Goal: Information Seeking & Learning: Compare options

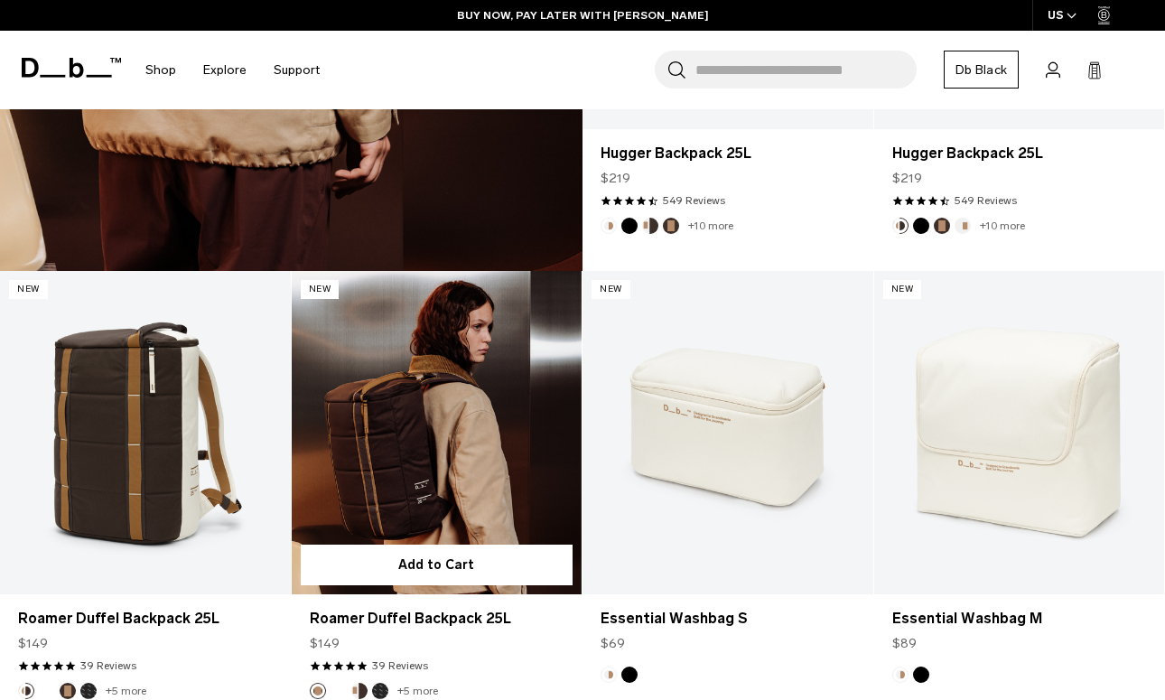
scroll to position [3465, 0]
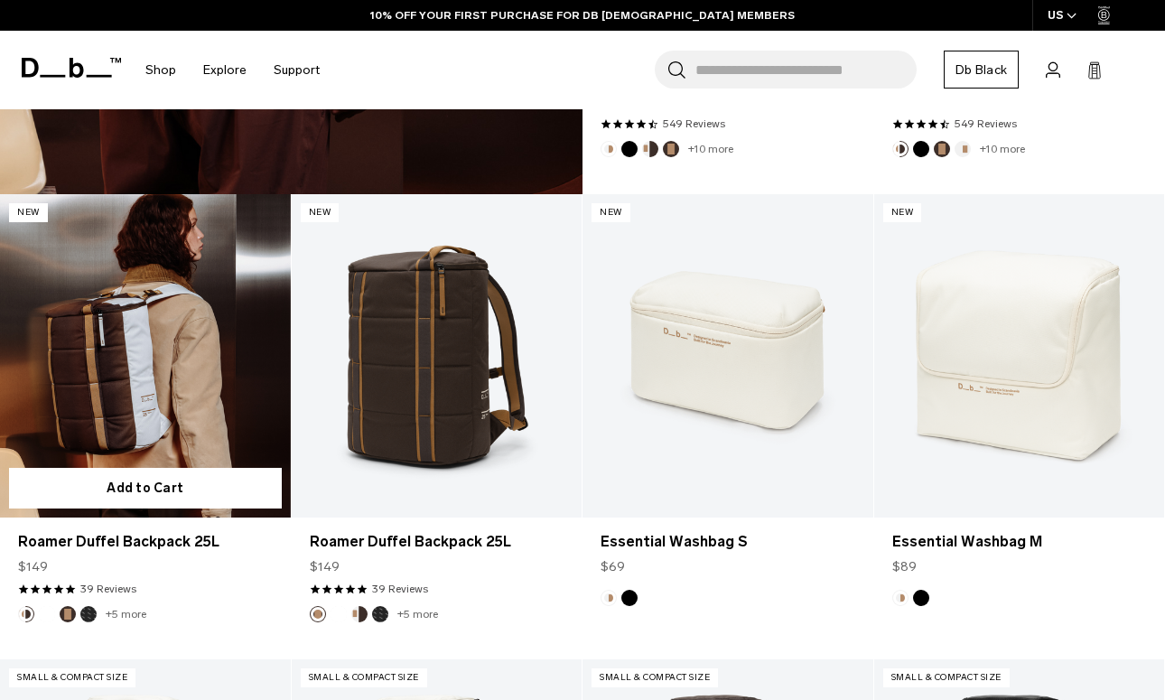
click at [88, 342] on link "Roamer Duffel Backpack 25L" at bounding box center [145, 355] width 291 height 322
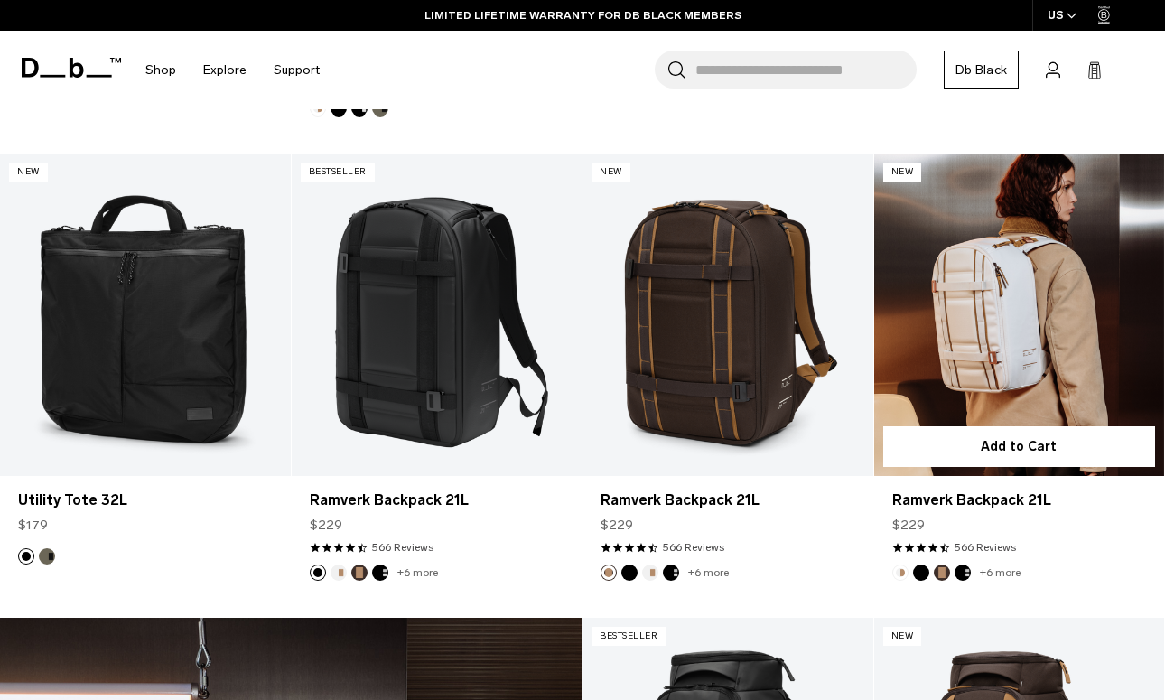
scroll to position [2119, 0]
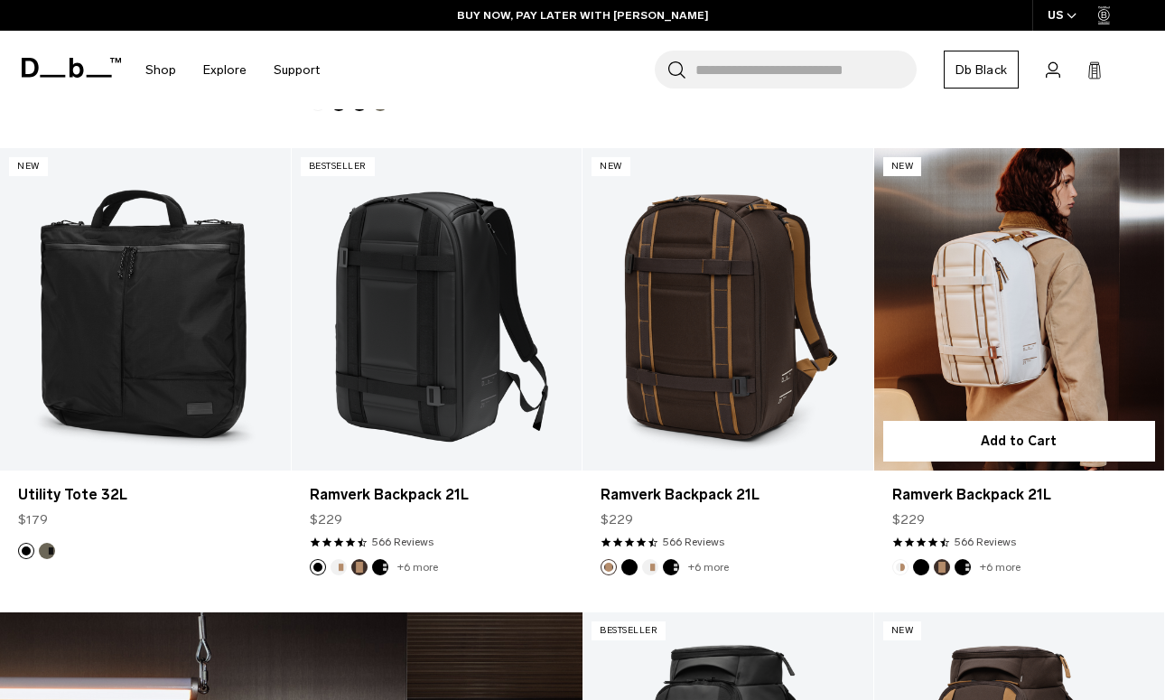
click at [1036, 367] on link "Ramverk Backpack 21L" at bounding box center [1019, 309] width 291 height 322
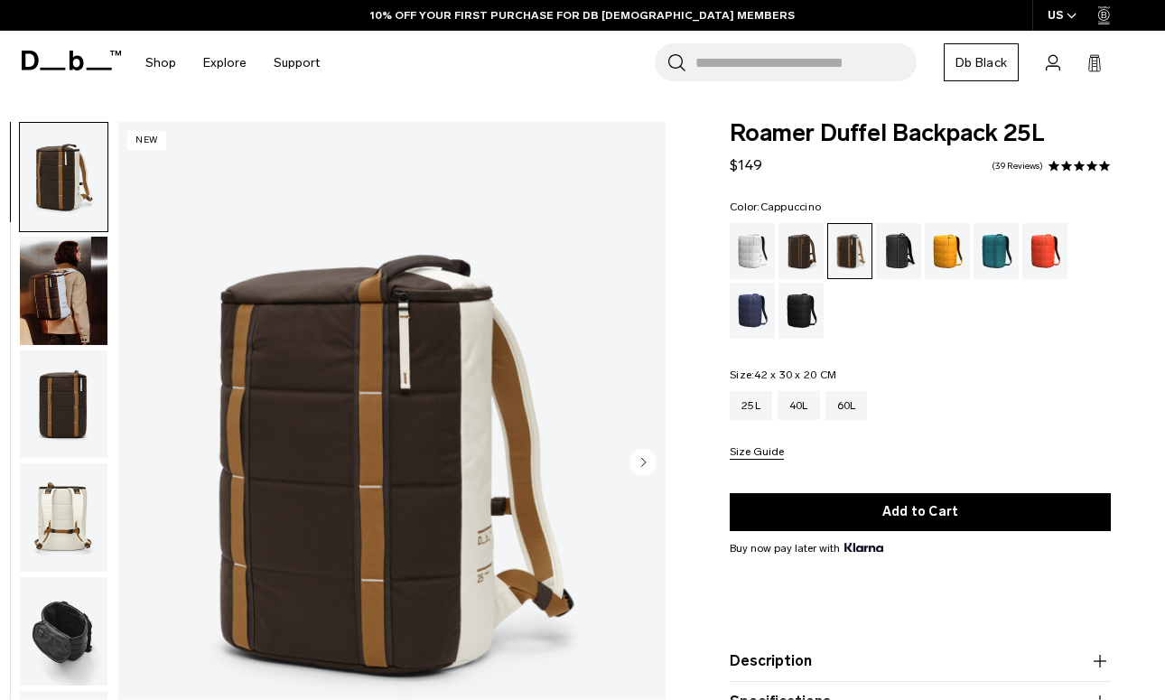
click at [80, 380] on img "button" at bounding box center [64, 404] width 88 height 108
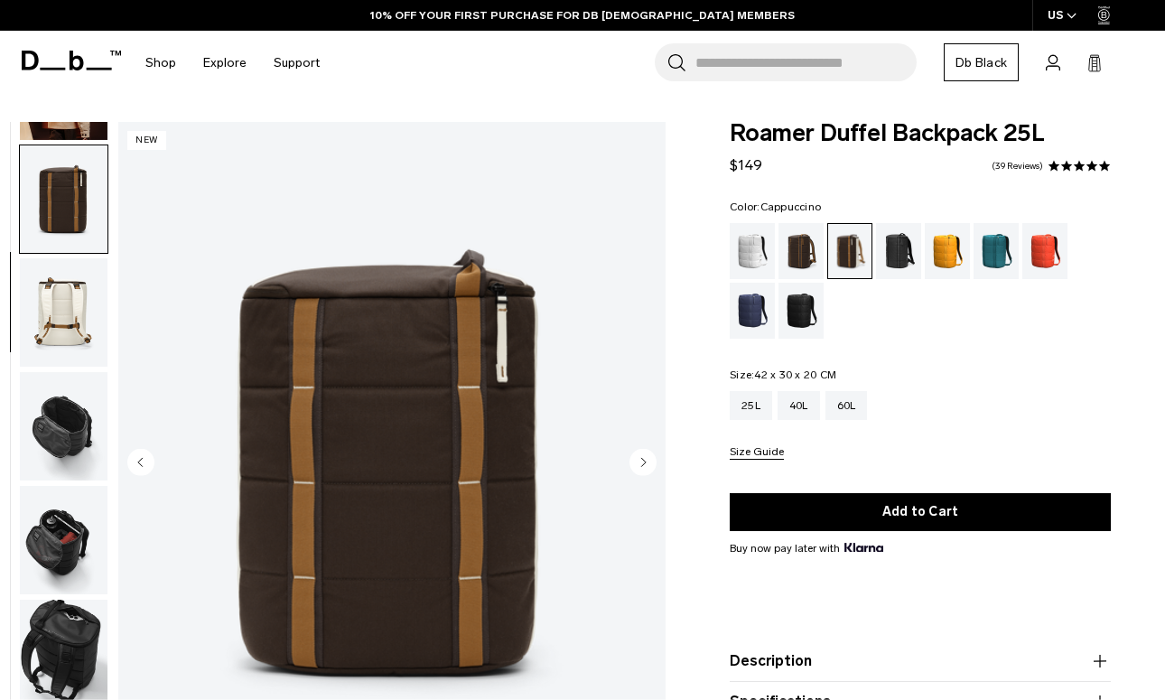
scroll to position [228, 0]
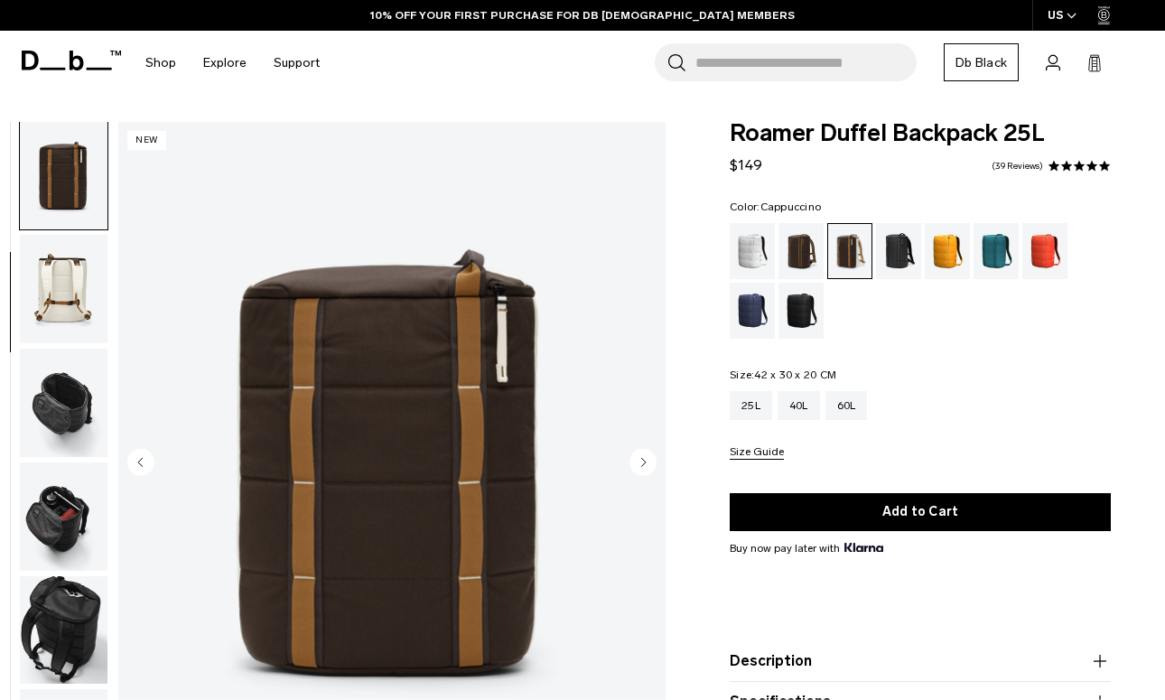
click at [73, 295] on img "button" at bounding box center [64, 289] width 88 height 108
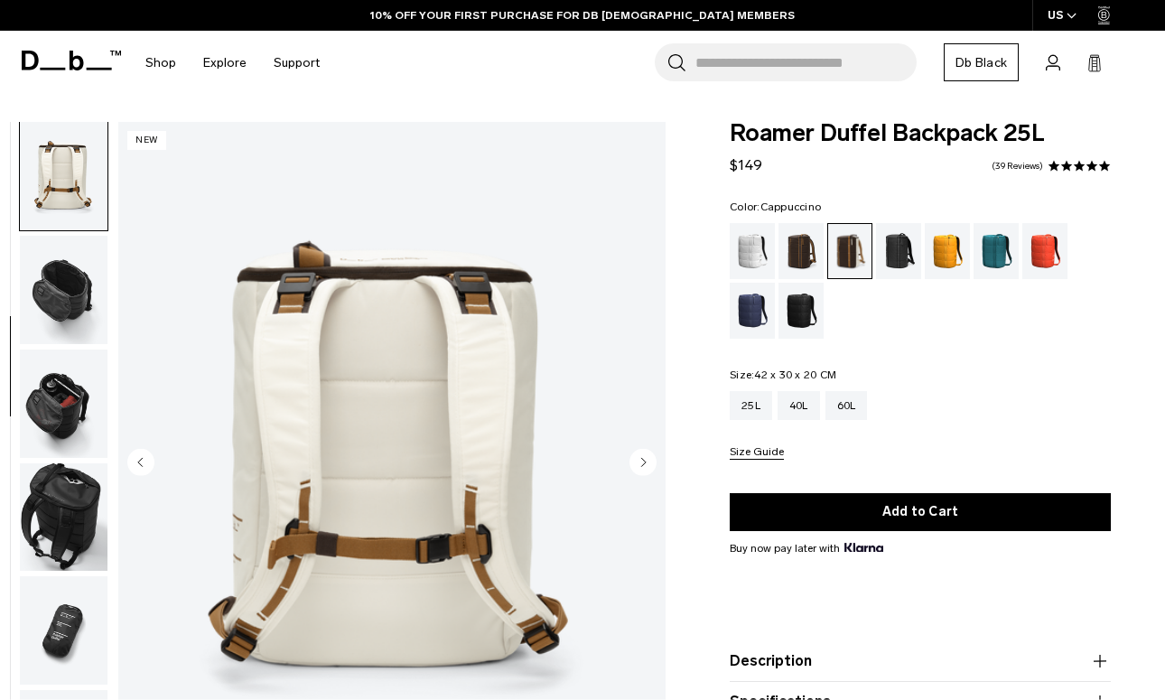
scroll to position [343, 0]
click at [68, 300] on img "button" at bounding box center [64, 288] width 88 height 108
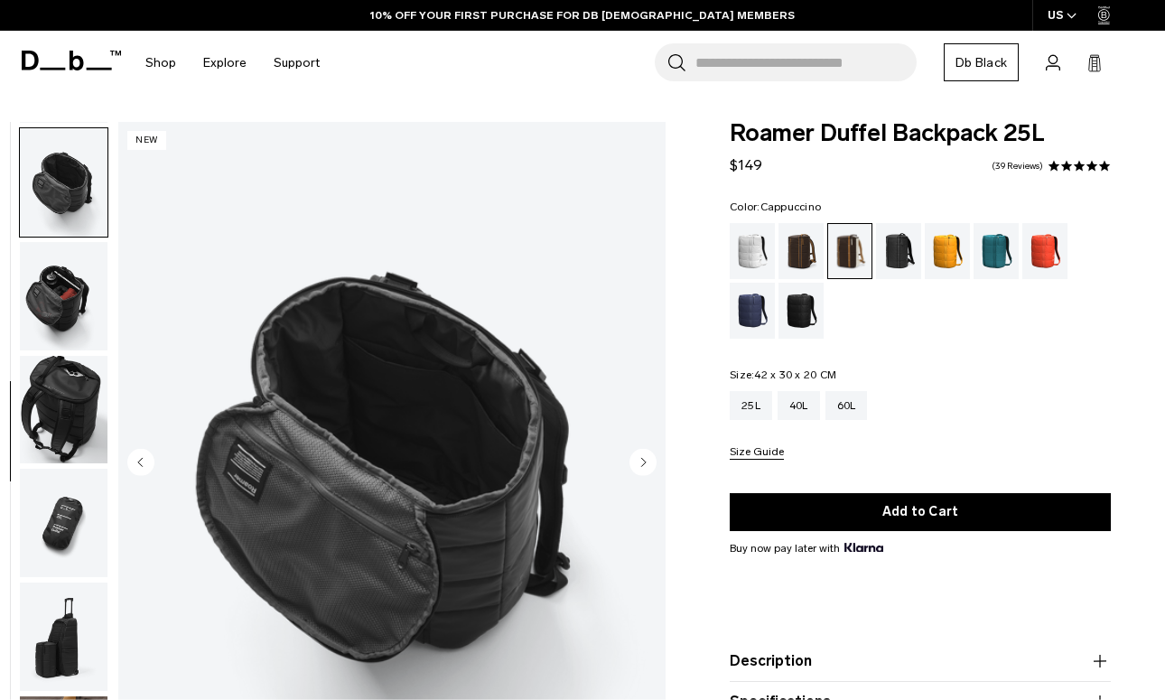
scroll to position [457, 0]
click at [61, 376] on img "button" at bounding box center [64, 410] width 88 height 108
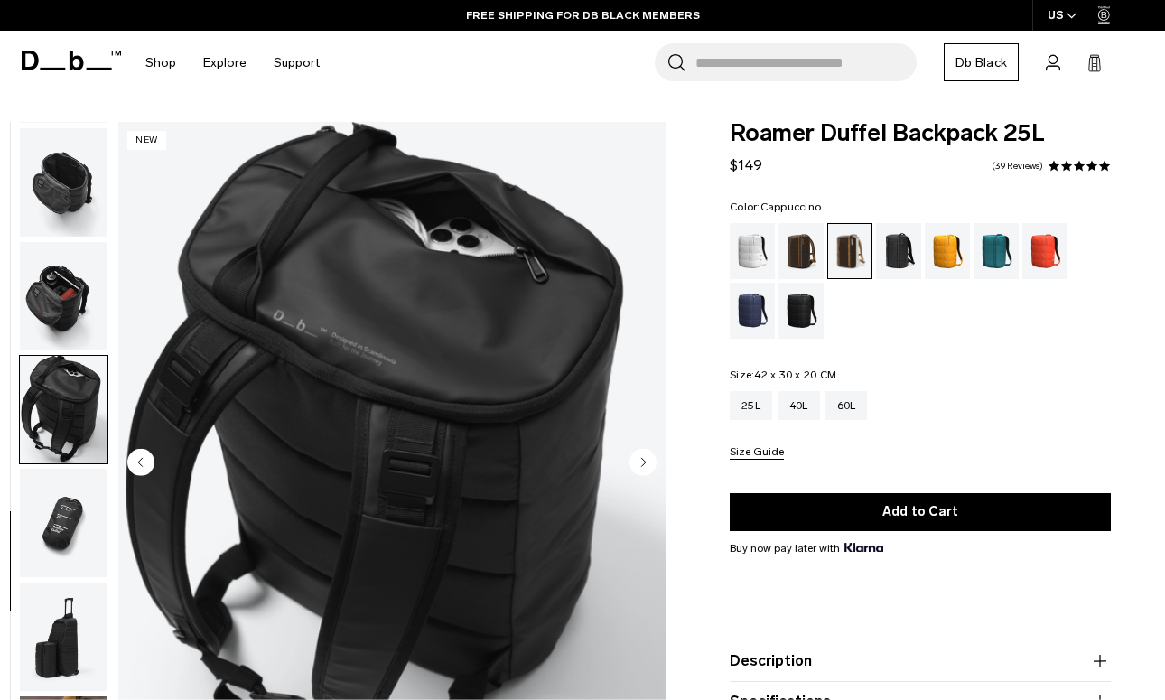
click at [79, 559] on img "button" at bounding box center [64, 523] width 88 height 108
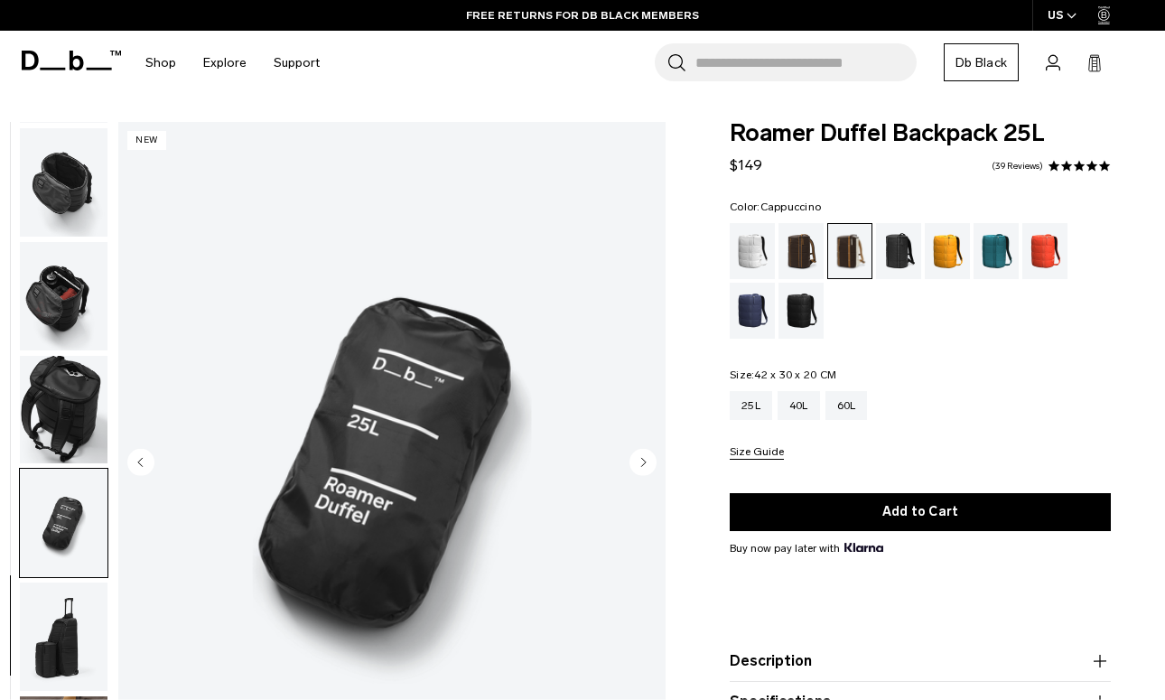
click at [75, 638] on img "button" at bounding box center [64, 636] width 88 height 108
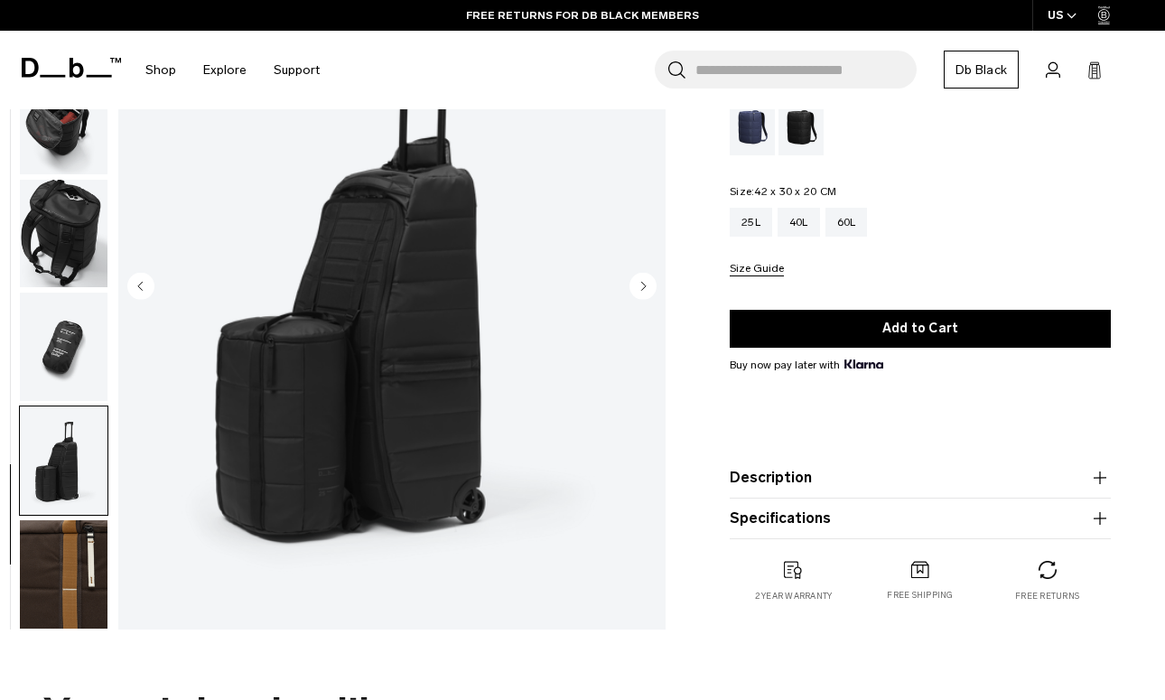
scroll to position [190, 0]
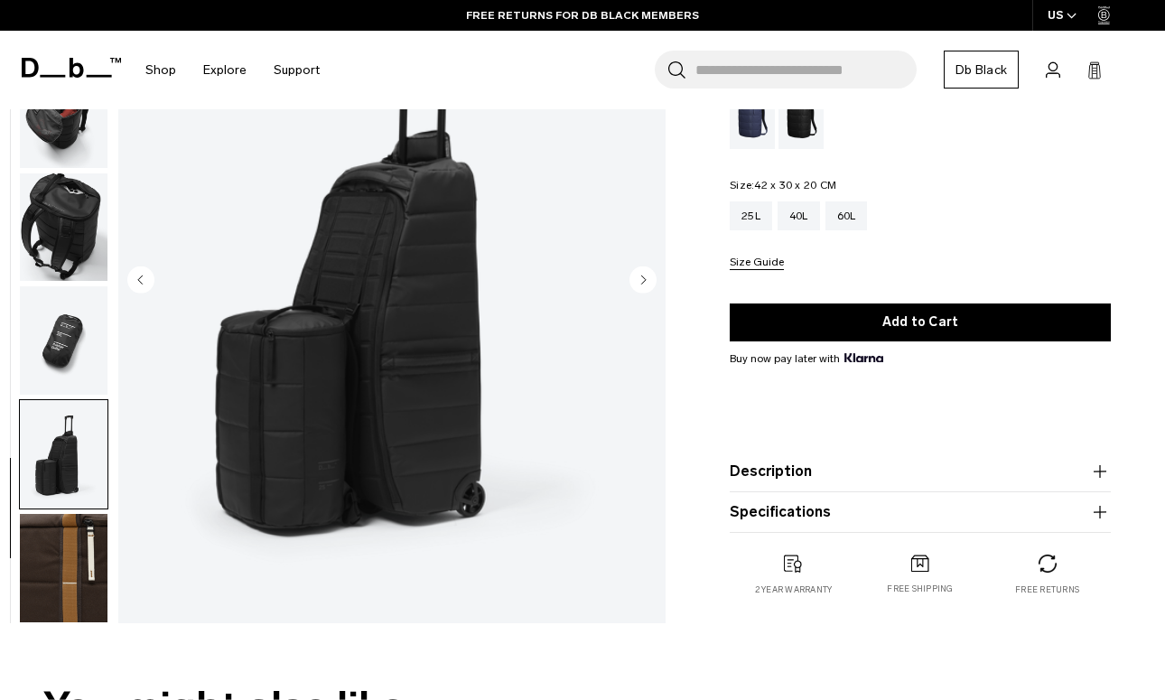
click at [76, 630] on div "09 / 10 New" at bounding box center [337, 286] width 675 height 692
click at [78, 608] on img "button" at bounding box center [64, 568] width 88 height 108
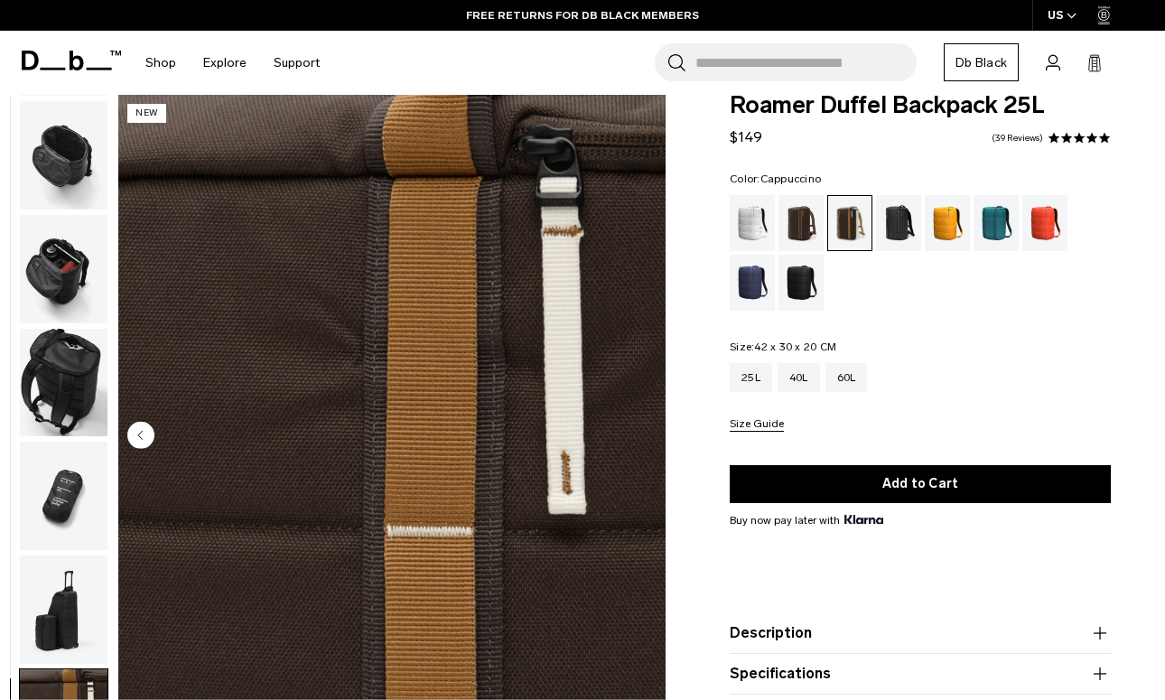
scroll to position [456, 0]
click at [64, 273] on img "button" at bounding box center [64, 269] width 88 height 108
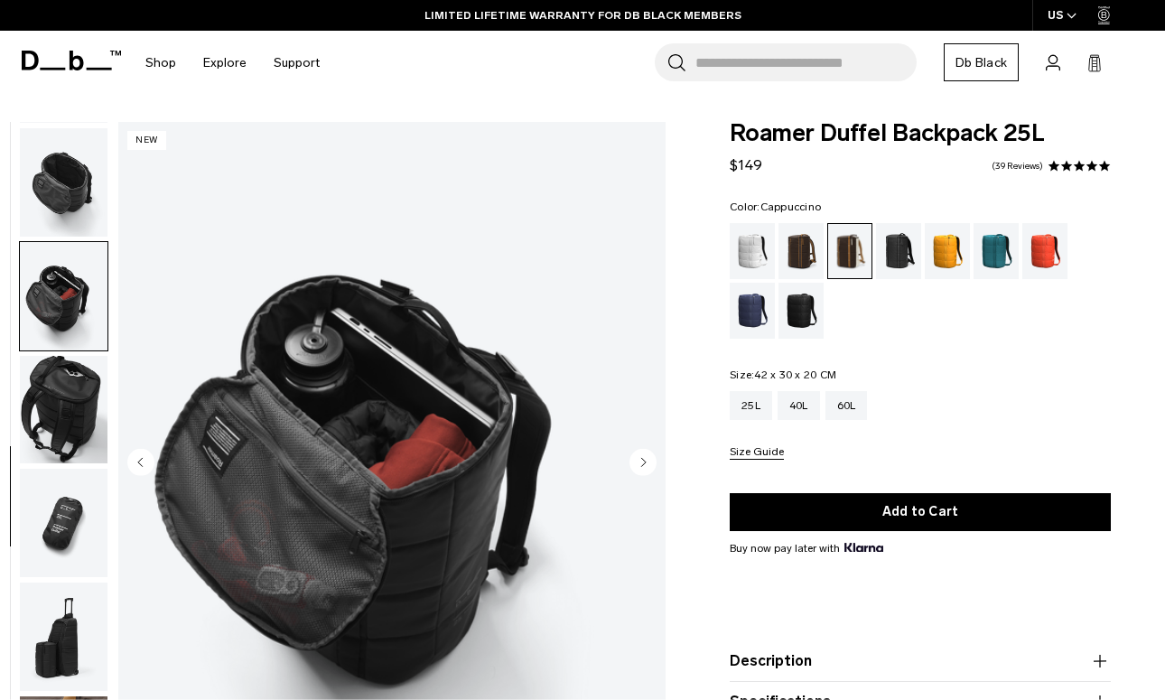
scroll to position [0, 0]
click at [81, 171] on img "button" at bounding box center [64, 182] width 88 height 108
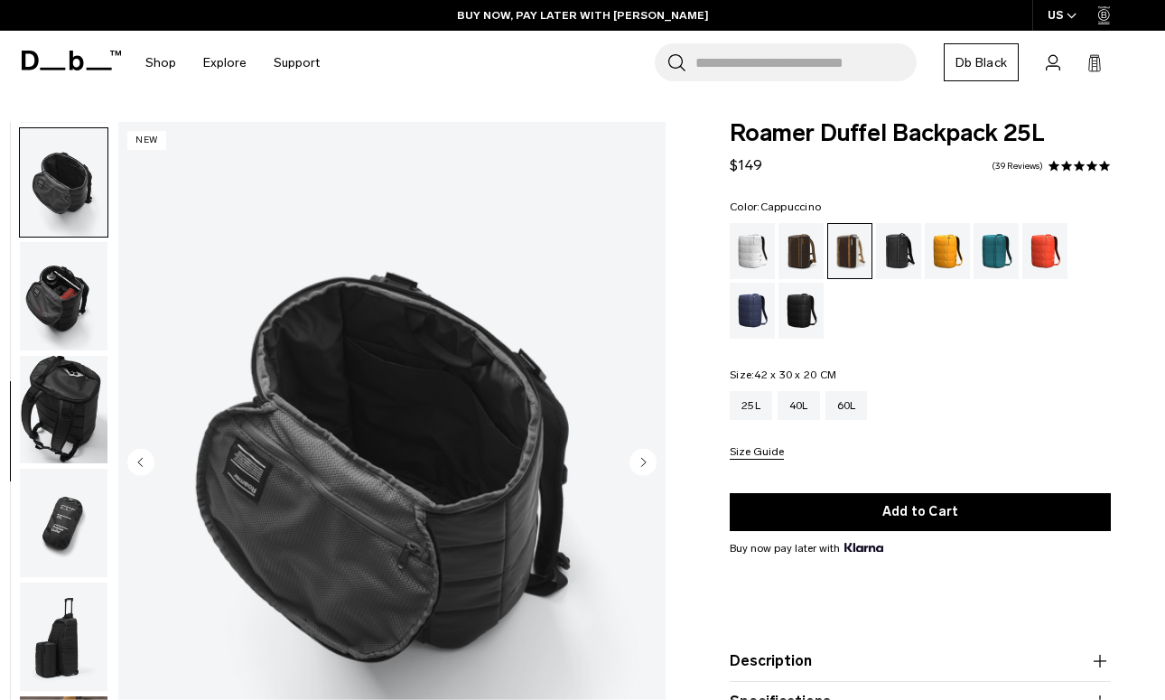
click at [727, 307] on div "Roamer Duffel Backpack 25L $149 4.8 star rating 39 Reviews Color: Cappuccino Ou…" at bounding box center [919, 472] width 489 height 700
click at [760, 311] on div "Blue Hour" at bounding box center [752, 311] width 46 height 56
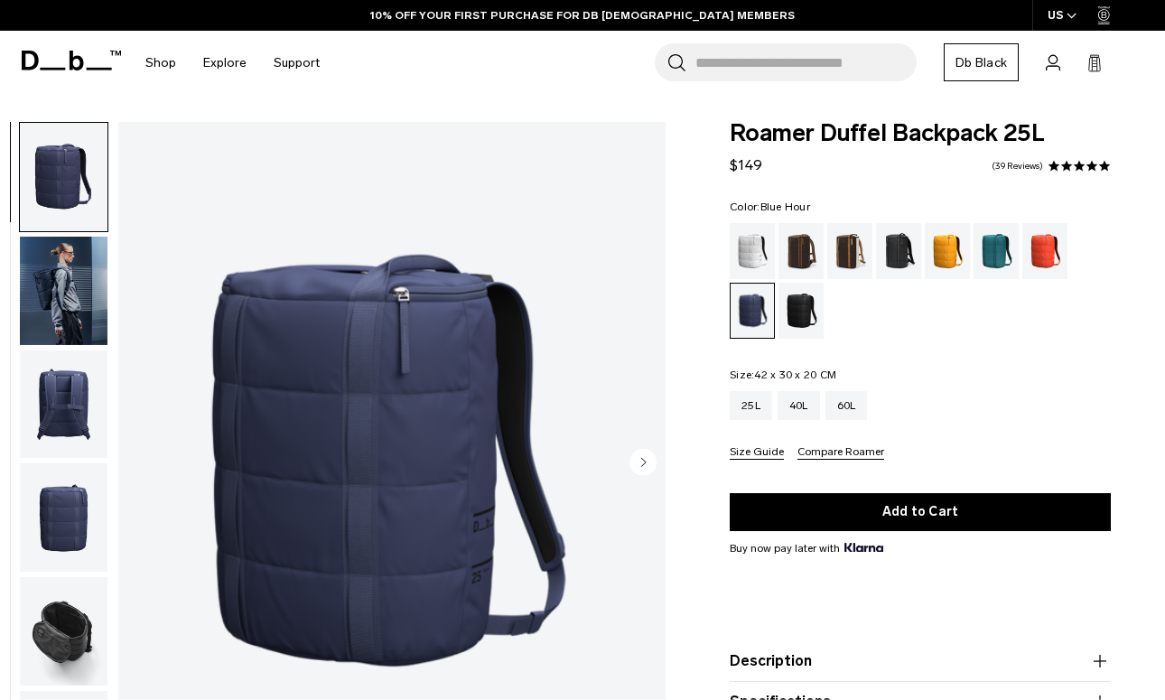
click at [86, 275] on img "button" at bounding box center [64, 291] width 88 height 108
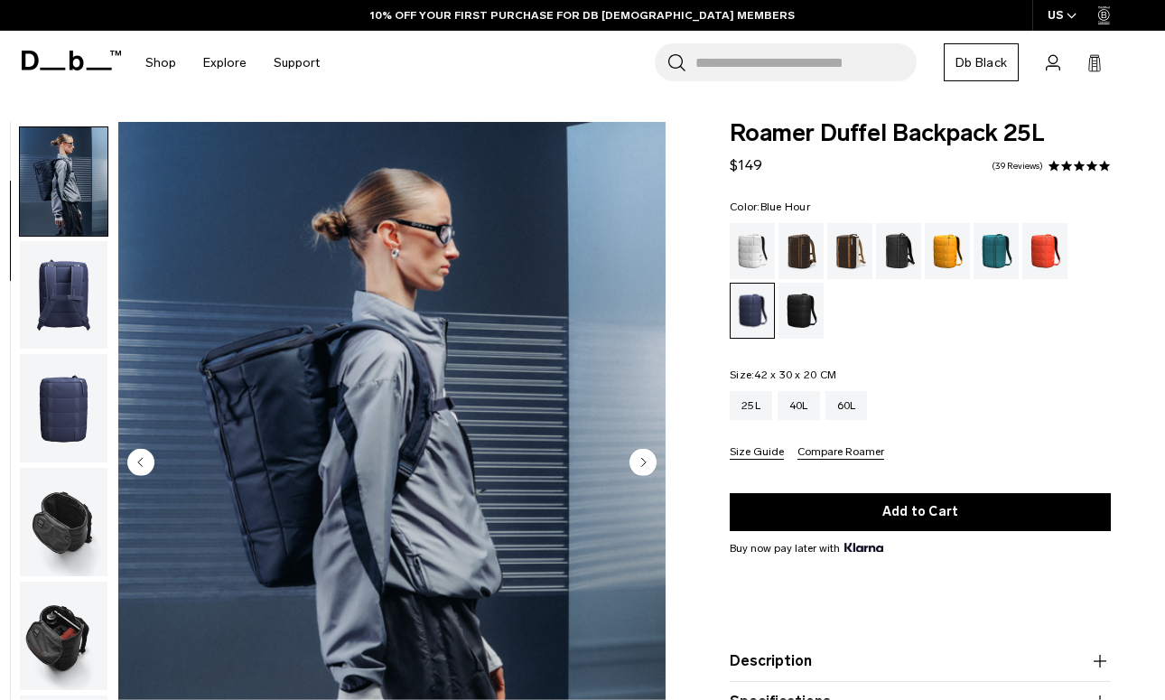
scroll to position [115, 0]
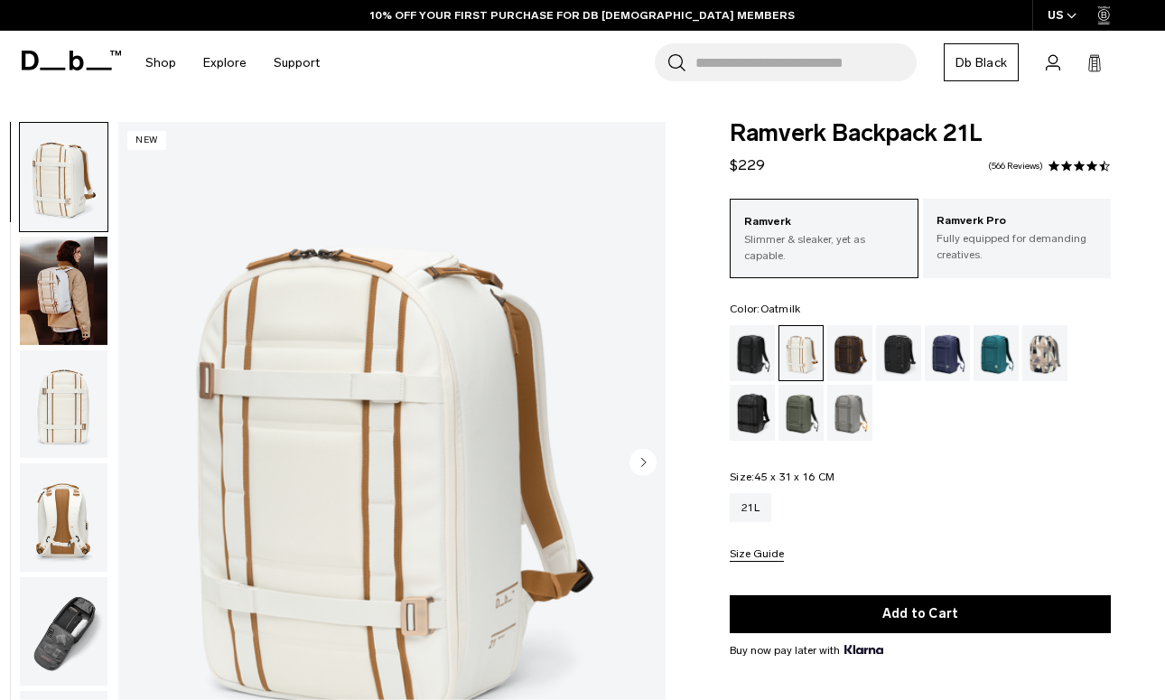
click at [642, 461] on icon "Next slide" at bounding box center [644, 462] width 5 height 8
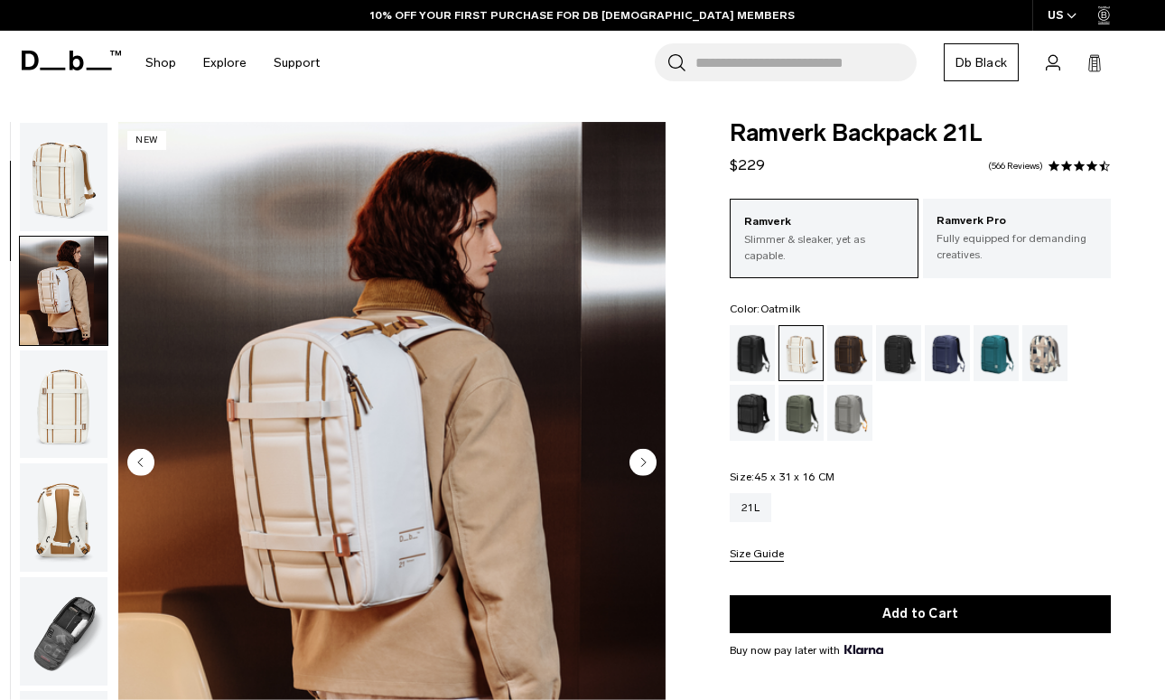
scroll to position [115, 0]
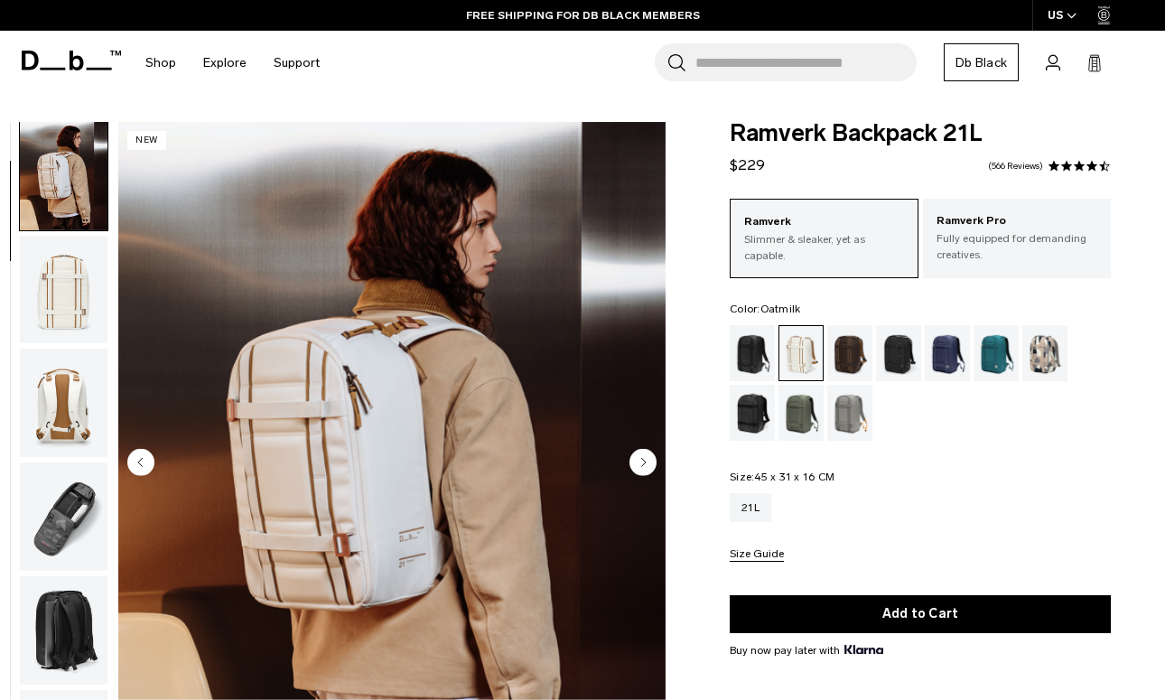
click at [642, 461] on icon "Next slide" at bounding box center [644, 462] width 5 height 8
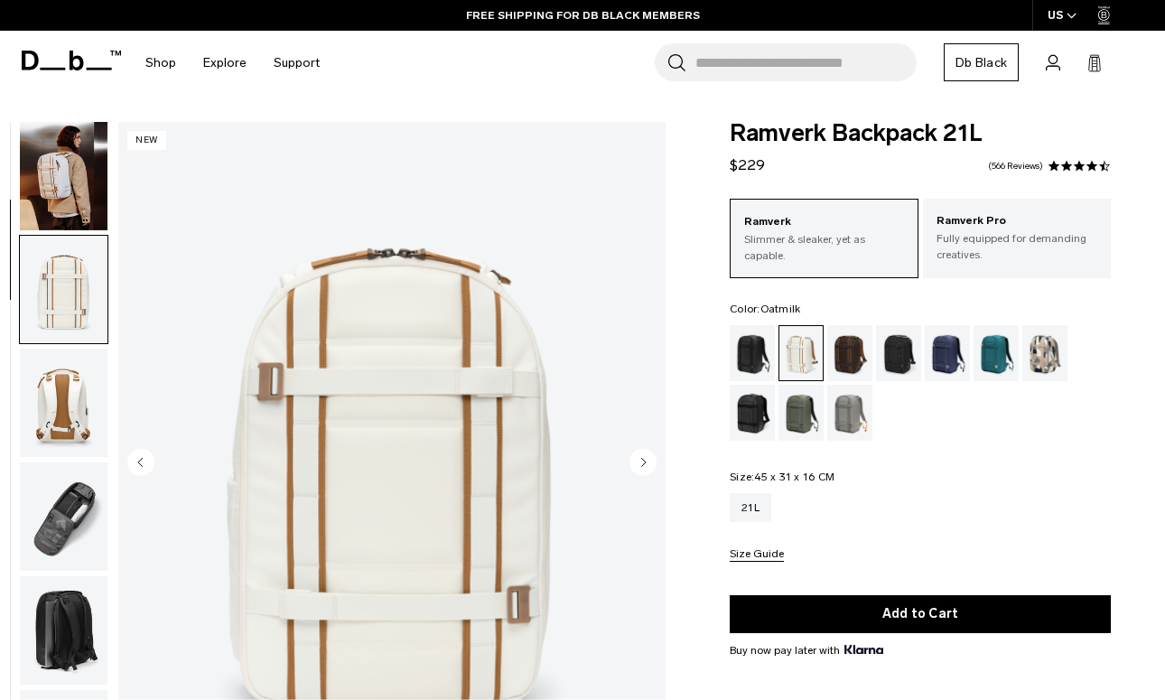
scroll to position [230, 0]
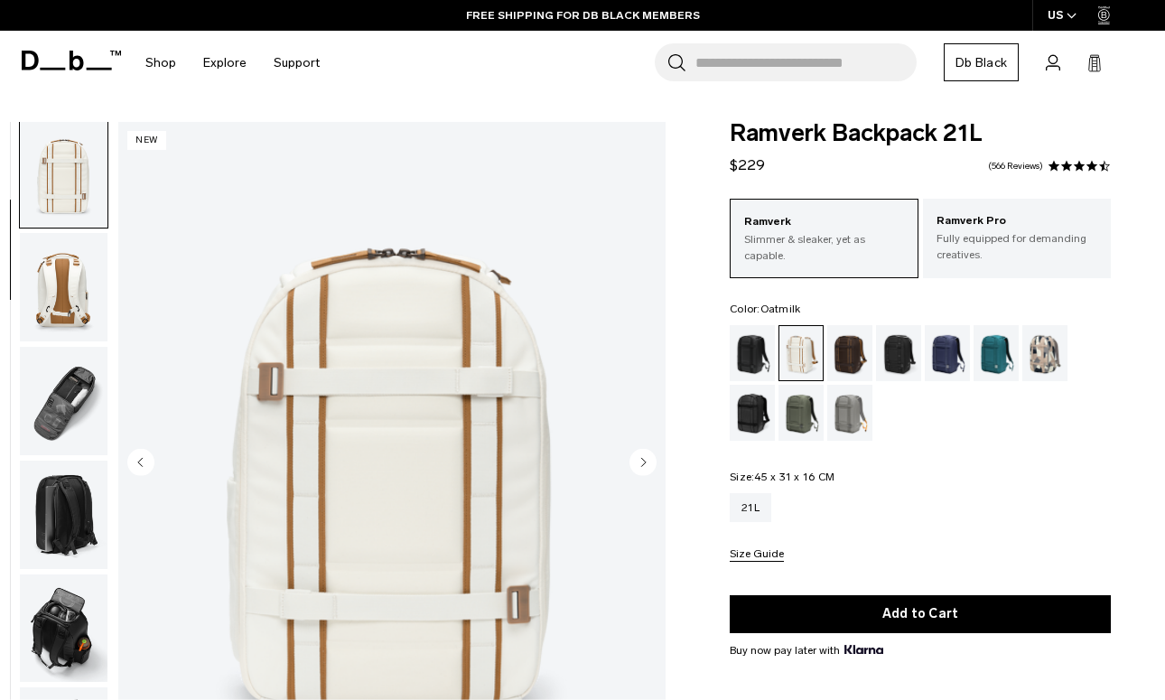
click at [642, 461] on icon "Next slide" at bounding box center [644, 462] width 5 height 8
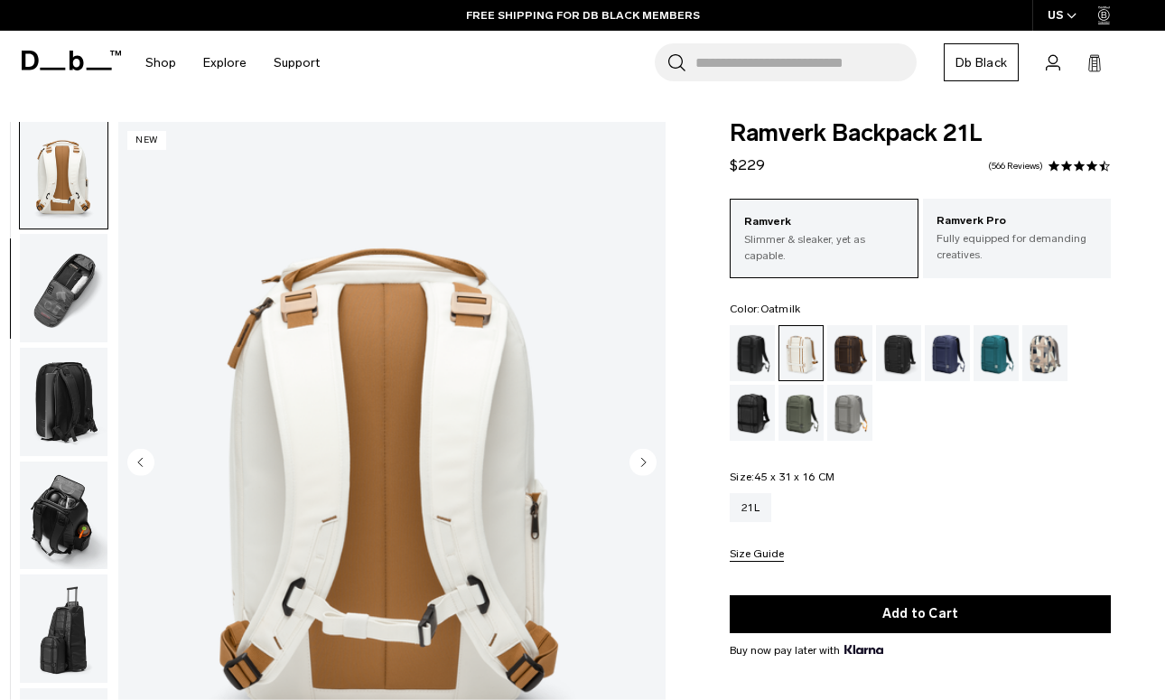
scroll to position [345, 0]
click at [642, 461] on icon "Next slide" at bounding box center [644, 462] width 5 height 8
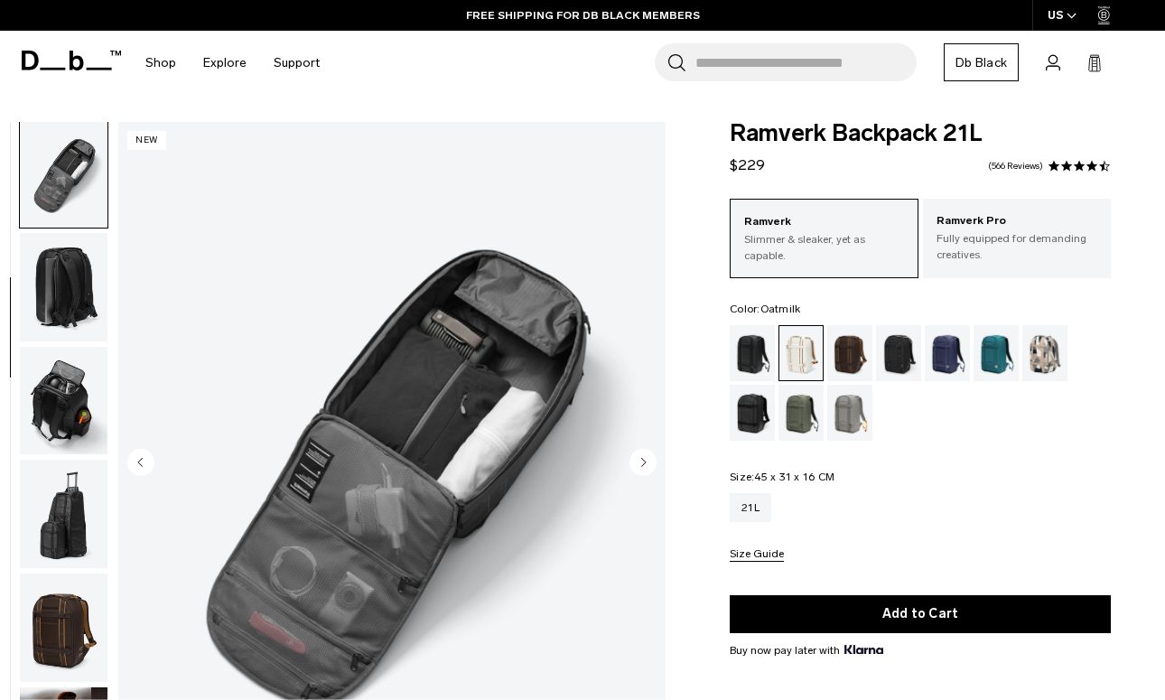
scroll to position [459, 0]
click at [642, 461] on icon "Next slide" at bounding box center [644, 462] width 5 height 8
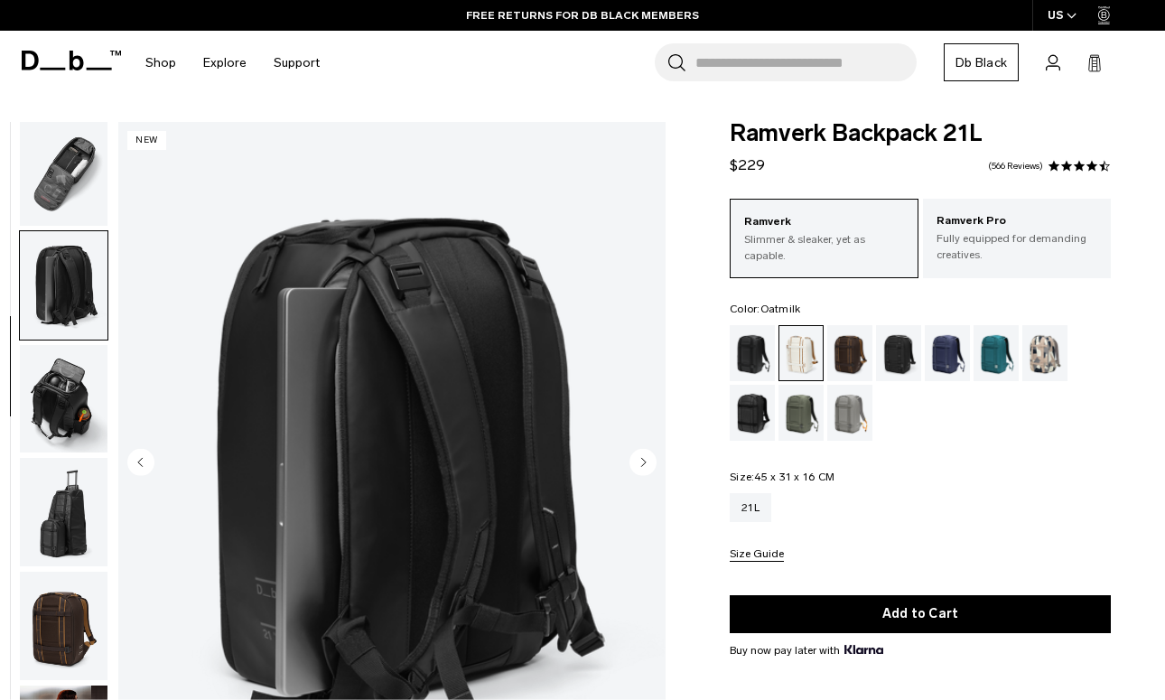
scroll to position [574, 0]
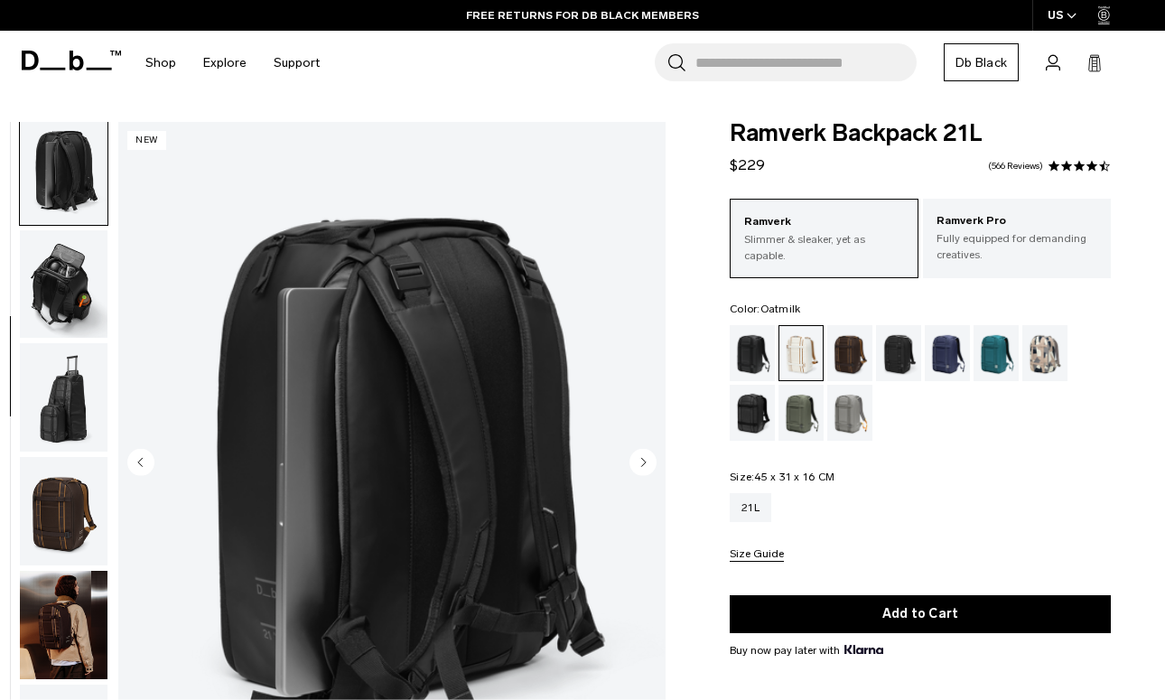
click at [642, 461] on icon "Next slide" at bounding box center [644, 462] width 5 height 8
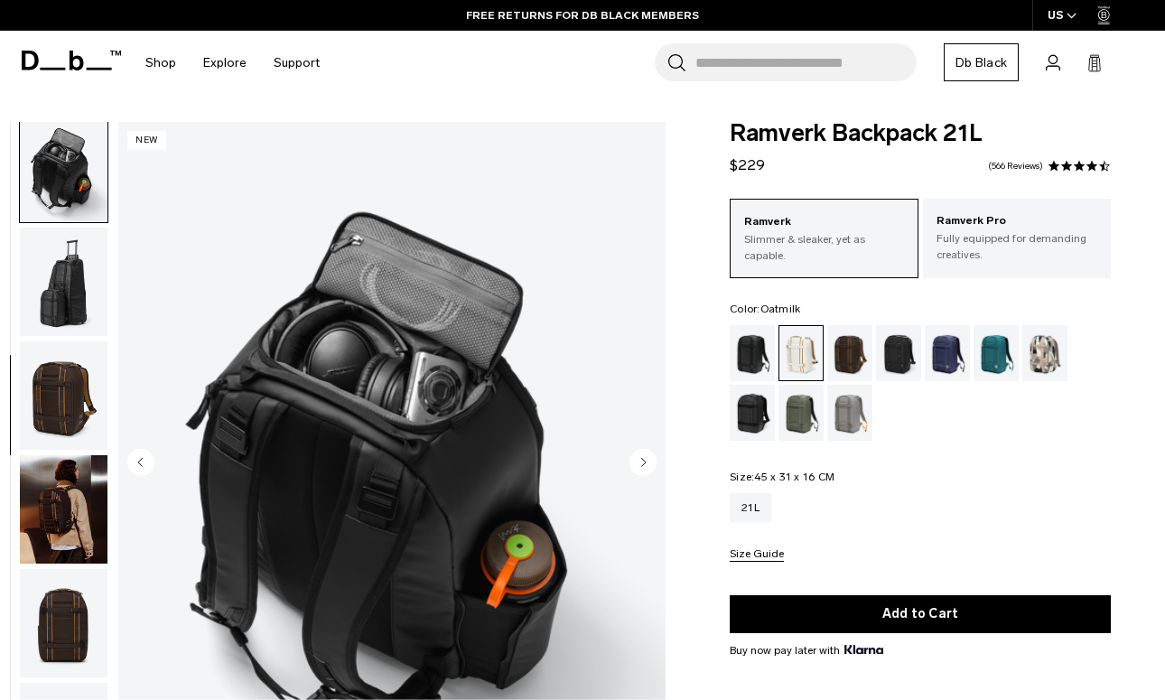
click at [642, 461] on icon "Next slide" at bounding box center [644, 462] width 5 height 8
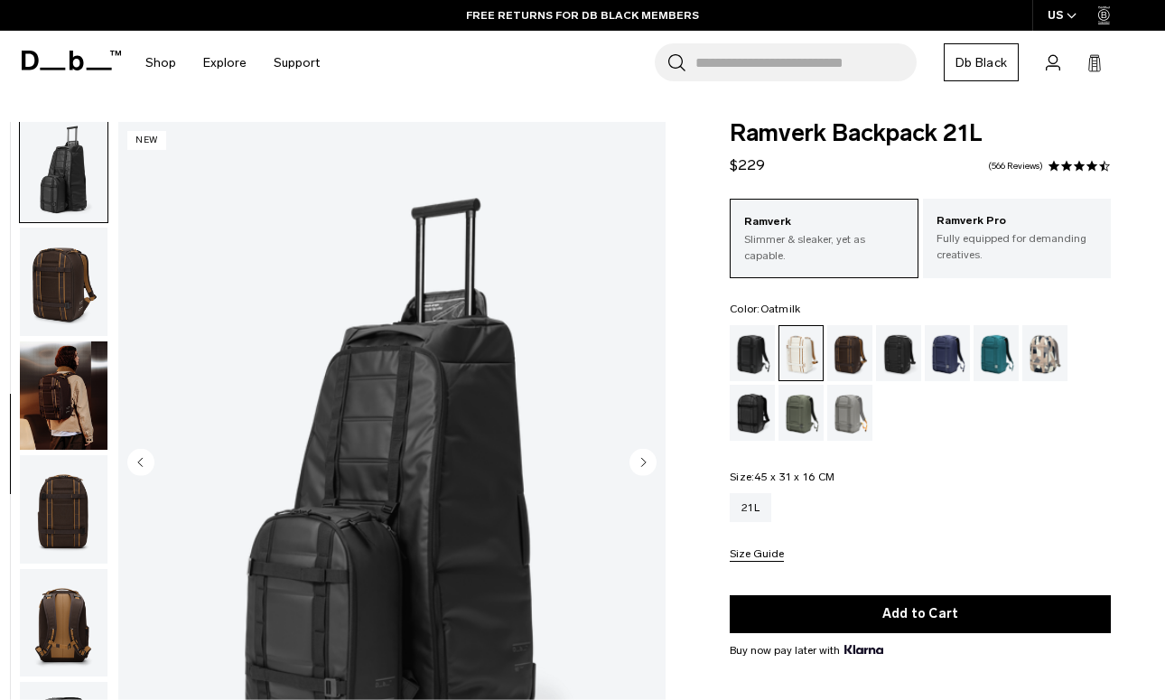
scroll to position [804, 0]
click at [642, 461] on icon "Next slide" at bounding box center [644, 462] width 5 height 8
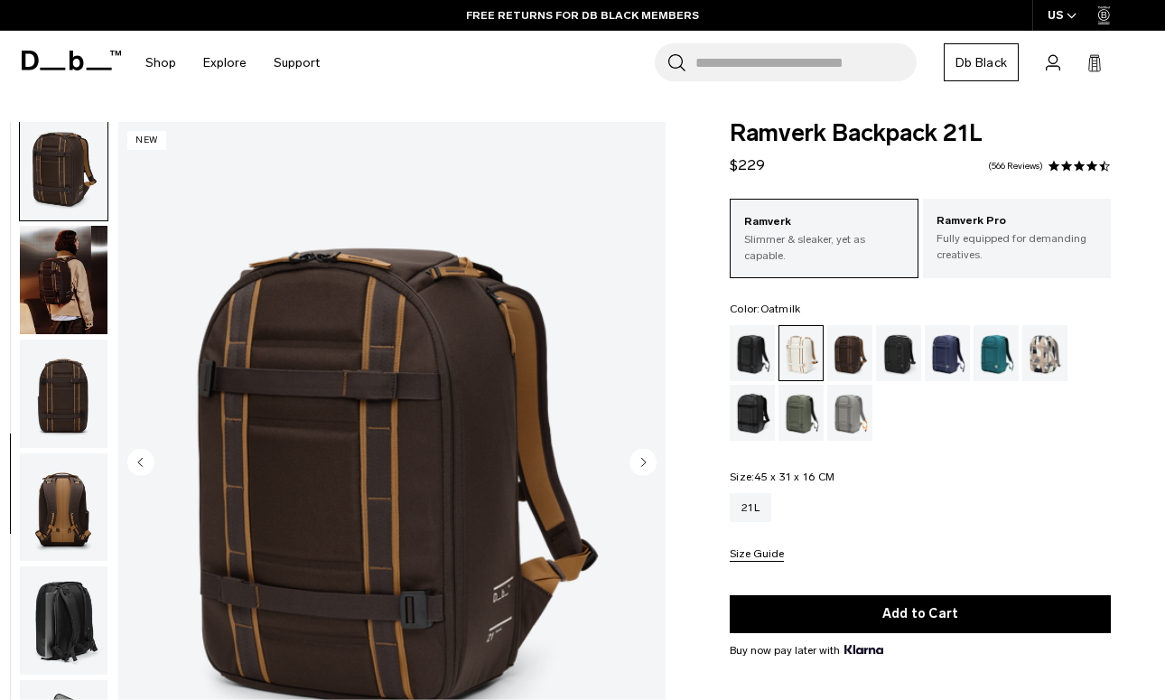
click at [642, 461] on icon "Next slide" at bounding box center [644, 462] width 5 height 8
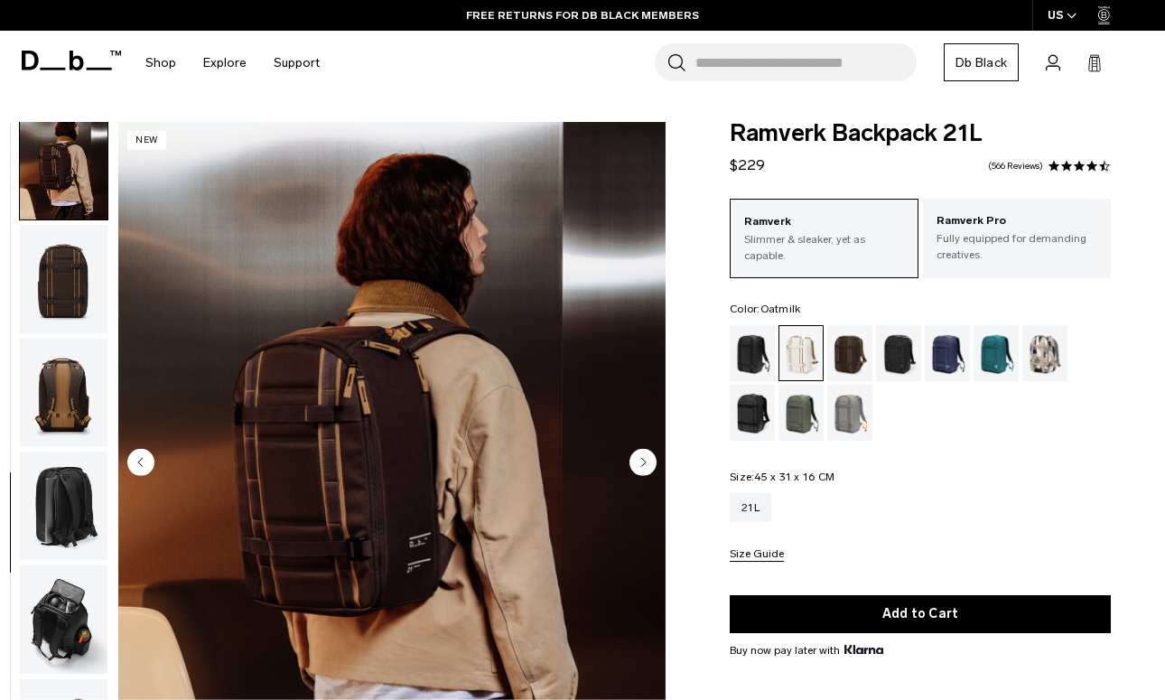
click at [642, 461] on icon "Next slide" at bounding box center [644, 462] width 5 height 8
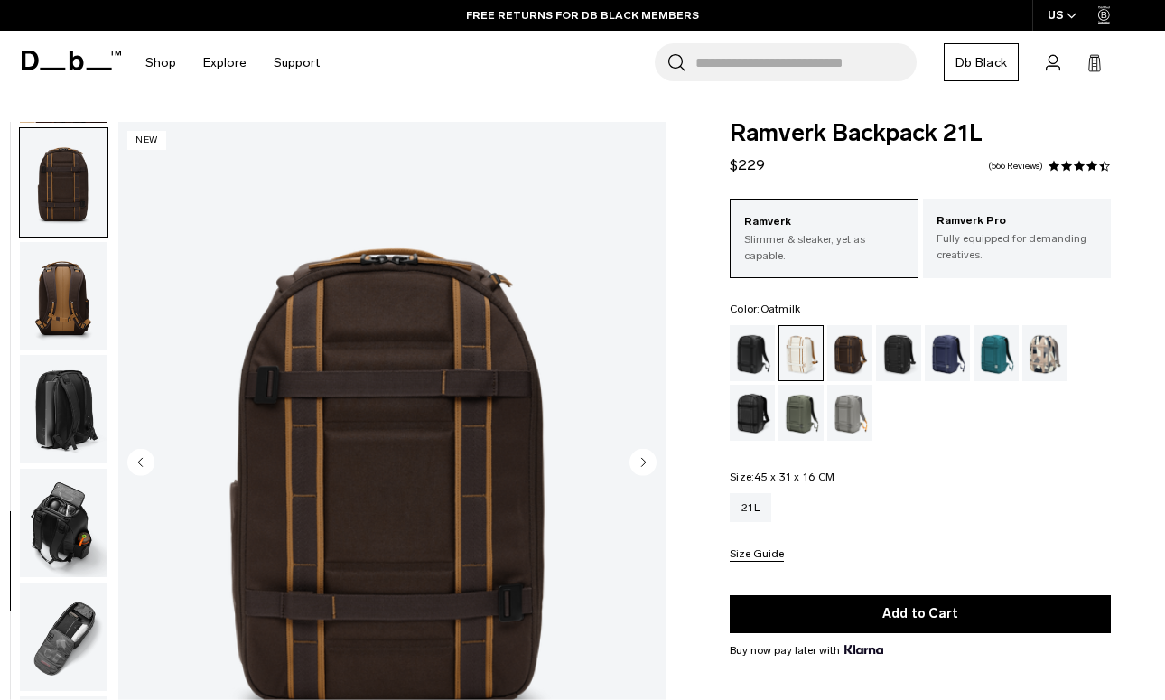
click at [642, 461] on icon "Next slide" at bounding box center [644, 462] width 5 height 8
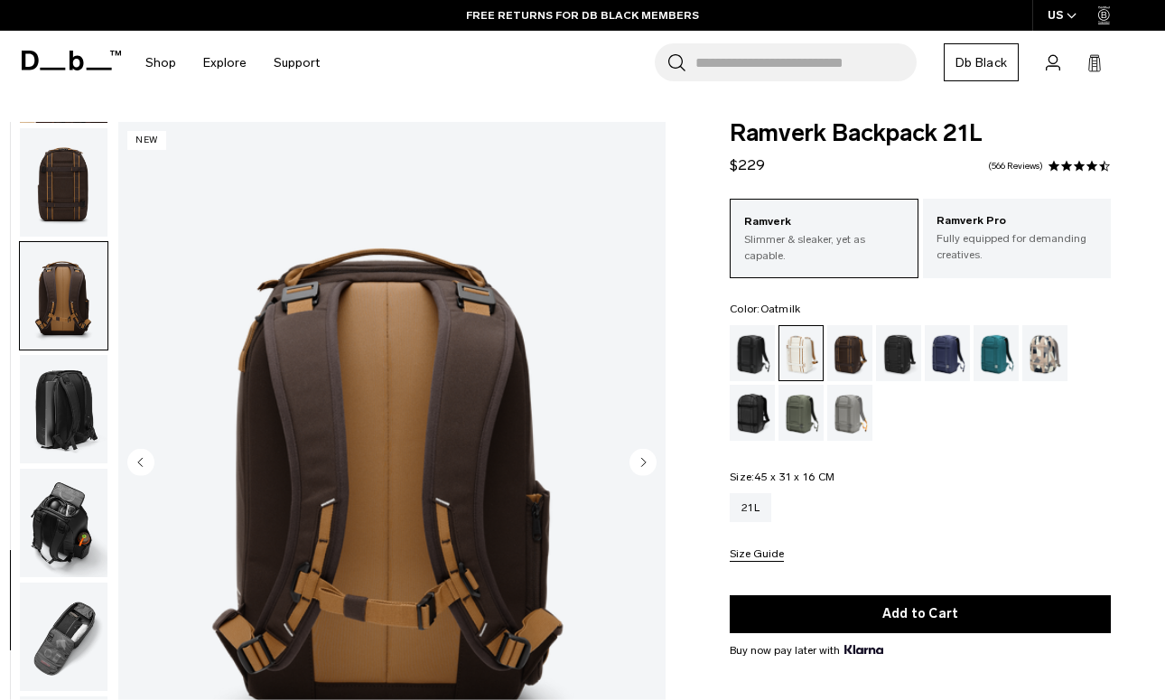
scroll to position [1151, 0]
click at [642, 461] on icon "Next slide" at bounding box center [644, 462] width 5 height 8
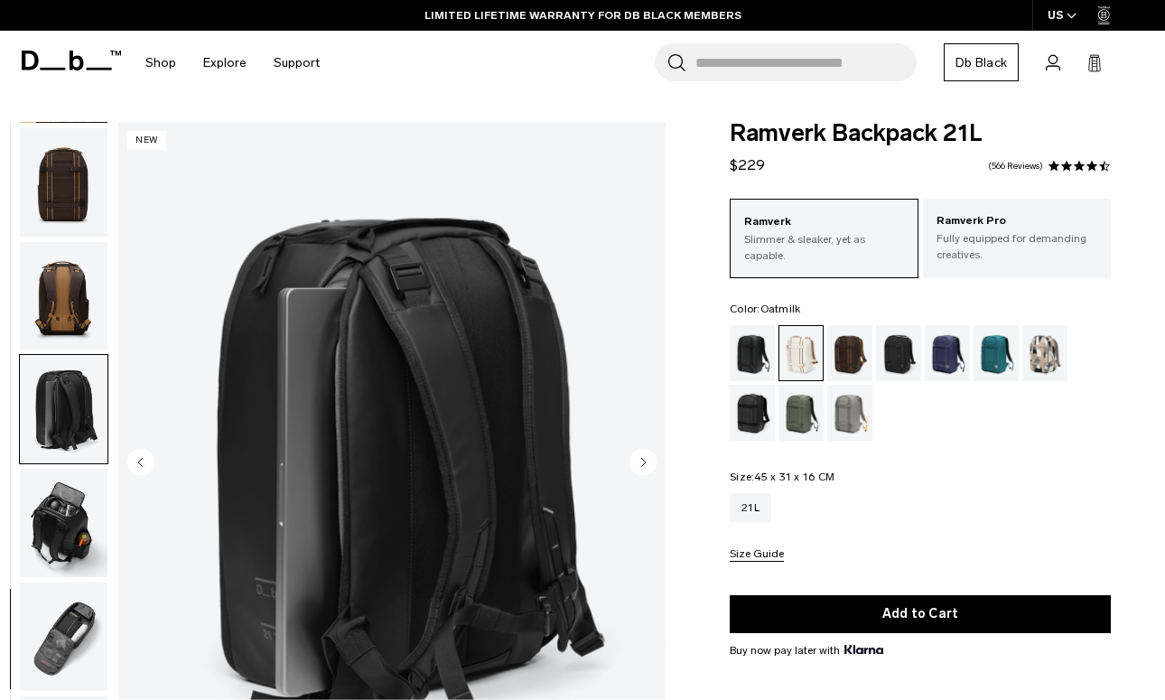
click at [642, 461] on icon "Next slide" at bounding box center [644, 462] width 5 height 8
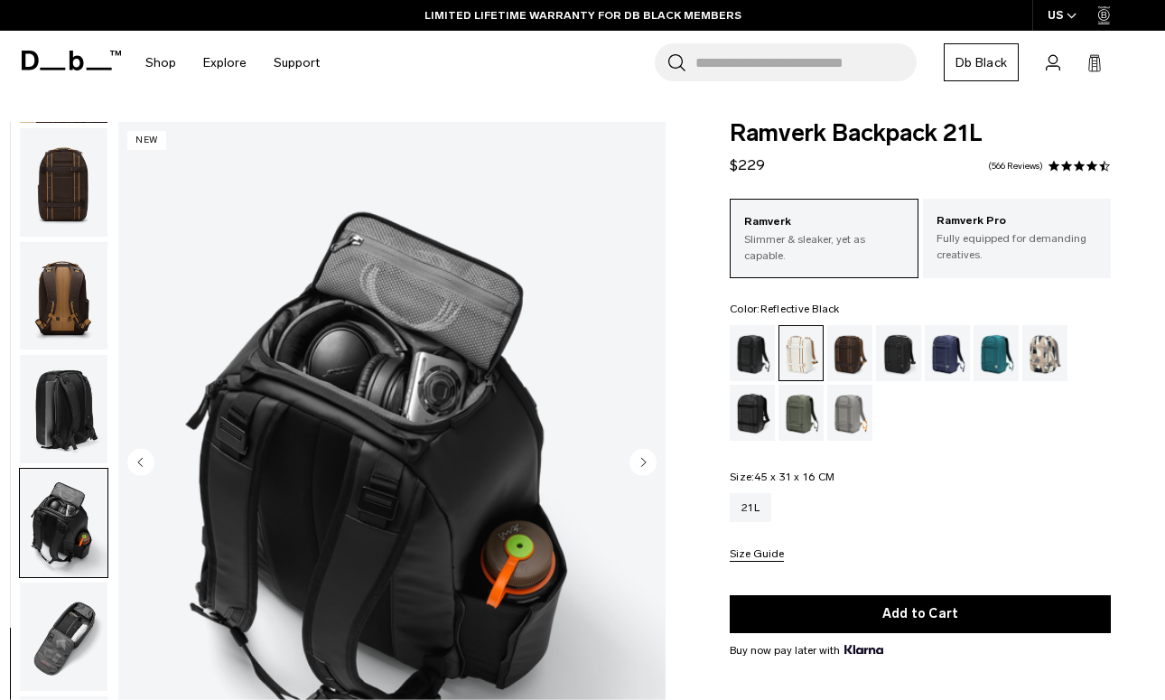
click at [757, 416] on div "Reflective Black" at bounding box center [752, 413] width 46 height 56
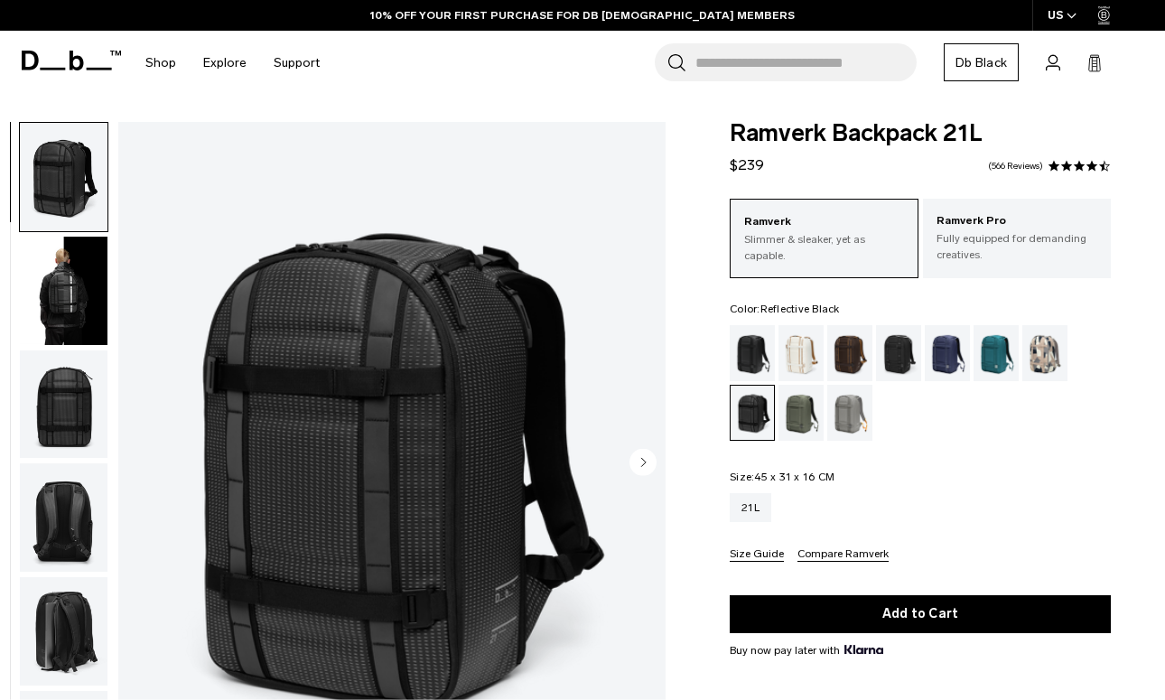
click at [645, 461] on icon "Next slide" at bounding box center [644, 462] width 5 height 8
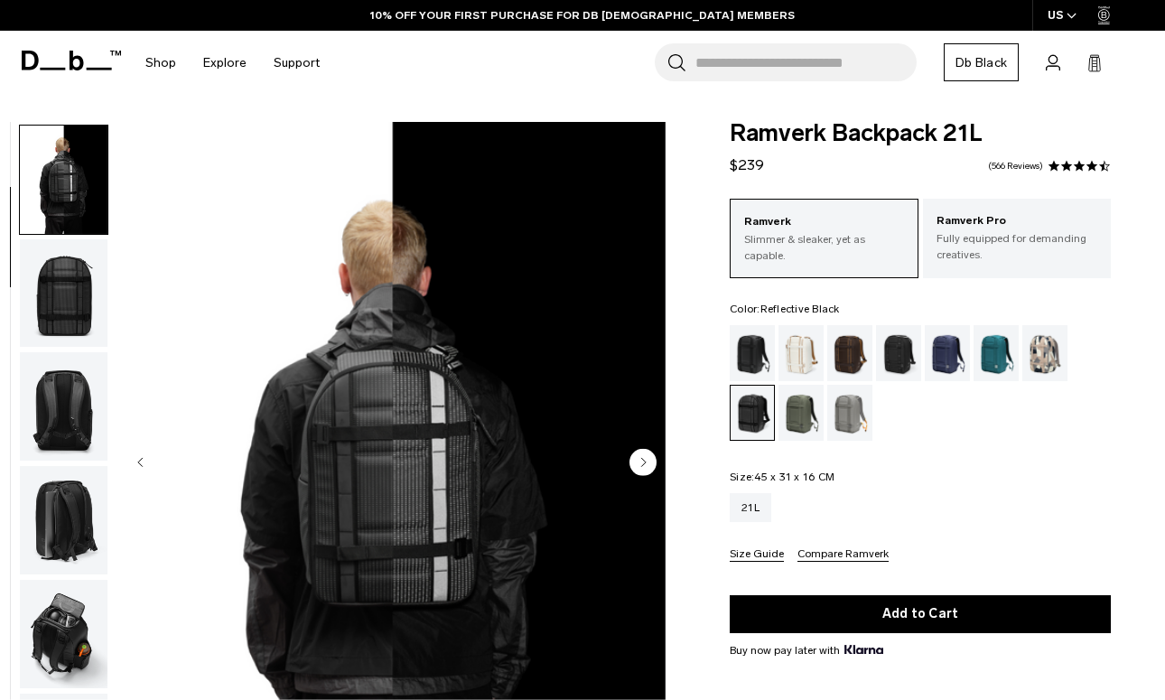
scroll to position [115, 0]
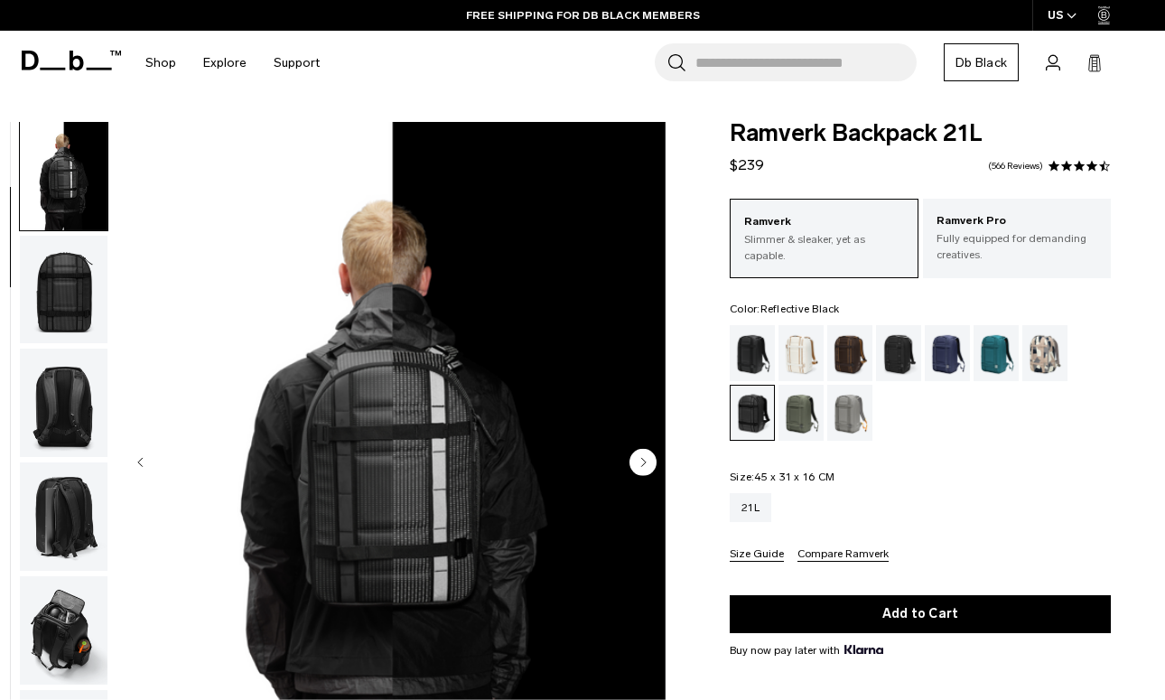
click at [645, 461] on icon "Next slide" at bounding box center [644, 462] width 5 height 8
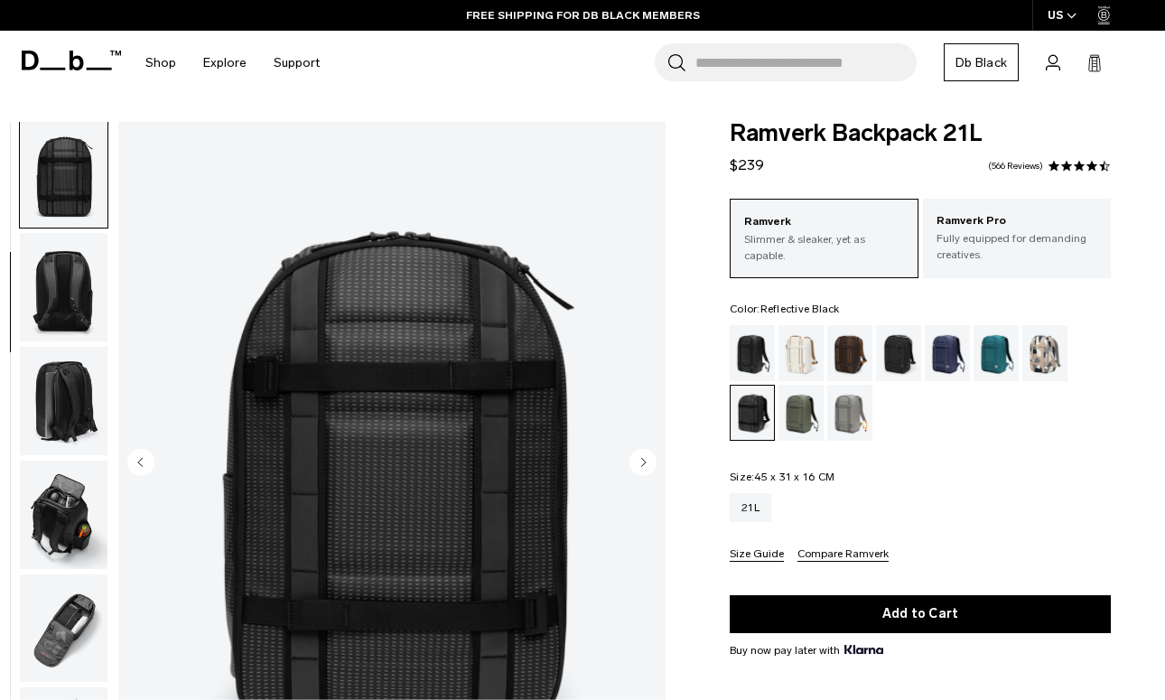
click at [645, 461] on icon "Next slide" at bounding box center [644, 462] width 5 height 8
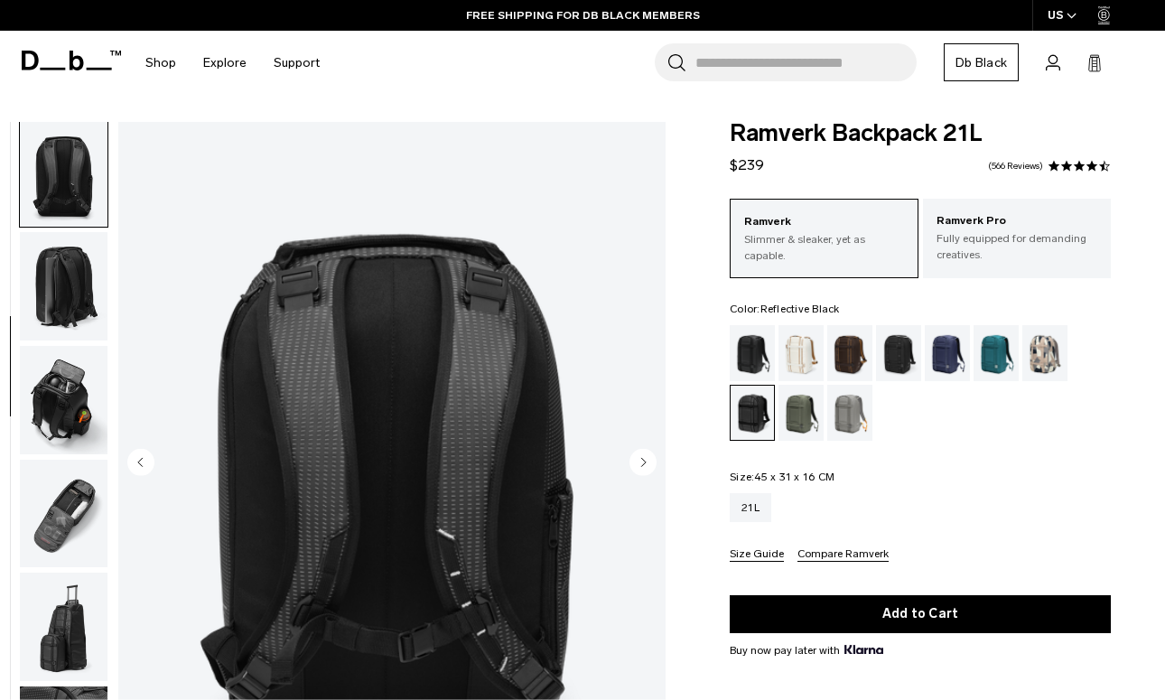
click at [645, 461] on icon "Next slide" at bounding box center [644, 462] width 5 height 8
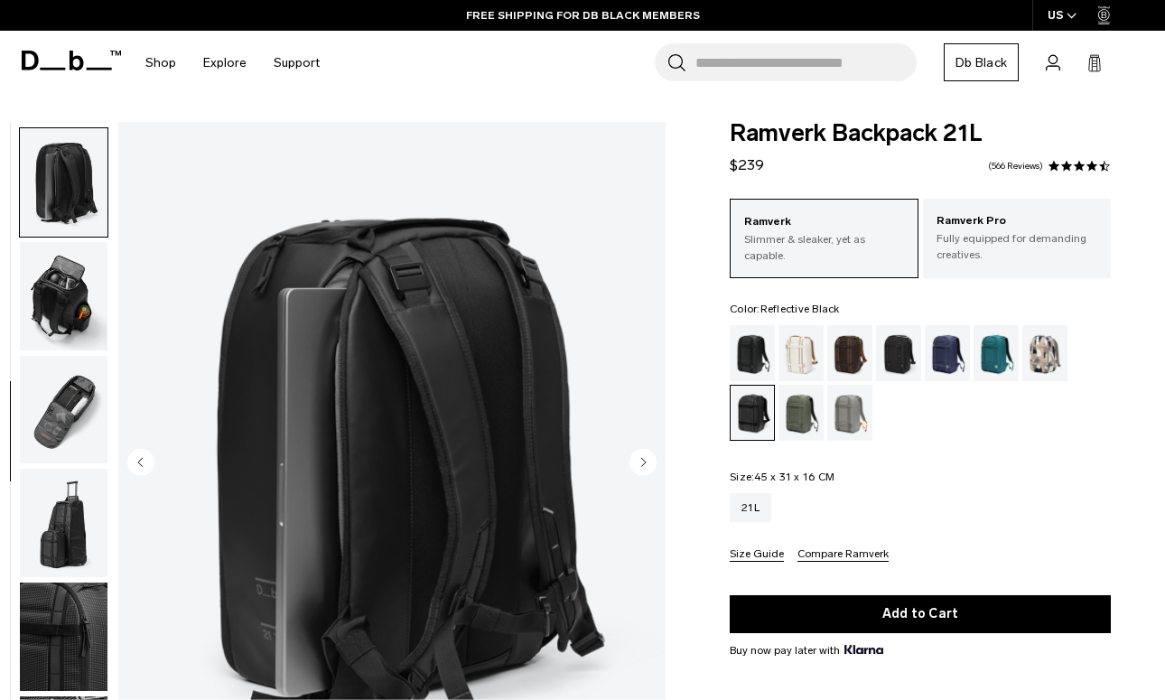
click at [645, 461] on icon "Next slide" at bounding box center [644, 462] width 5 height 8
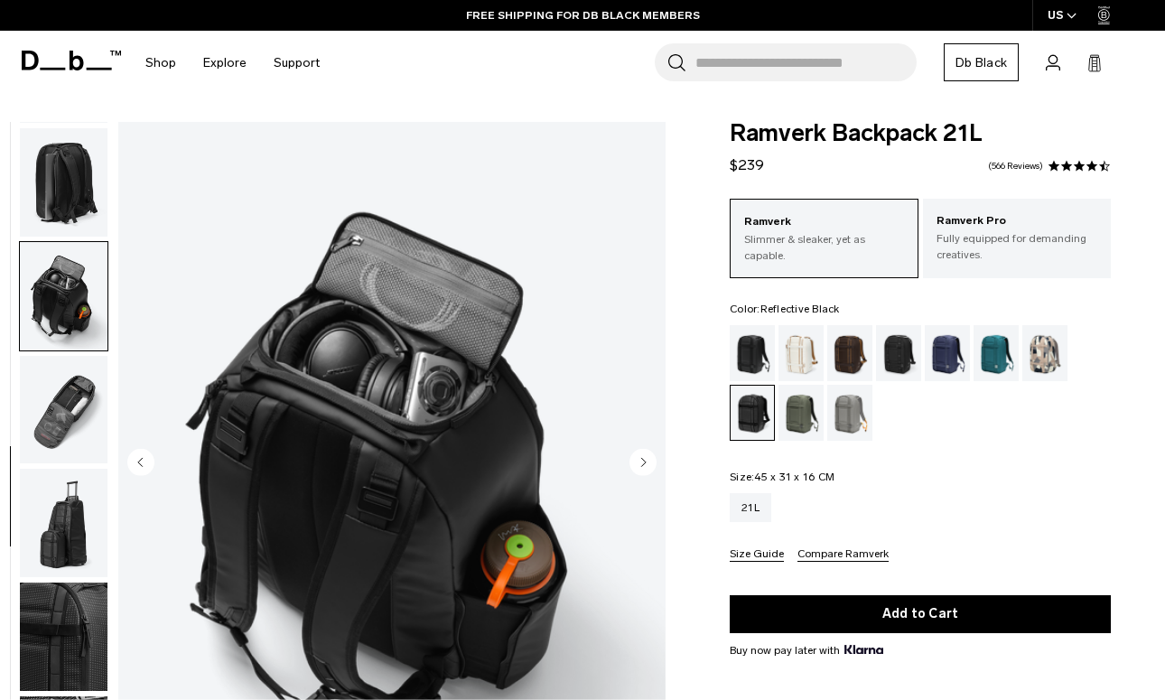
scroll to position [462, 0]
click at [645, 461] on icon "Next slide" at bounding box center [644, 462] width 5 height 8
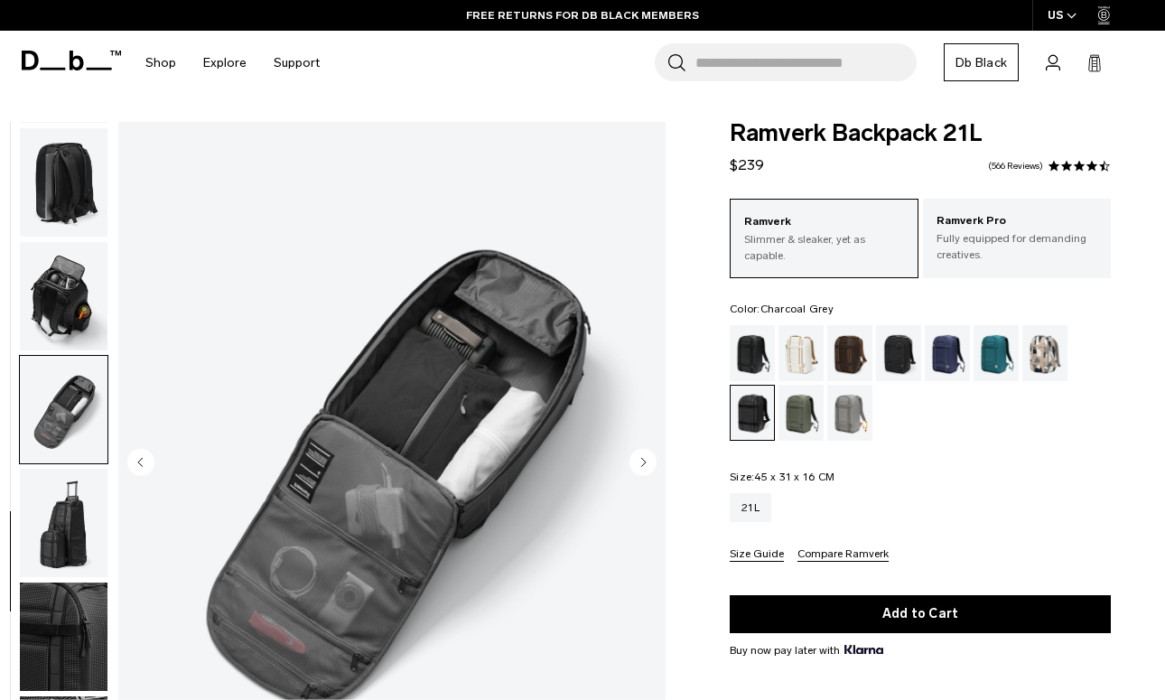
click at [889, 353] on div "Charcoal Grey" at bounding box center [899, 353] width 46 height 56
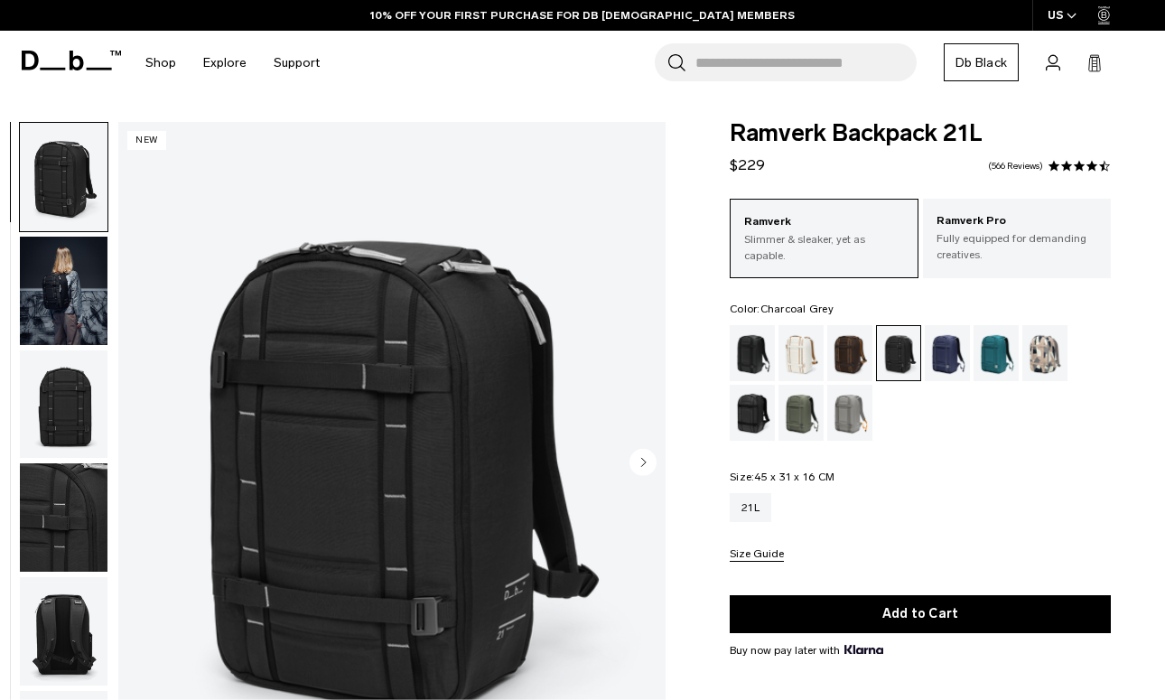
click at [94, 408] on img "button" at bounding box center [64, 404] width 88 height 108
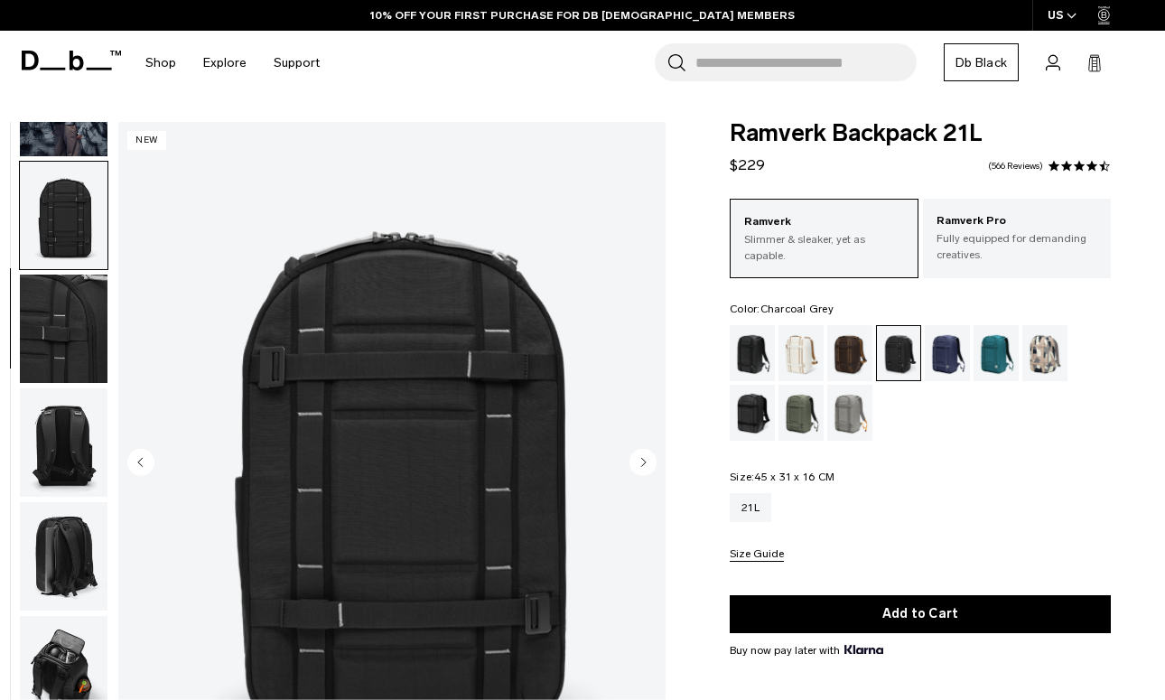
scroll to position [230, 0]
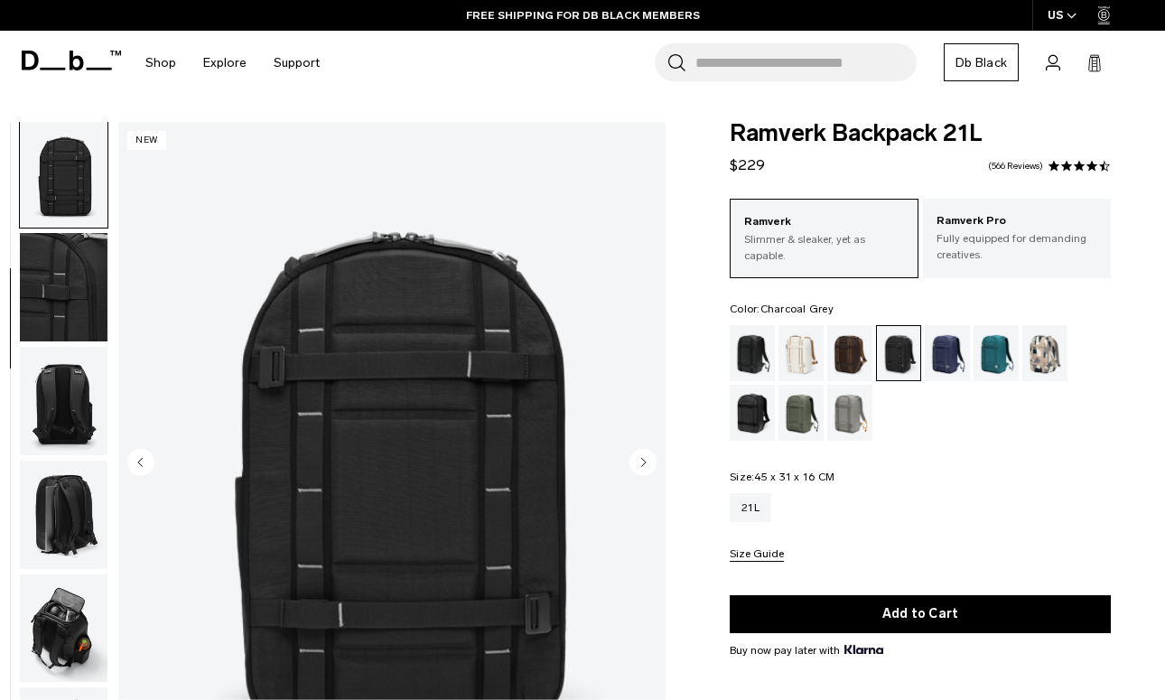
click at [79, 413] on img "button" at bounding box center [64, 401] width 88 height 108
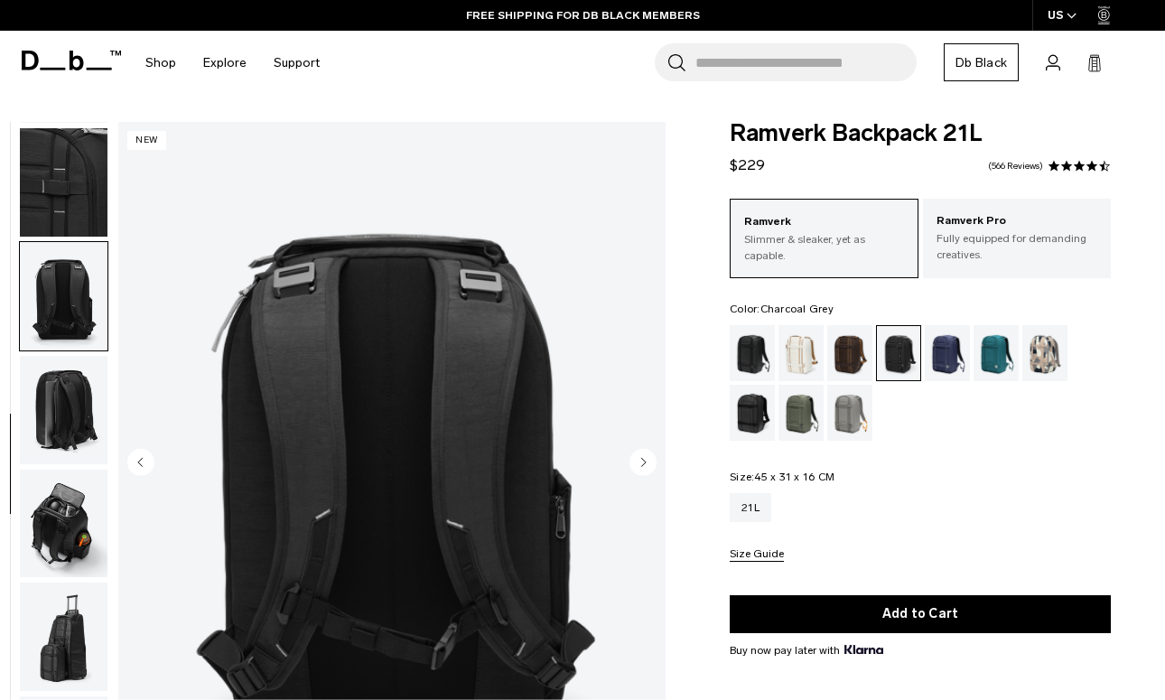
scroll to position [347, 0]
click at [74, 457] on img "button" at bounding box center [64, 410] width 88 height 108
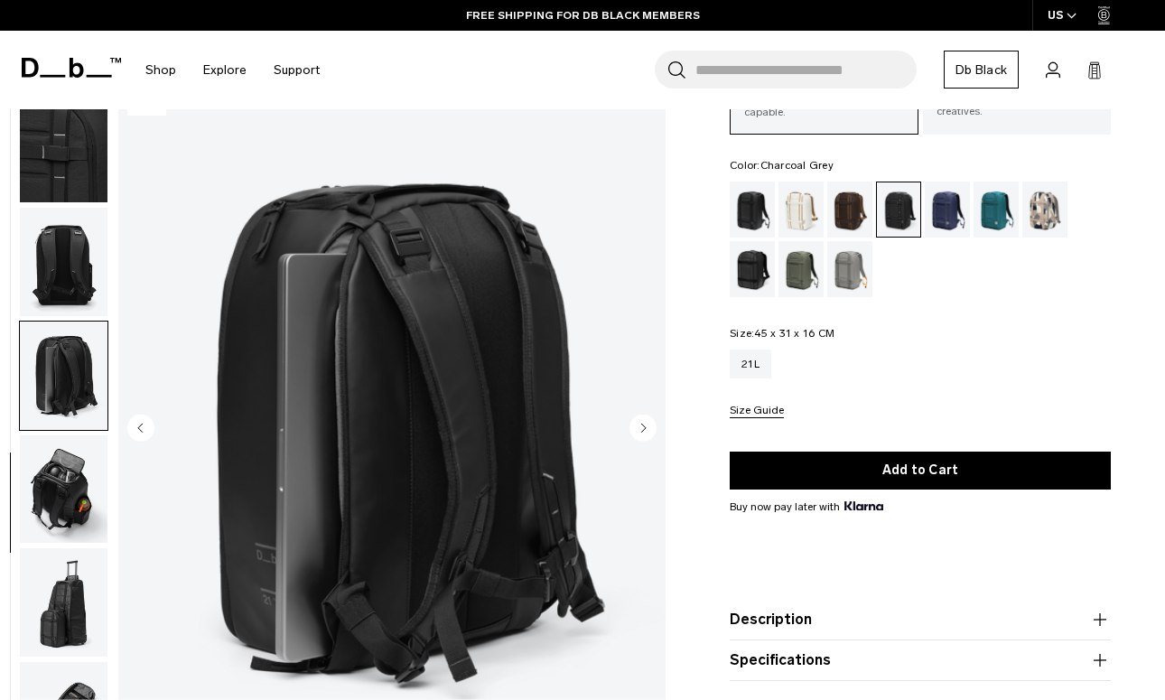
scroll to position [145, 0]
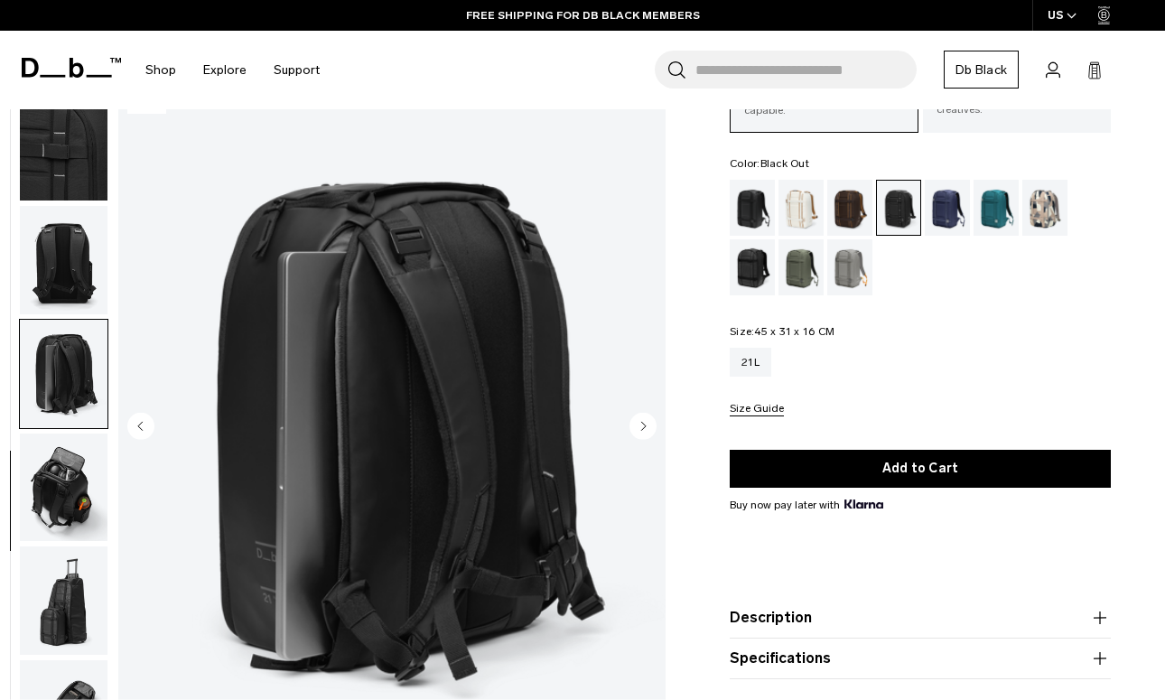
click at [755, 225] on div "Black Out" at bounding box center [752, 208] width 46 height 56
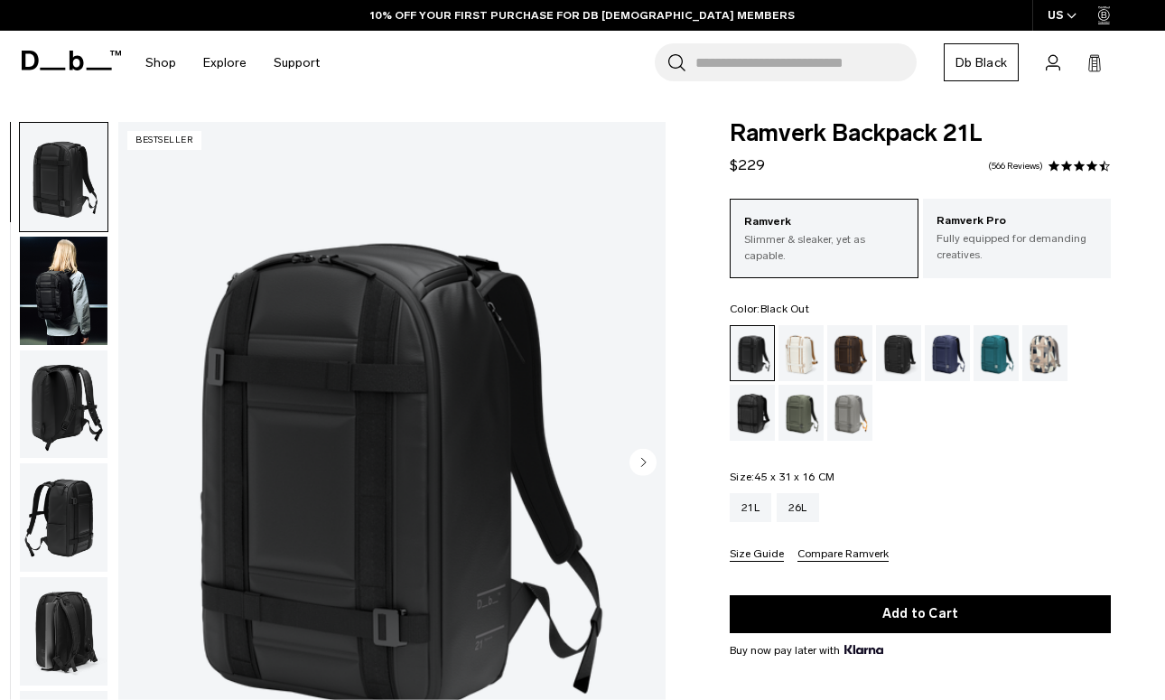
click at [54, 280] on img "button" at bounding box center [64, 291] width 88 height 108
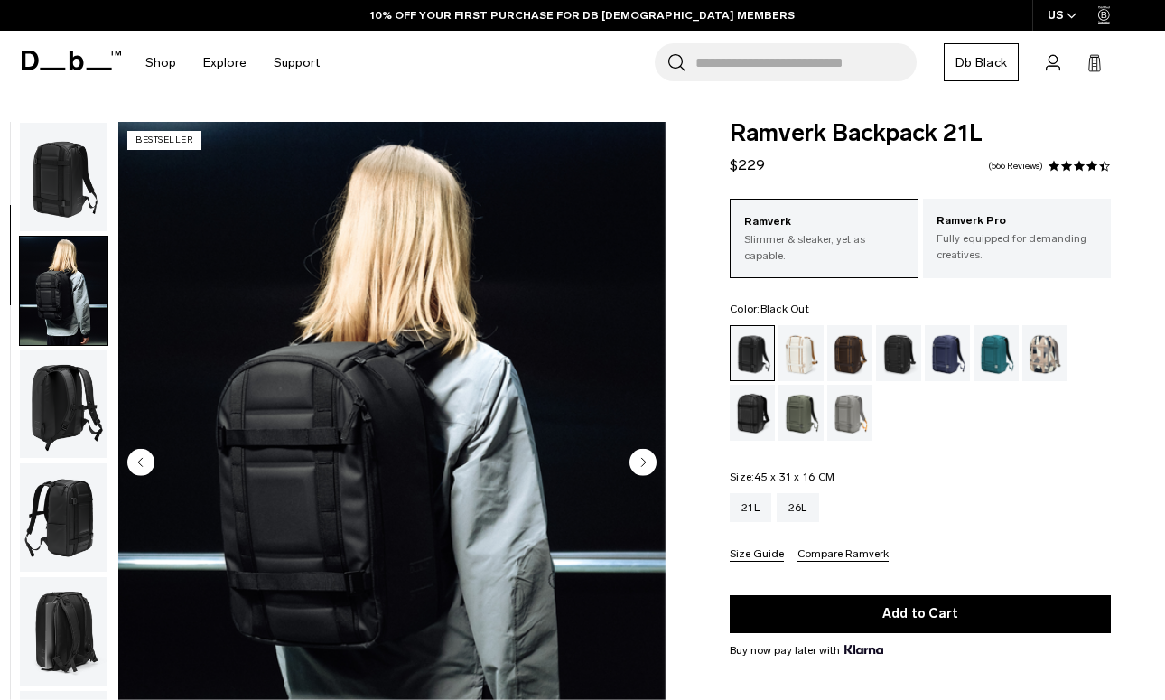
scroll to position [115, 0]
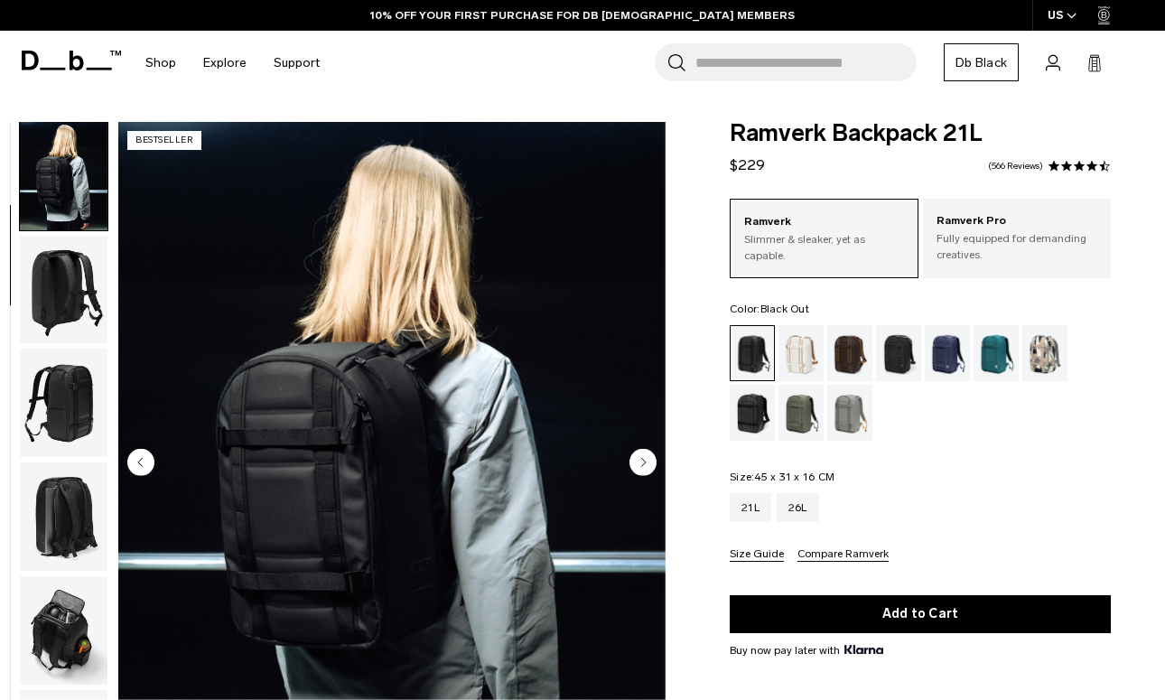
click at [47, 285] on img "button" at bounding box center [64, 290] width 88 height 108
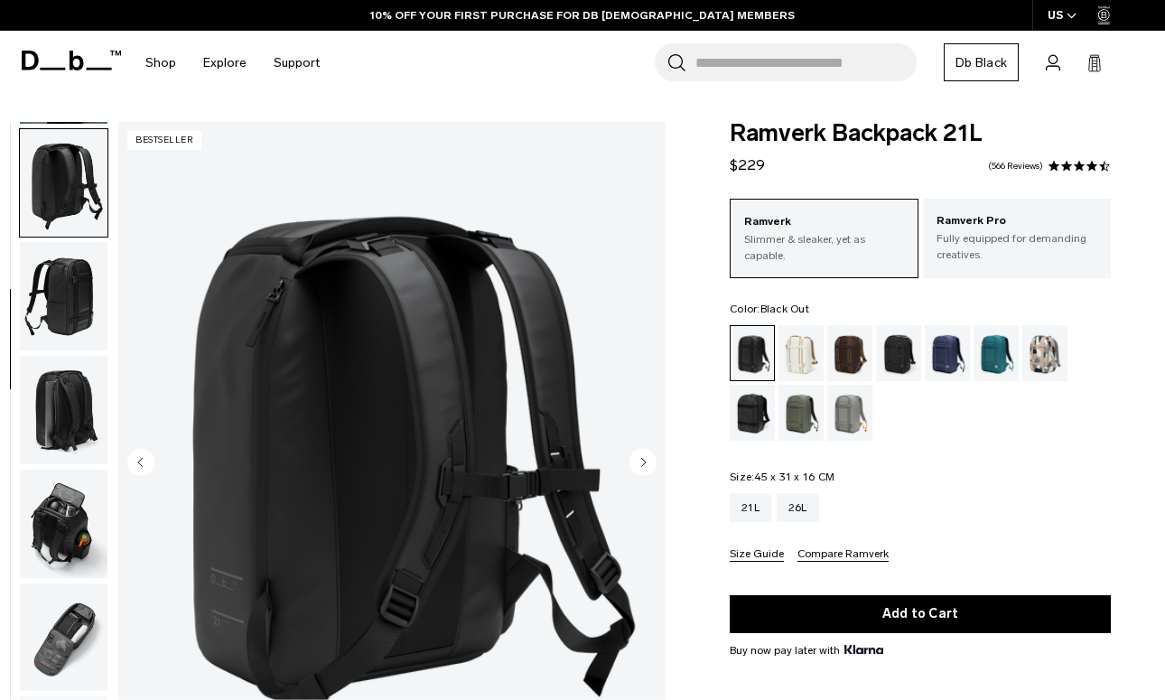
click at [60, 364] on img "button" at bounding box center [64, 410] width 88 height 108
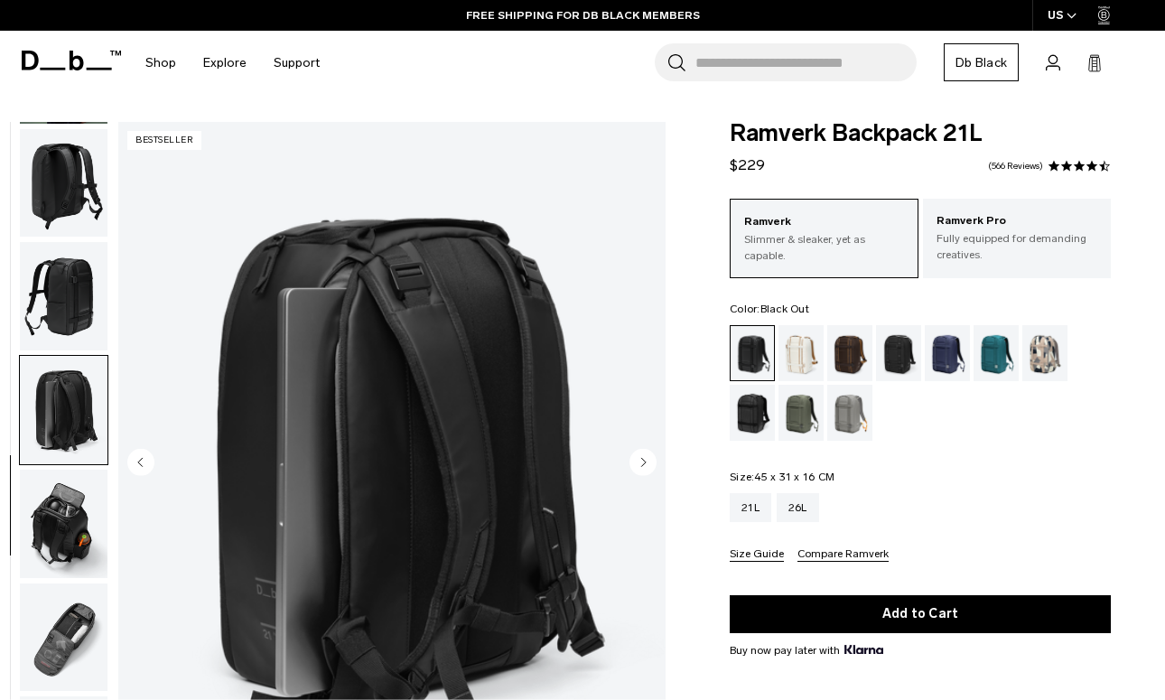
scroll to position [232, 0]
drag, startPoint x: 54, startPoint y: 395, endPoint x: 59, endPoint y: 410, distance: 16.0
click at [54, 395] on img "button" at bounding box center [64, 410] width 88 height 108
drag, startPoint x: 67, startPoint y: 487, endPoint x: 70, endPoint y: 498, distance: 11.2
click at [67, 488] on img "button" at bounding box center [64, 523] width 88 height 108
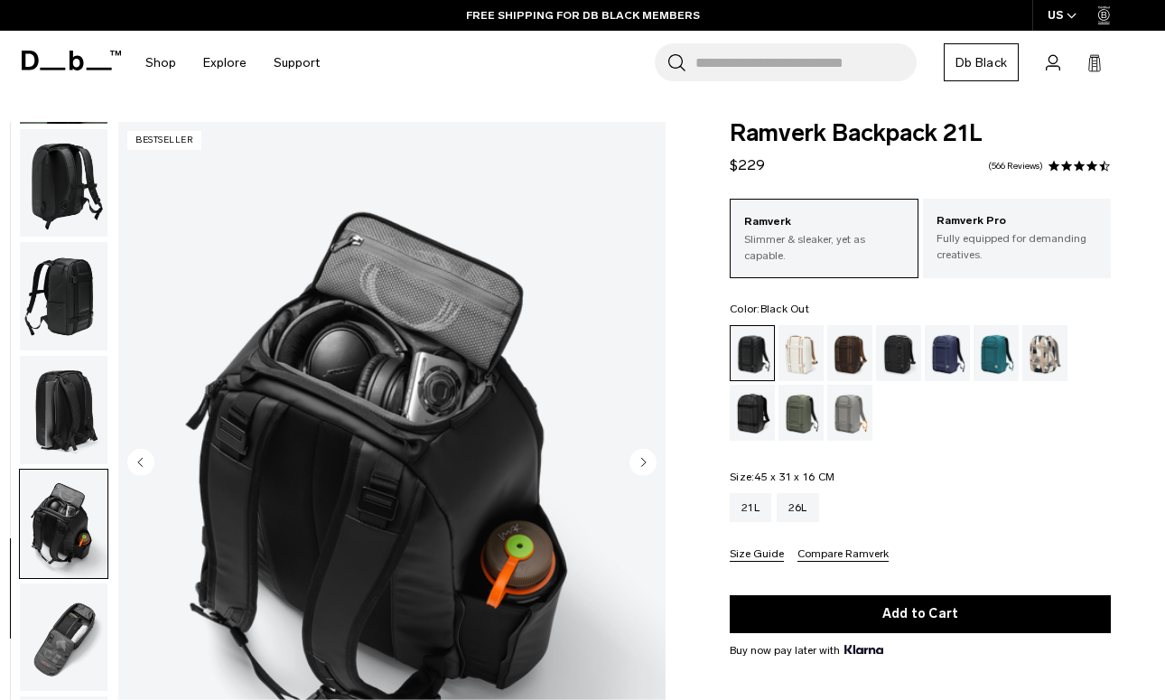
click at [73, 602] on img "button" at bounding box center [64, 637] width 88 height 108
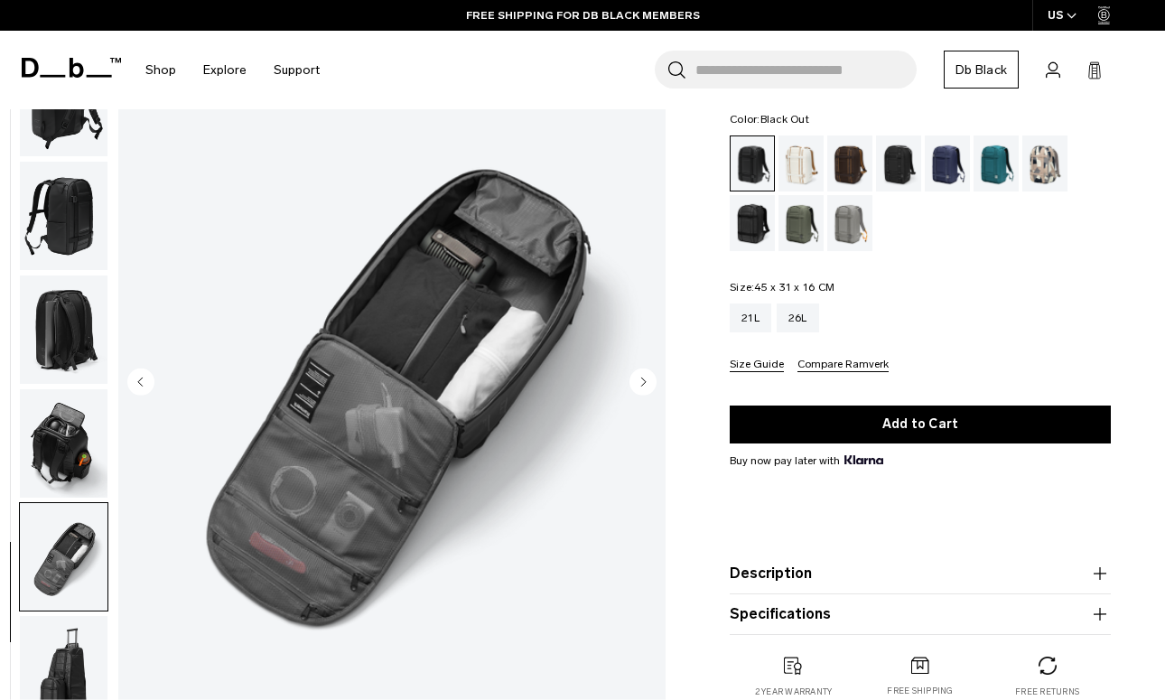
scroll to position [253, 0]
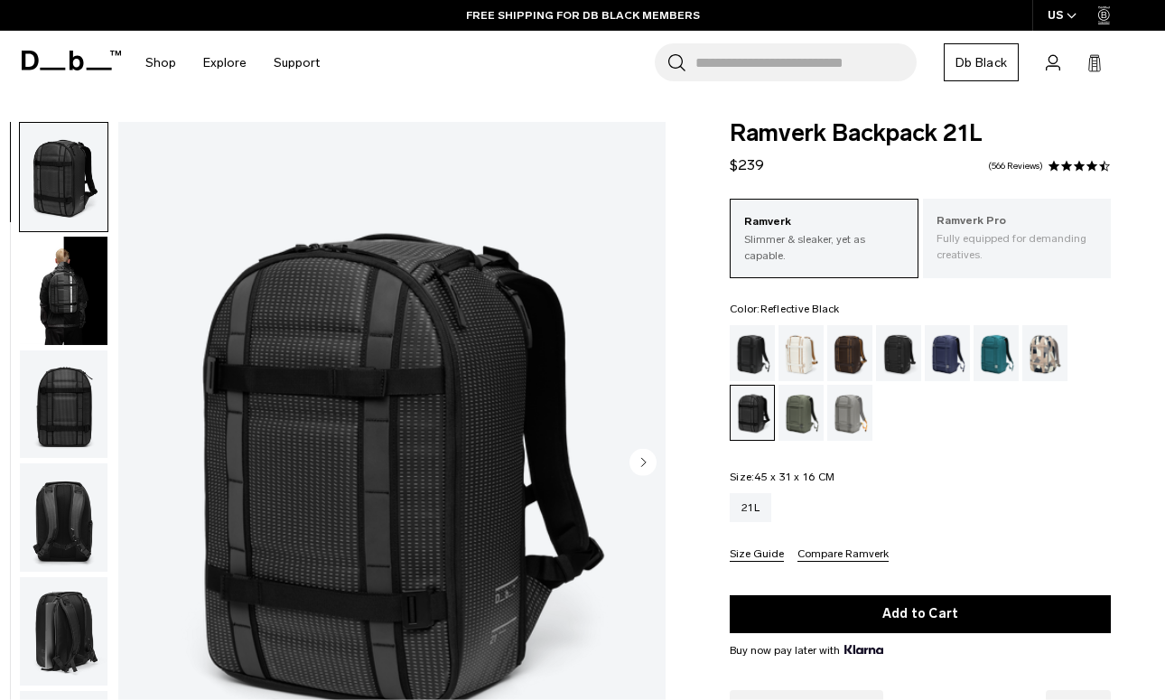
click at [1016, 217] on p "Ramverk Pro" at bounding box center [1016, 221] width 161 height 18
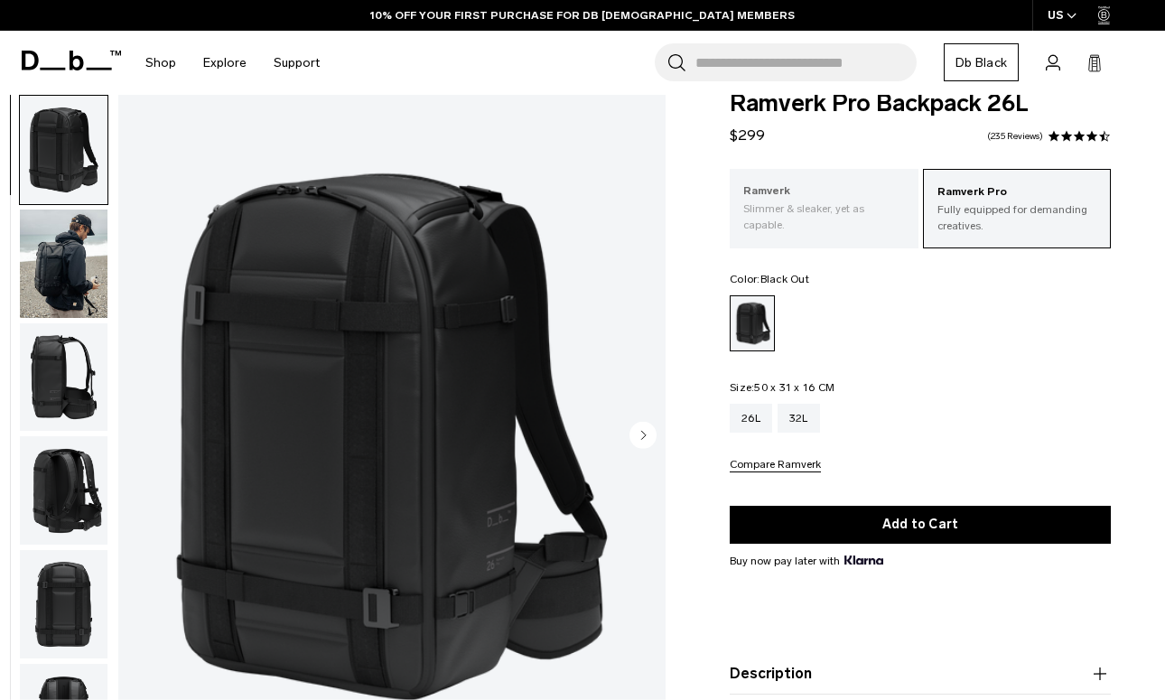
scroll to position [17, 0]
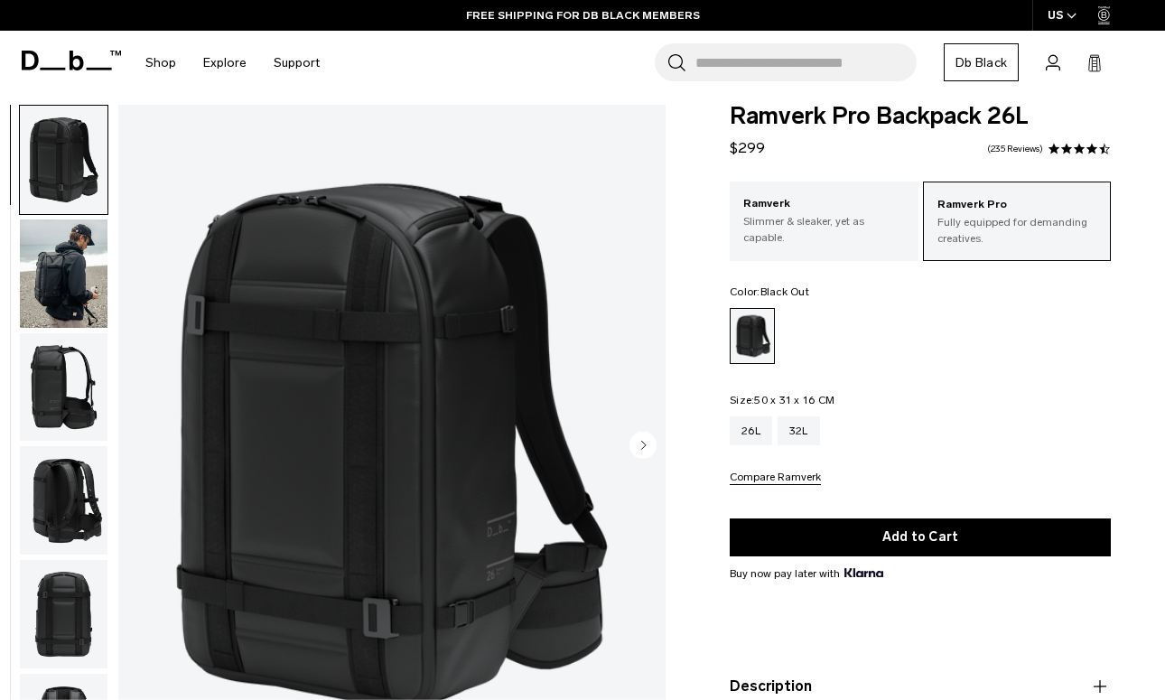
click at [88, 386] on img "button" at bounding box center [64, 387] width 88 height 108
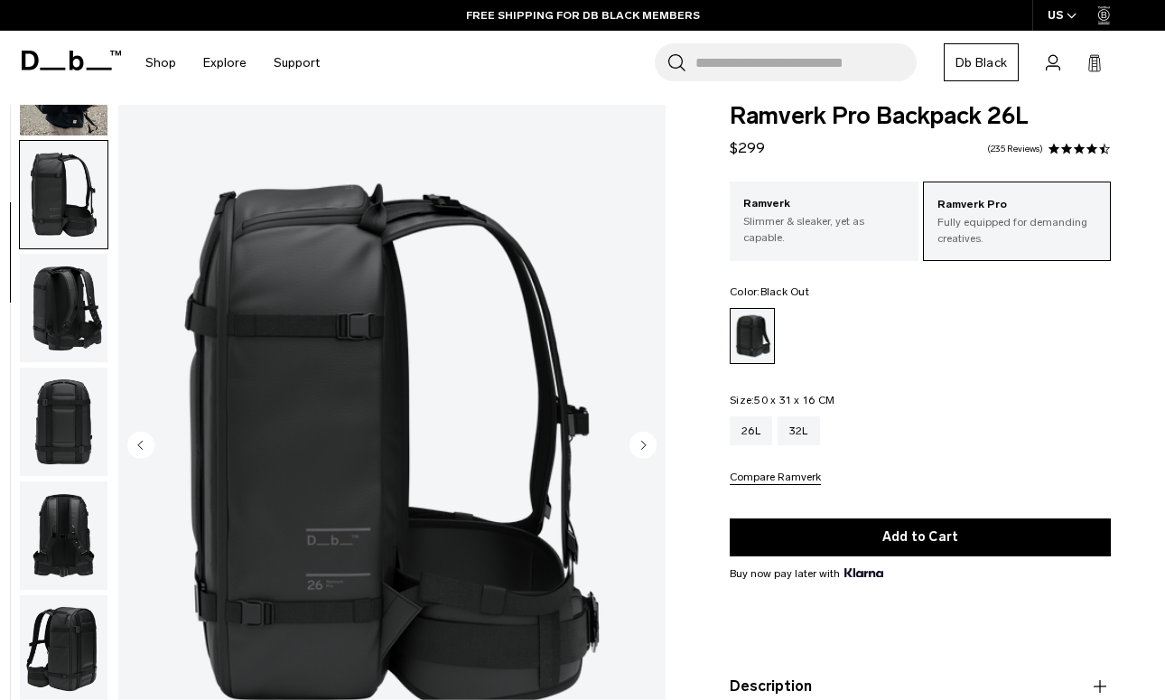
scroll to position [230, 0]
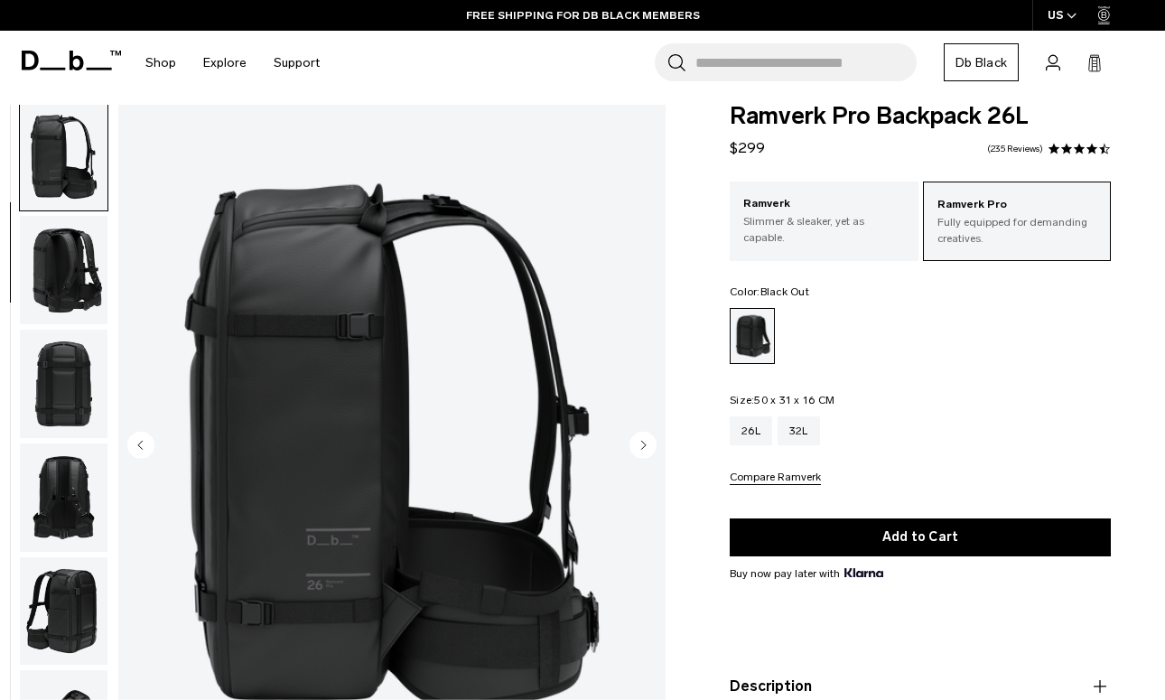
click at [88, 333] on ul at bounding box center [63, 446] width 89 height 683
click at [86, 469] on img "button" at bounding box center [64, 497] width 88 height 108
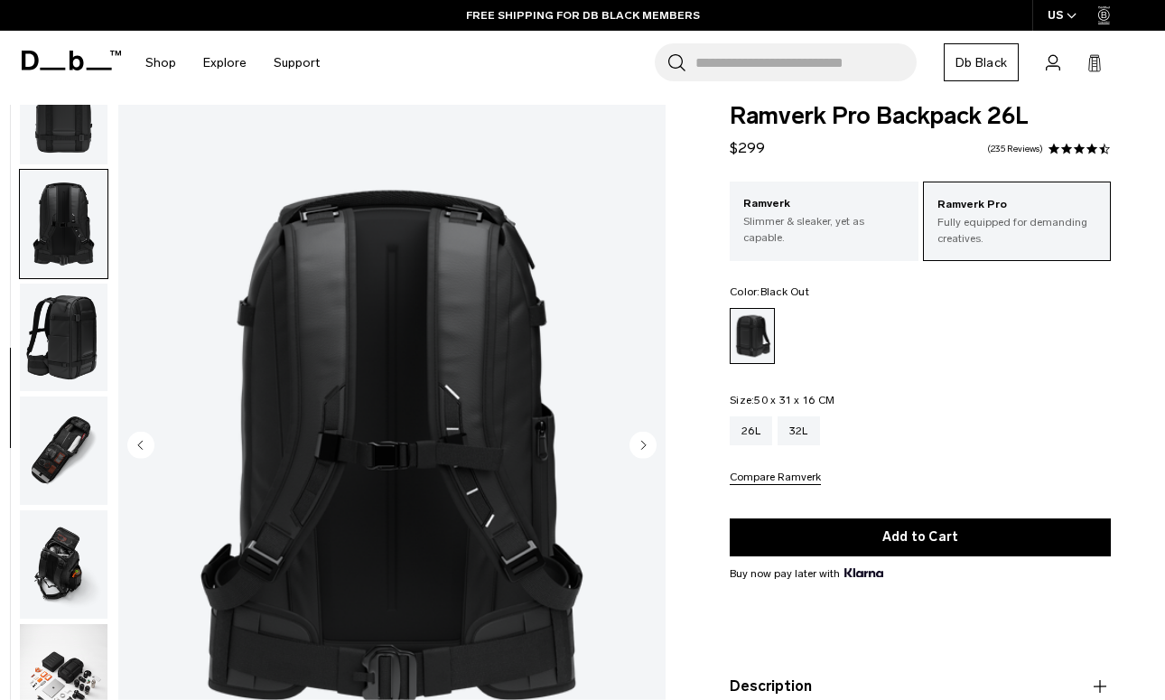
scroll to position [574, 0]
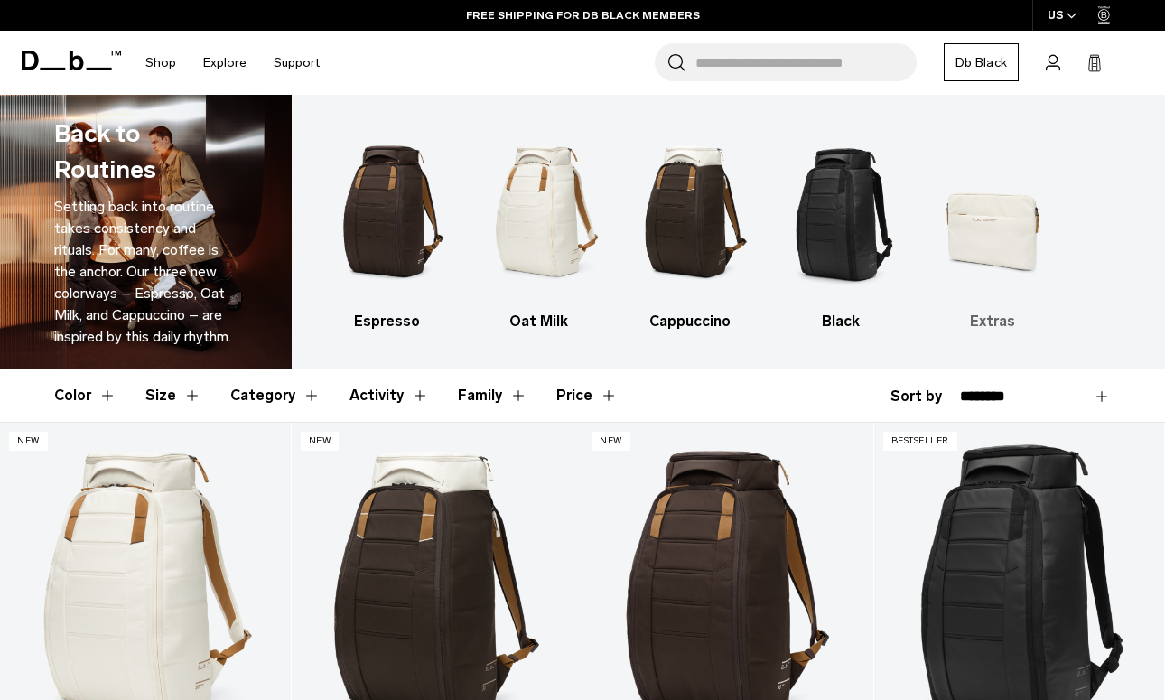
click at [999, 227] on img "5 / 5" at bounding box center [991, 212] width 119 height 180
click at [1002, 320] on h3 "Extras" at bounding box center [991, 322] width 119 height 22
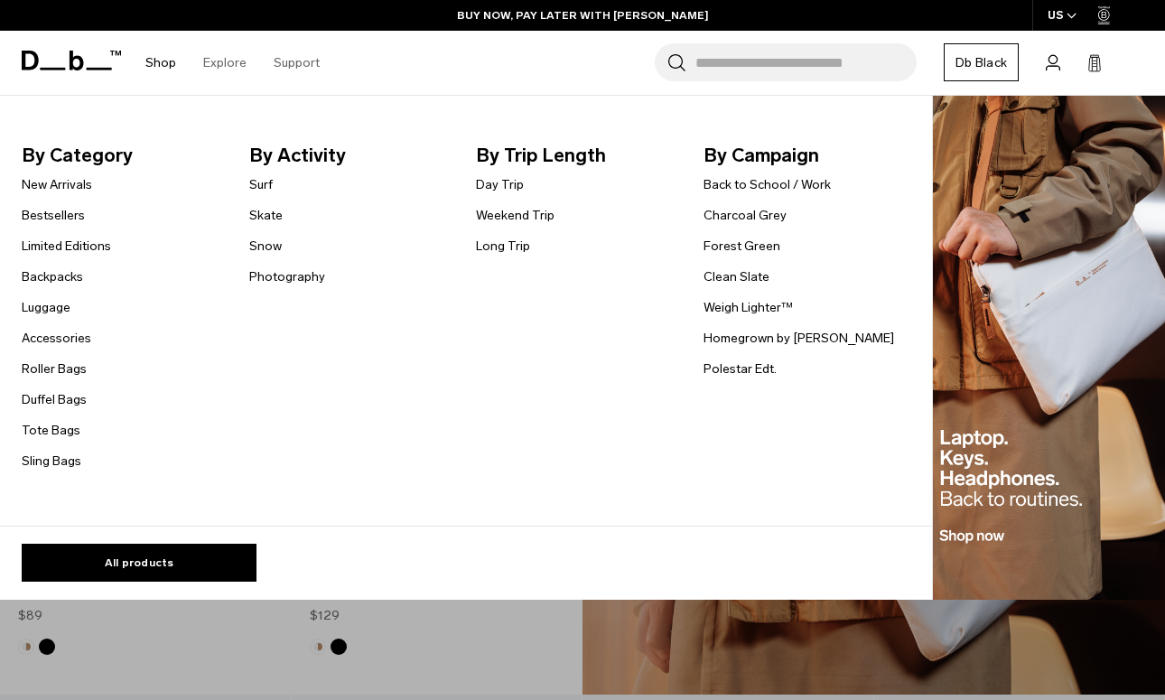
scroll to position [356, 0]
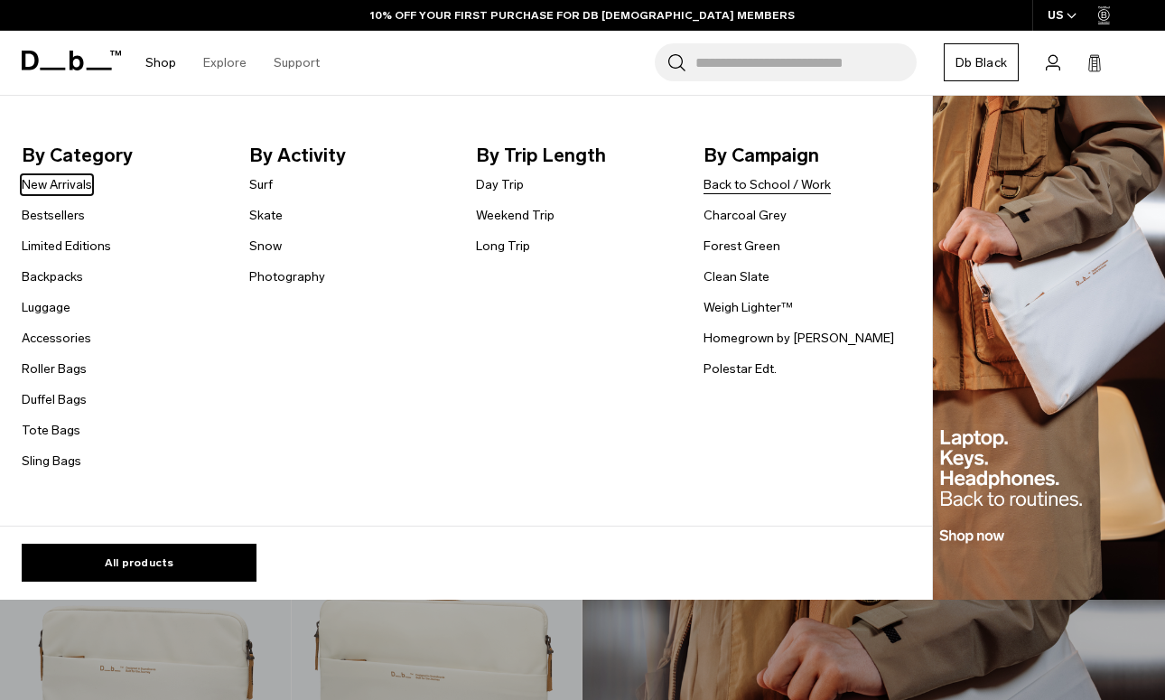
click at [809, 181] on link "Back to School / Work" at bounding box center [766, 184] width 127 height 19
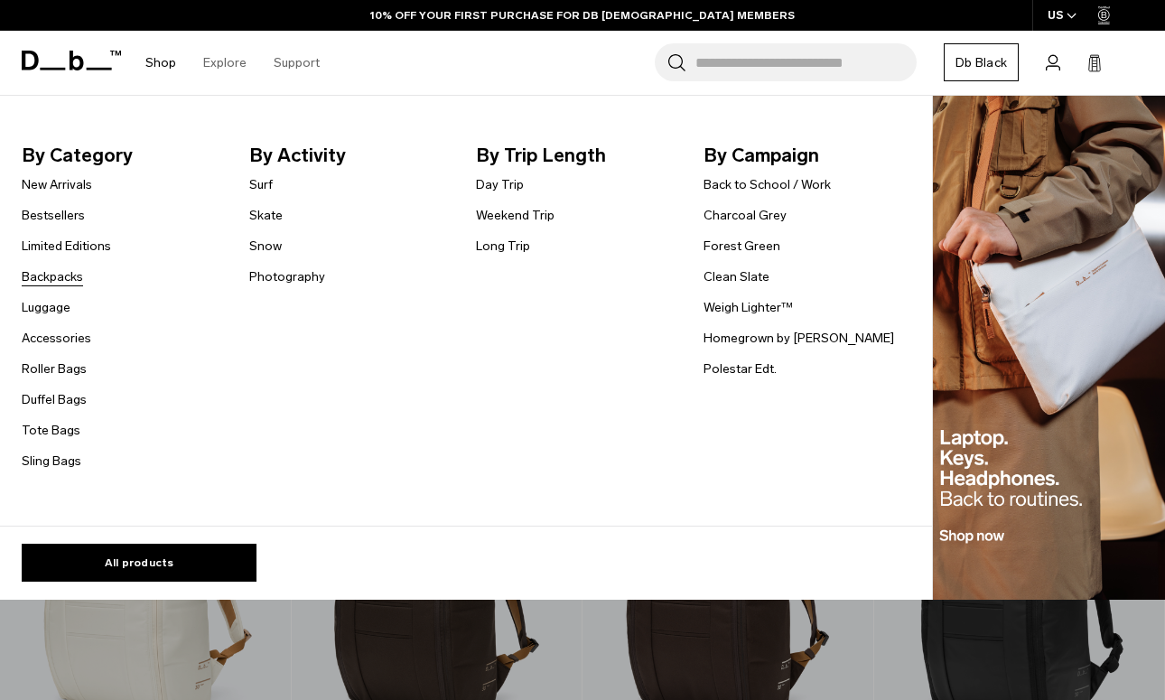
click at [69, 275] on link "Backpacks" at bounding box center [52, 276] width 61 height 19
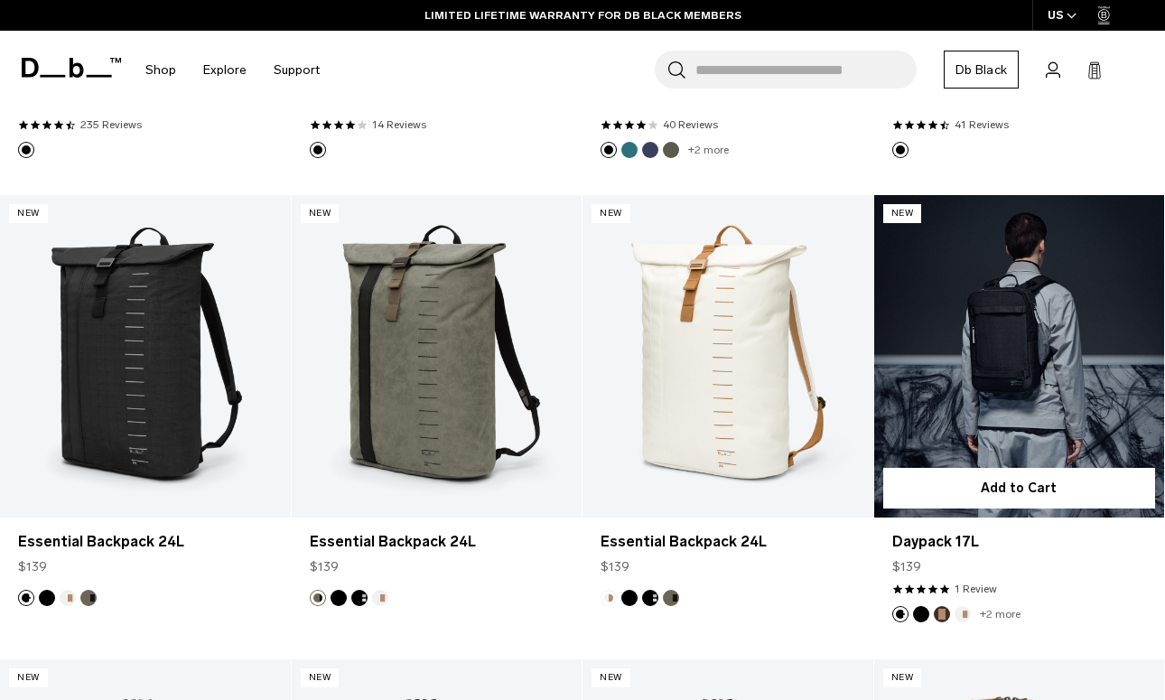
scroll to position [2613, 0]
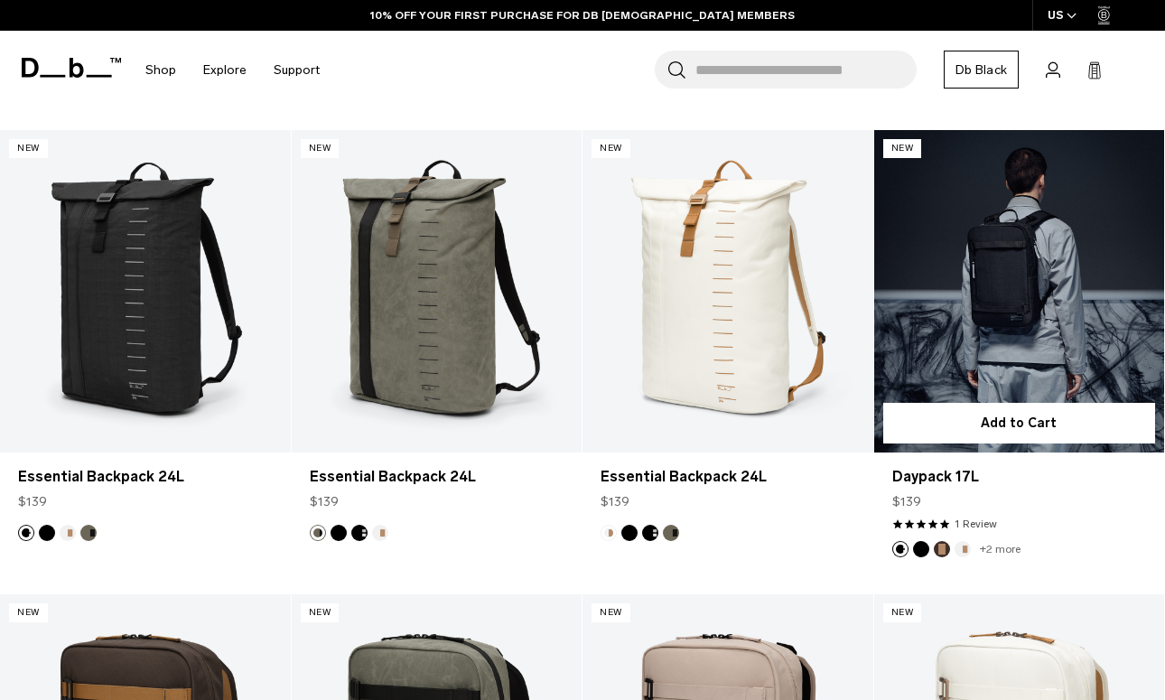
click at [927, 547] on button "Black Out" at bounding box center [921, 549] width 16 height 16
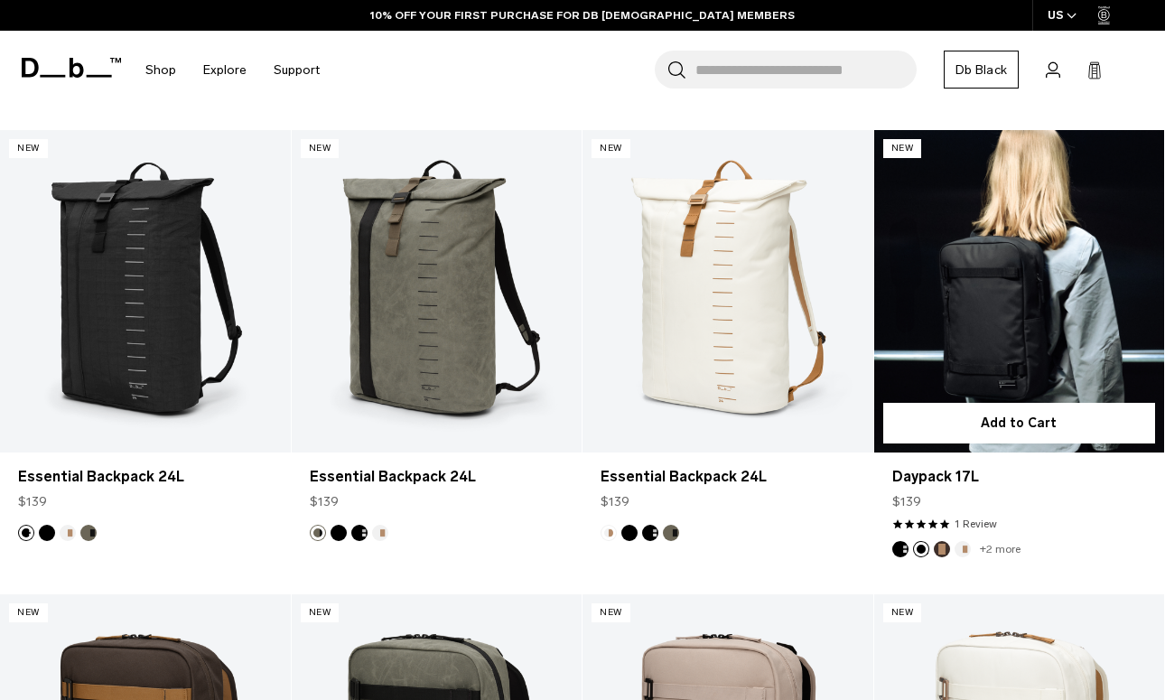
click at [955, 546] on button "Oatmilk" at bounding box center [962, 549] width 16 height 16
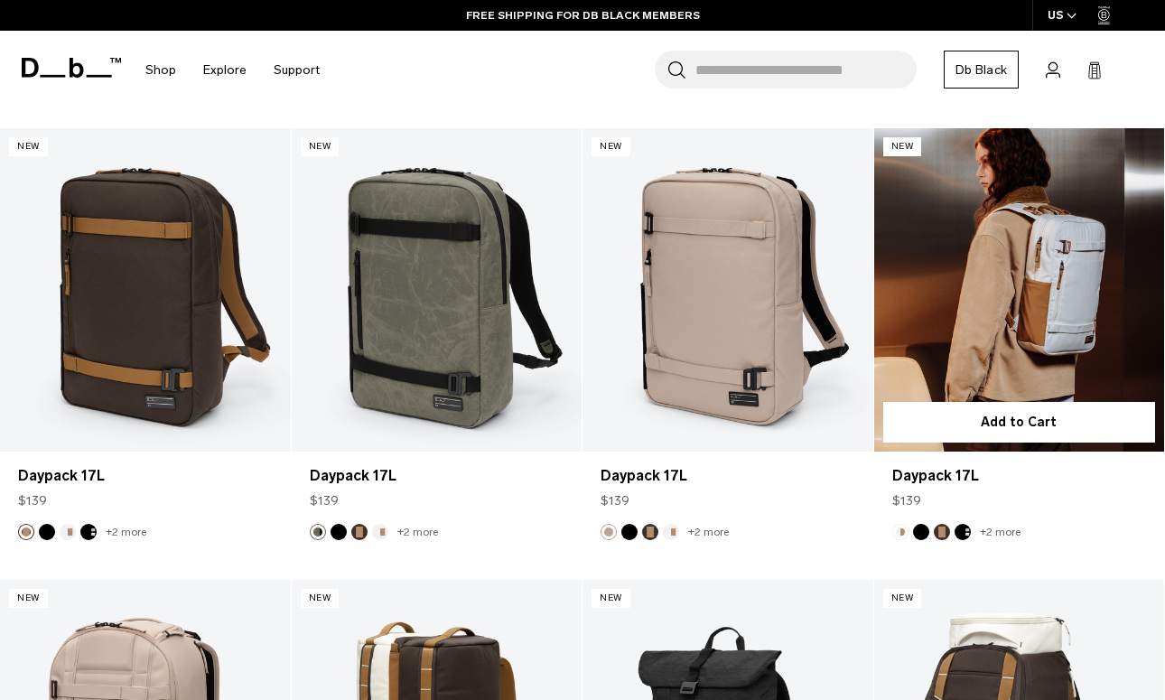
scroll to position [3090, 0]
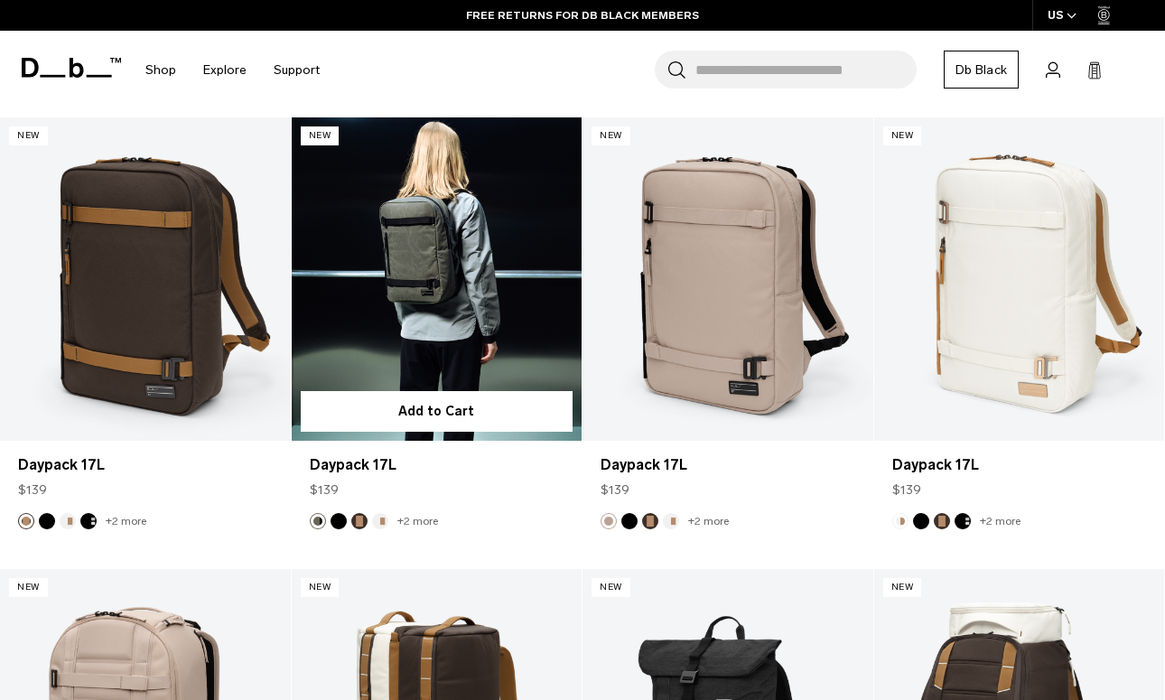
click at [527, 307] on link "Daypack 17L" at bounding box center [437, 278] width 291 height 322
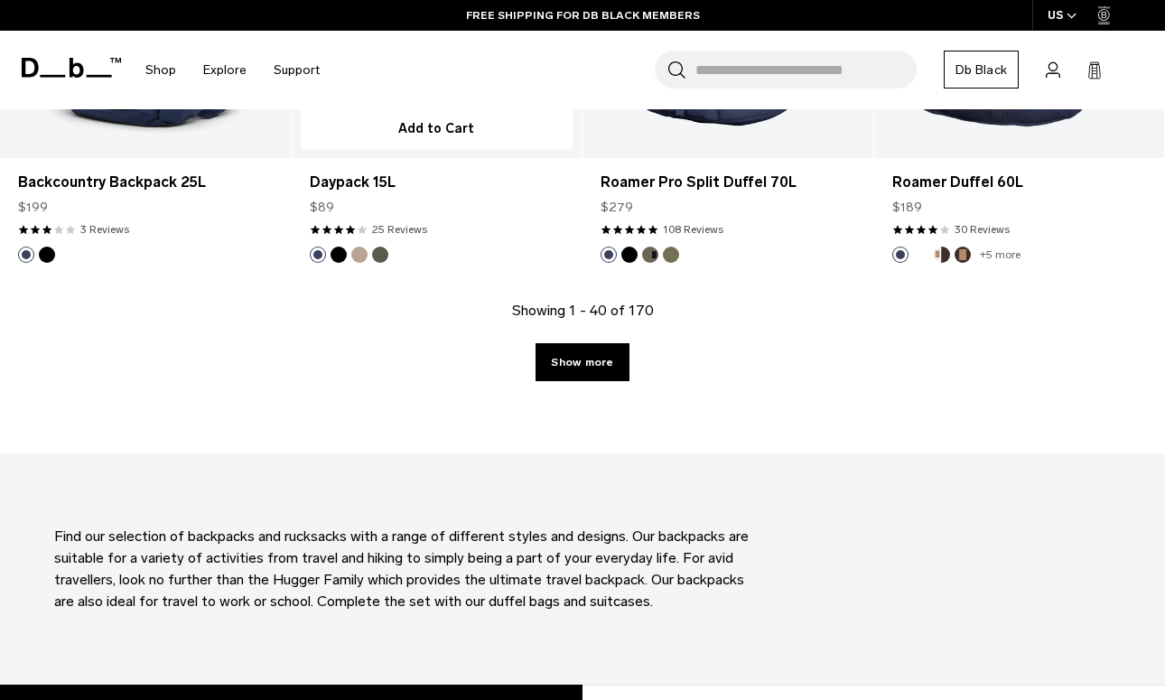
scroll to position [4755, 0]
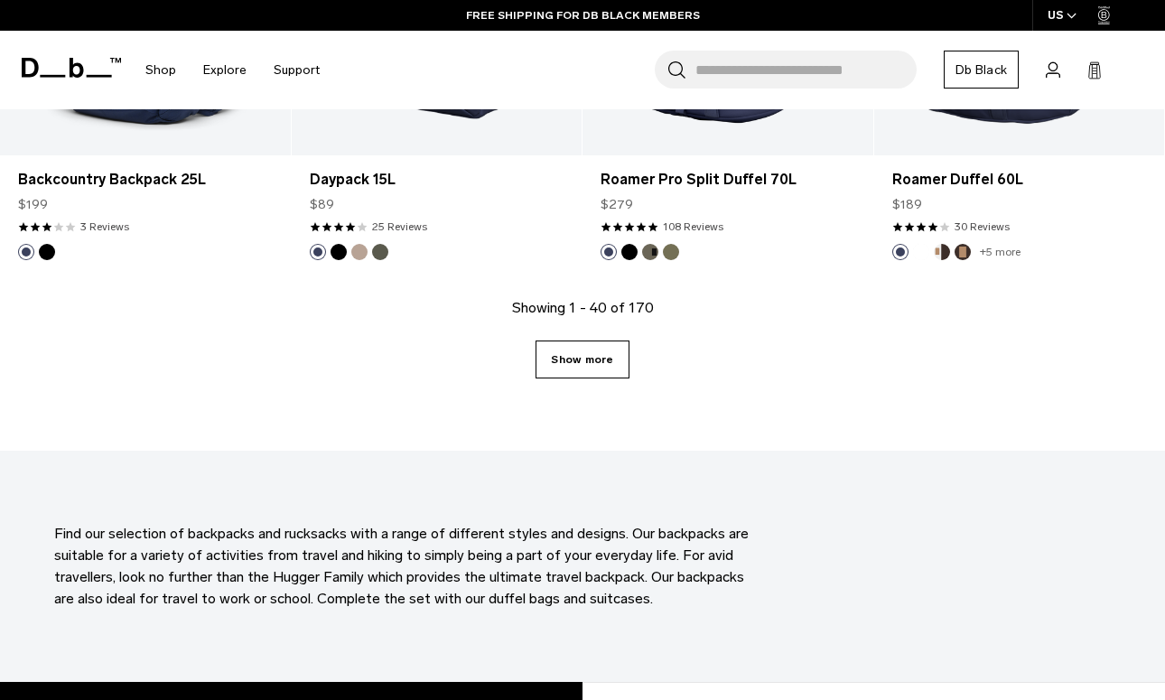
click at [556, 366] on link "Show more" at bounding box center [581, 359] width 93 height 38
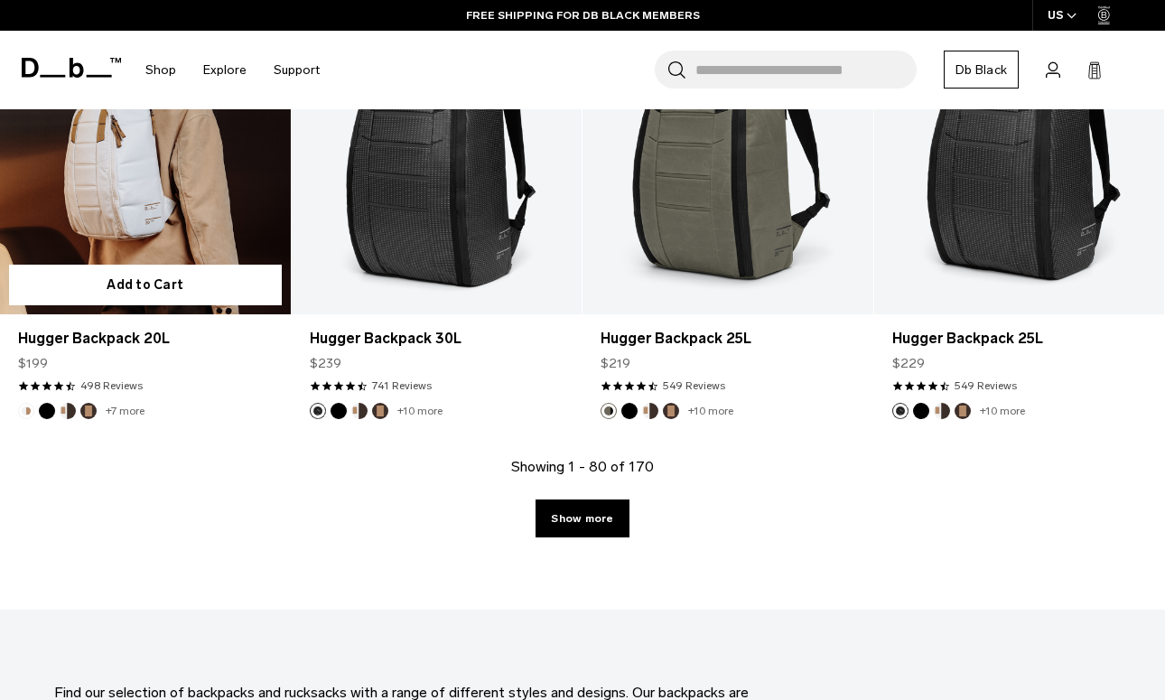
scroll to position [9241, 0]
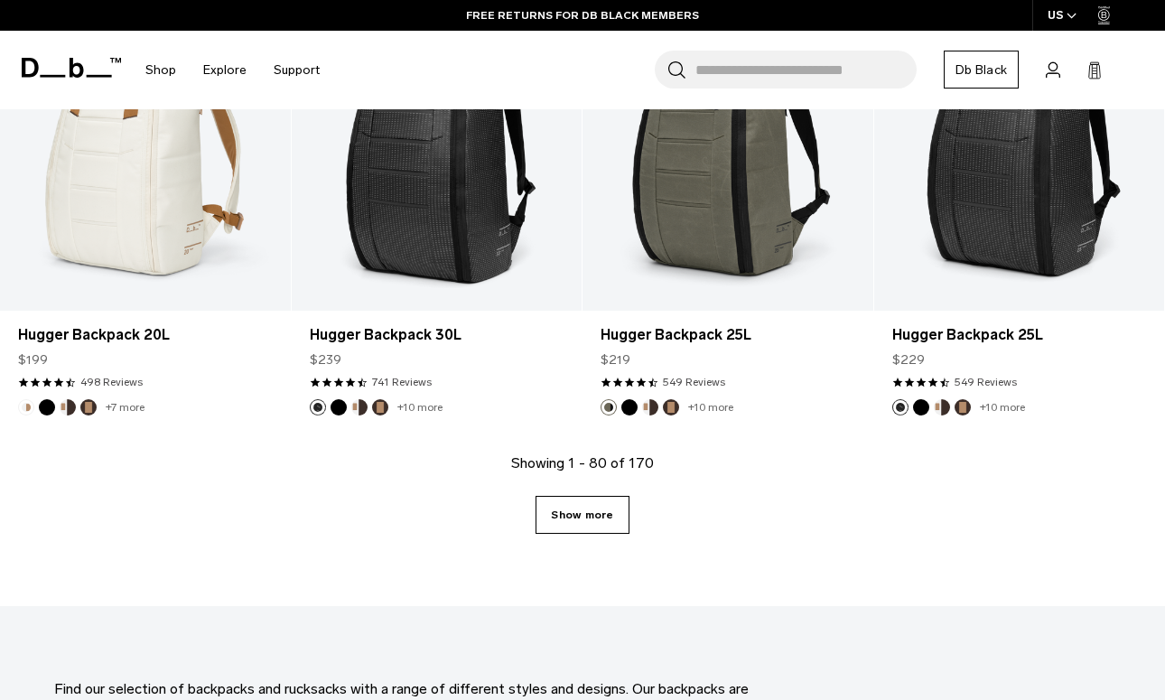
click at [569, 508] on link "Show more" at bounding box center [581, 515] width 93 height 38
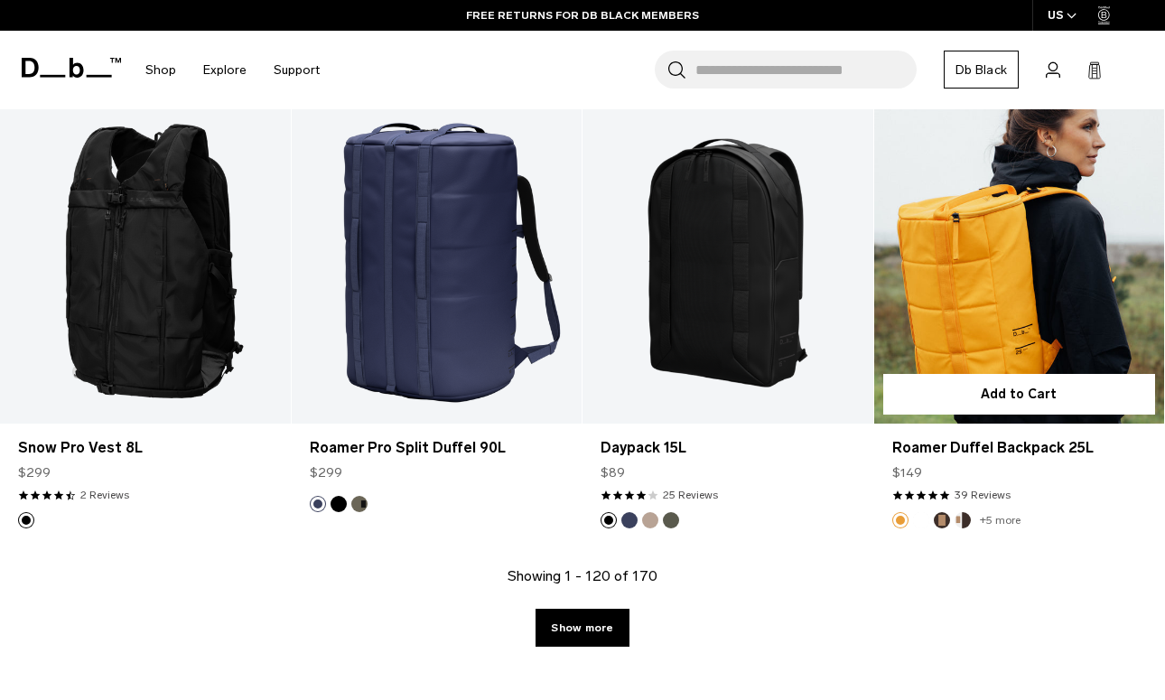
scroll to position [13796, 0]
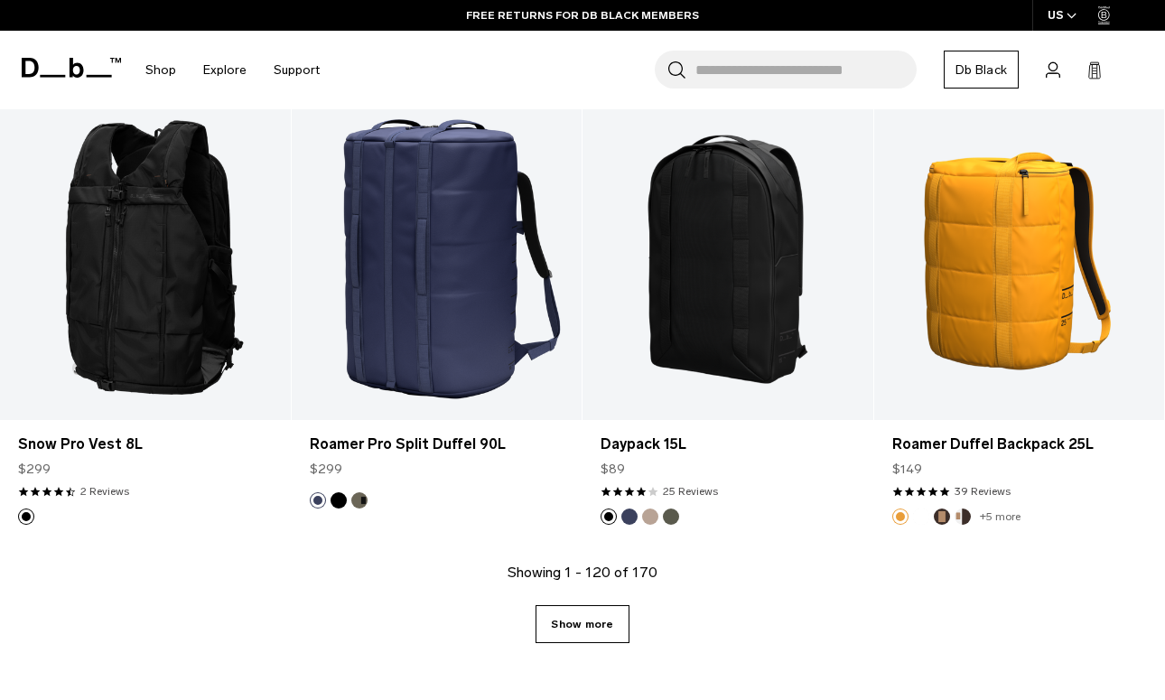
click at [580, 612] on link "Show more" at bounding box center [581, 624] width 93 height 38
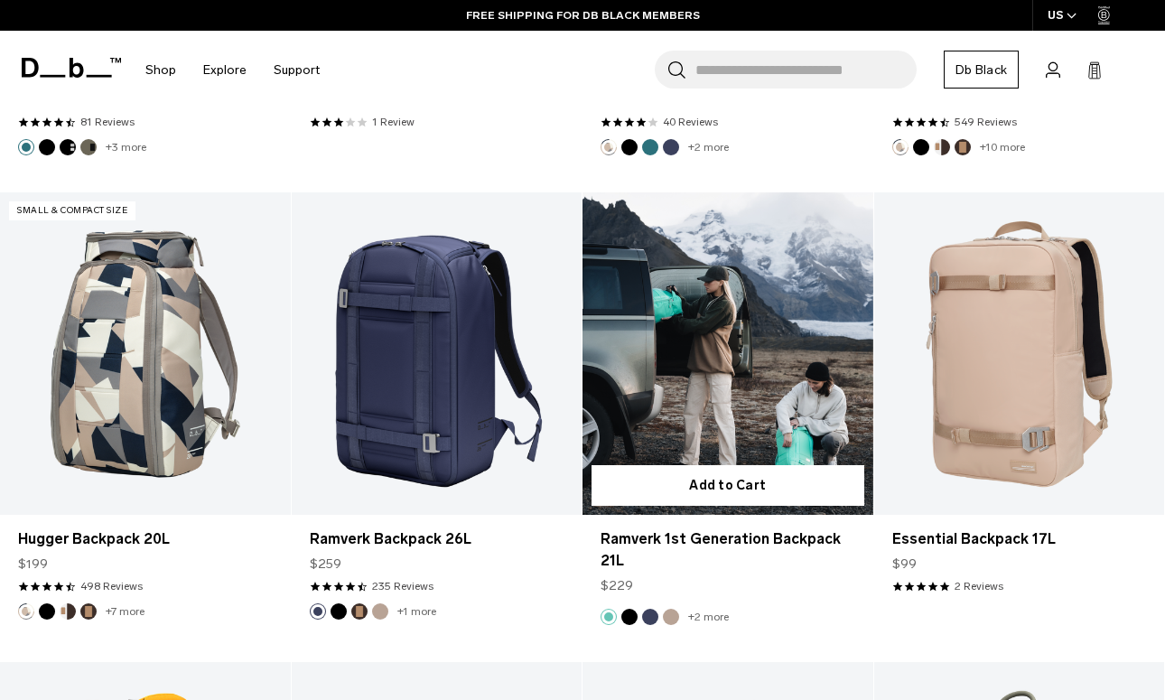
scroll to position [17470, 0]
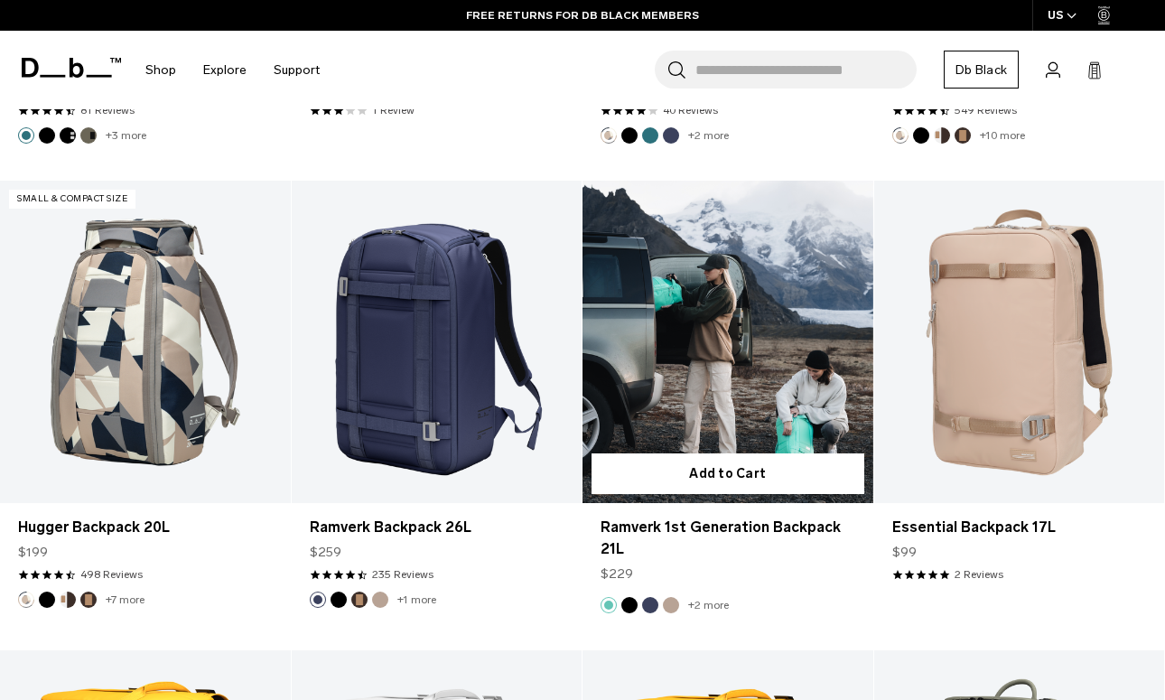
click at [632, 601] on button "Black Out" at bounding box center [629, 605] width 16 height 16
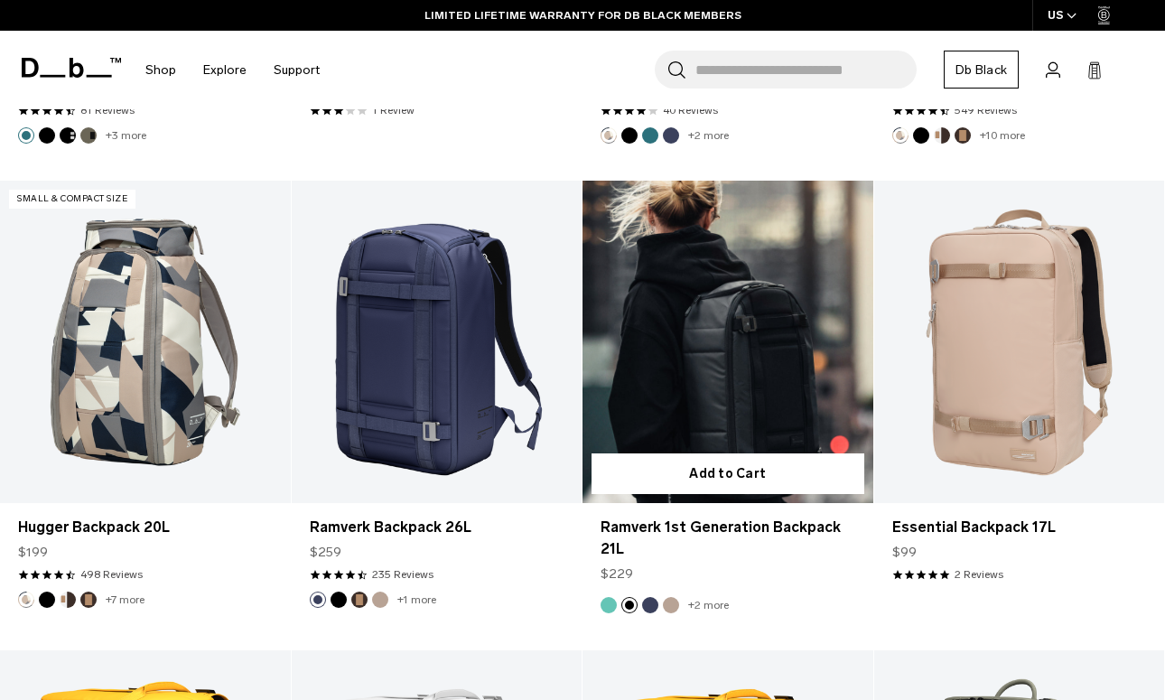
click at [651, 608] on button "Blue Hour" at bounding box center [650, 605] width 16 height 16
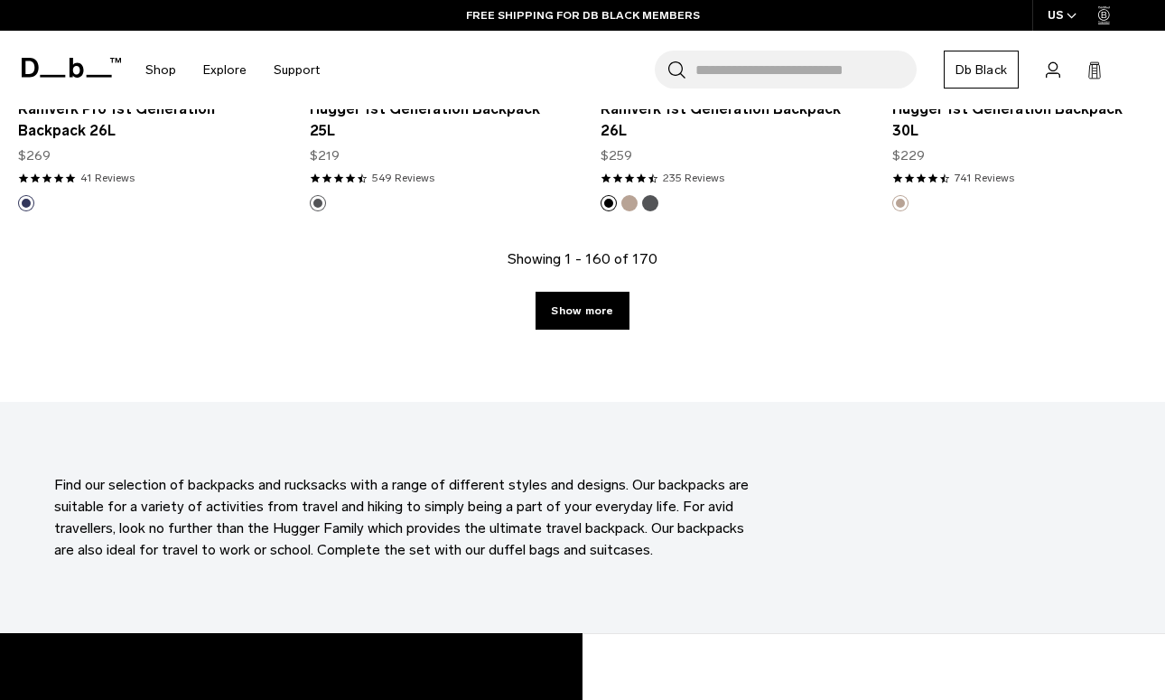
scroll to position [18852, 0]
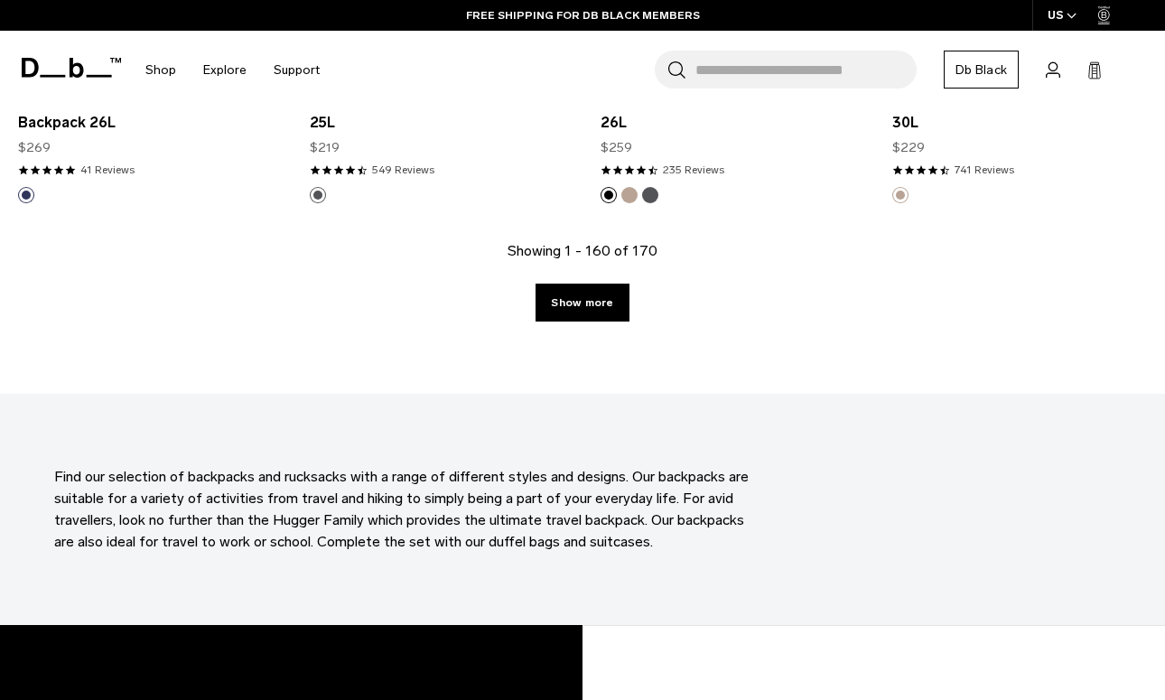
click at [571, 287] on link "Show more" at bounding box center [581, 302] width 93 height 38
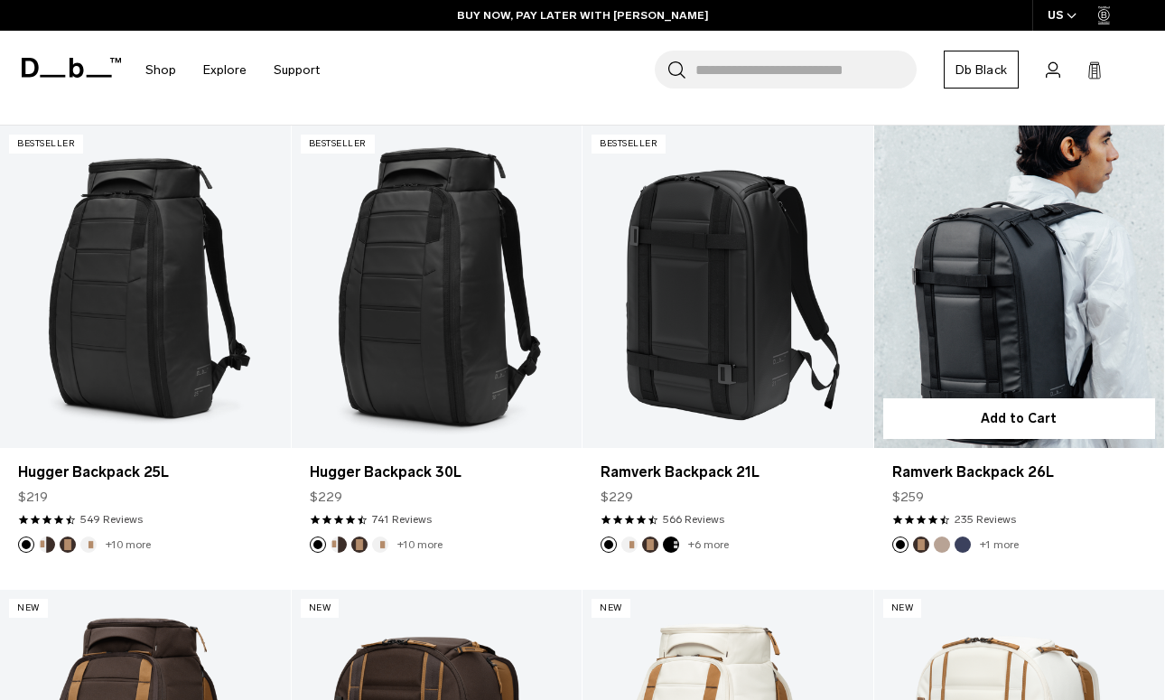
scroll to position [277, 0]
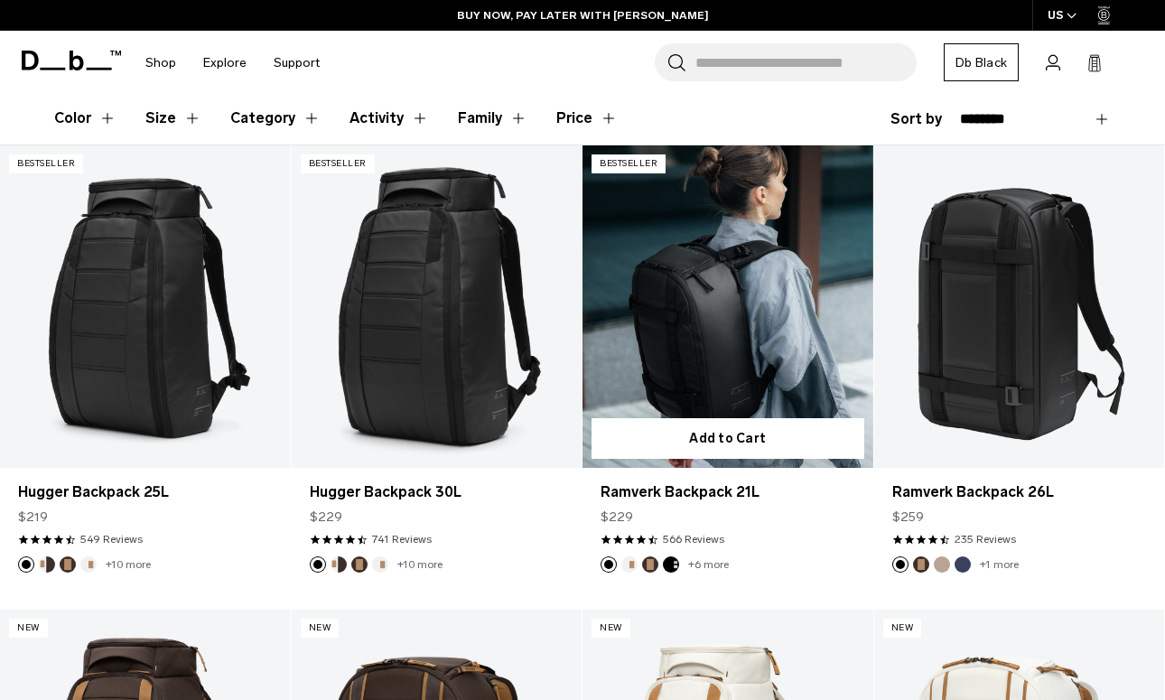
click at [705, 332] on link "Ramverk Backpack 21L" at bounding box center [727, 306] width 291 height 322
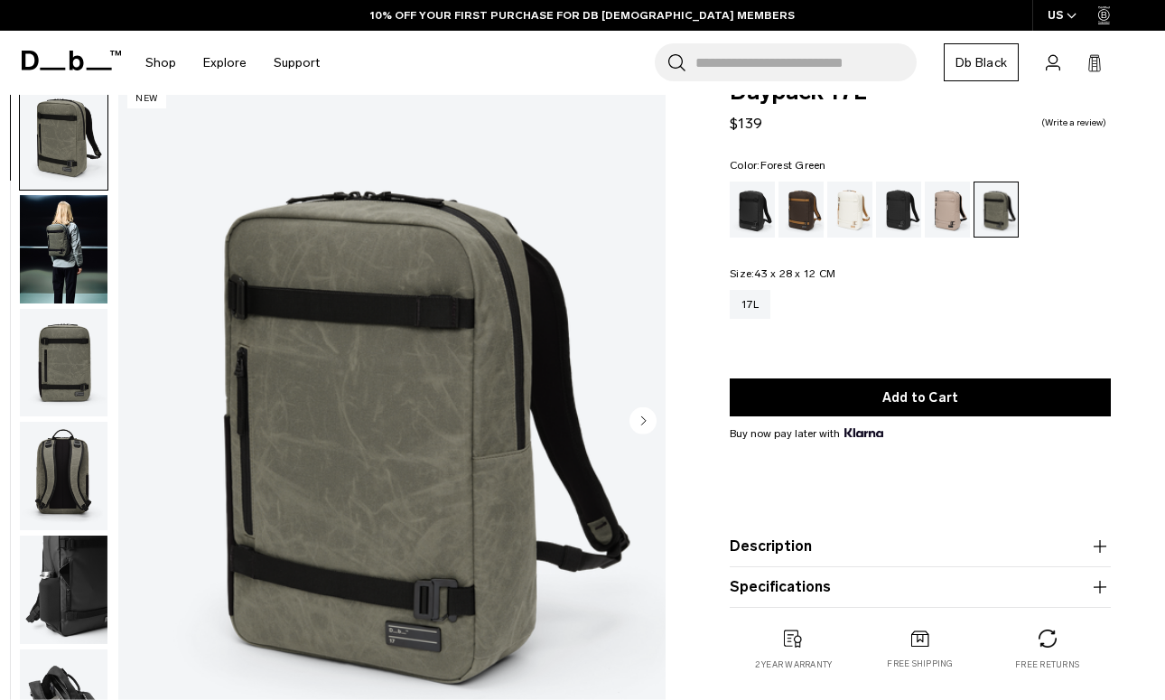
drag, startPoint x: 73, startPoint y: 267, endPoint x: 76, endPoint y: 326, distance: 58.7
click at [73, 267] on img "button" at bounding box center [64, 249] width 88 height 108
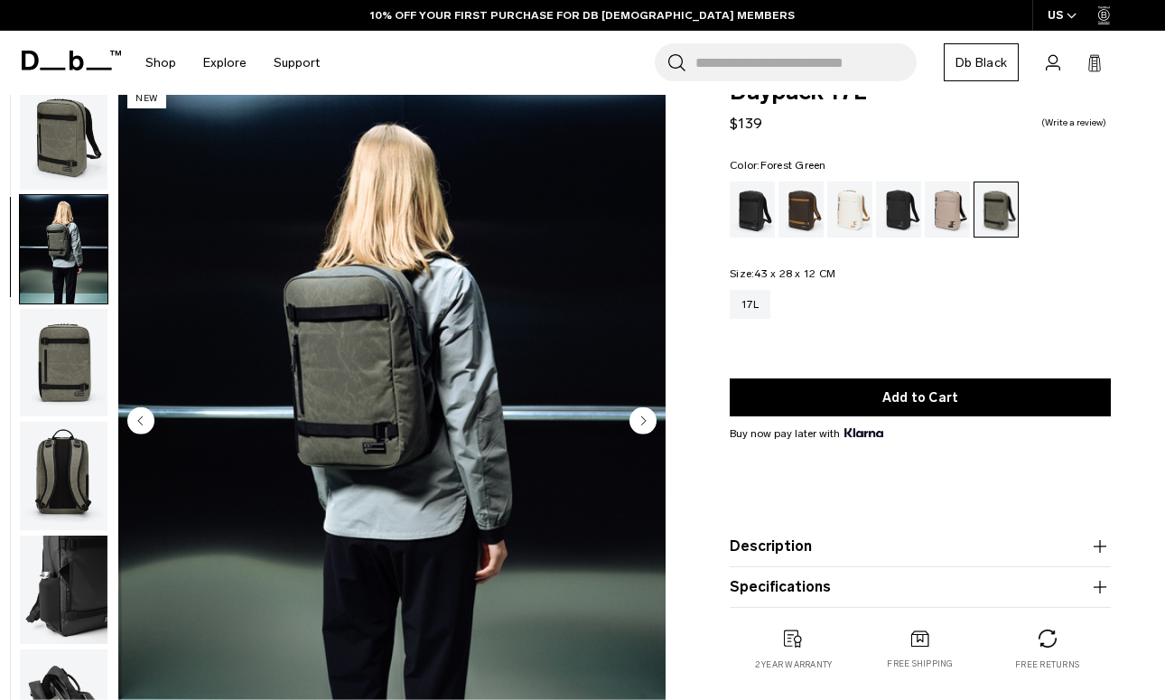
click at [78, 331] on img "button" at bounding box center [64, 363] width 88 height 108
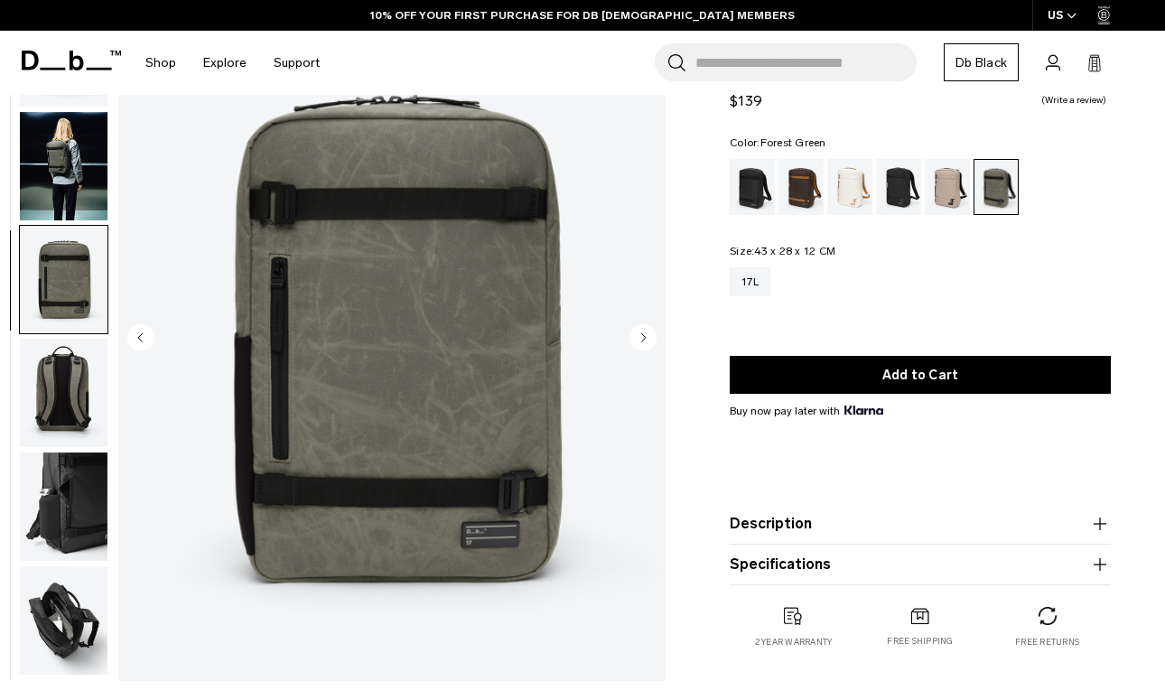
scroll to position [178, 0]
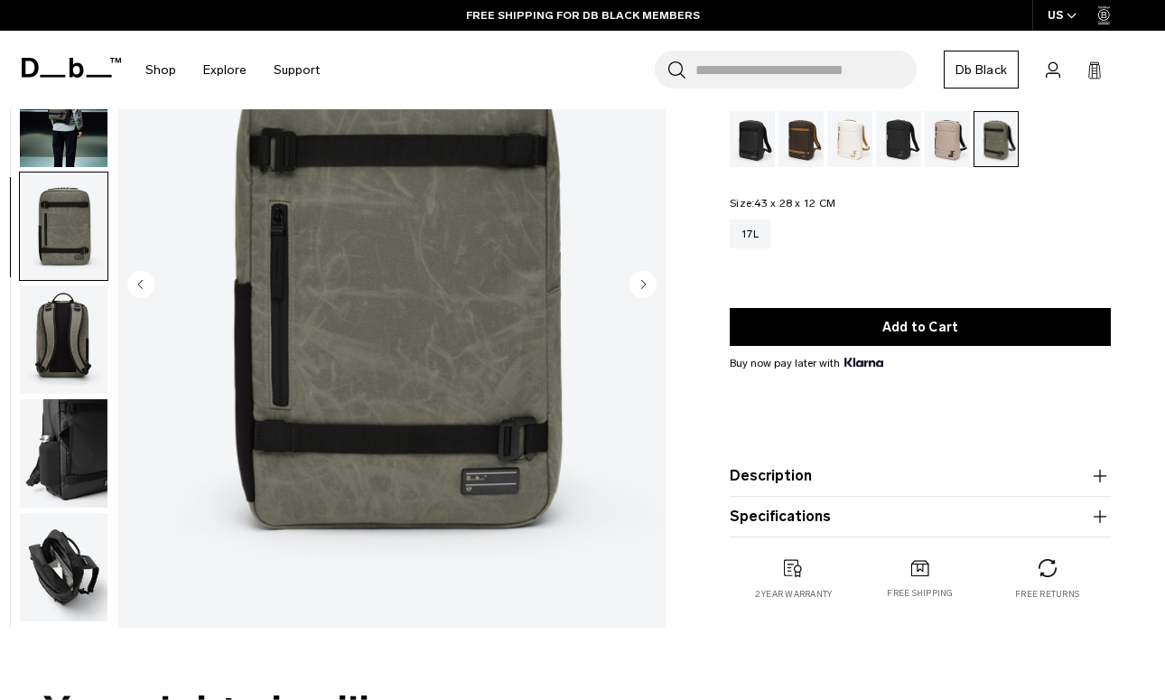
click at [76, 333] on img "button" at bounding box center [64, 339] width 88 height 108
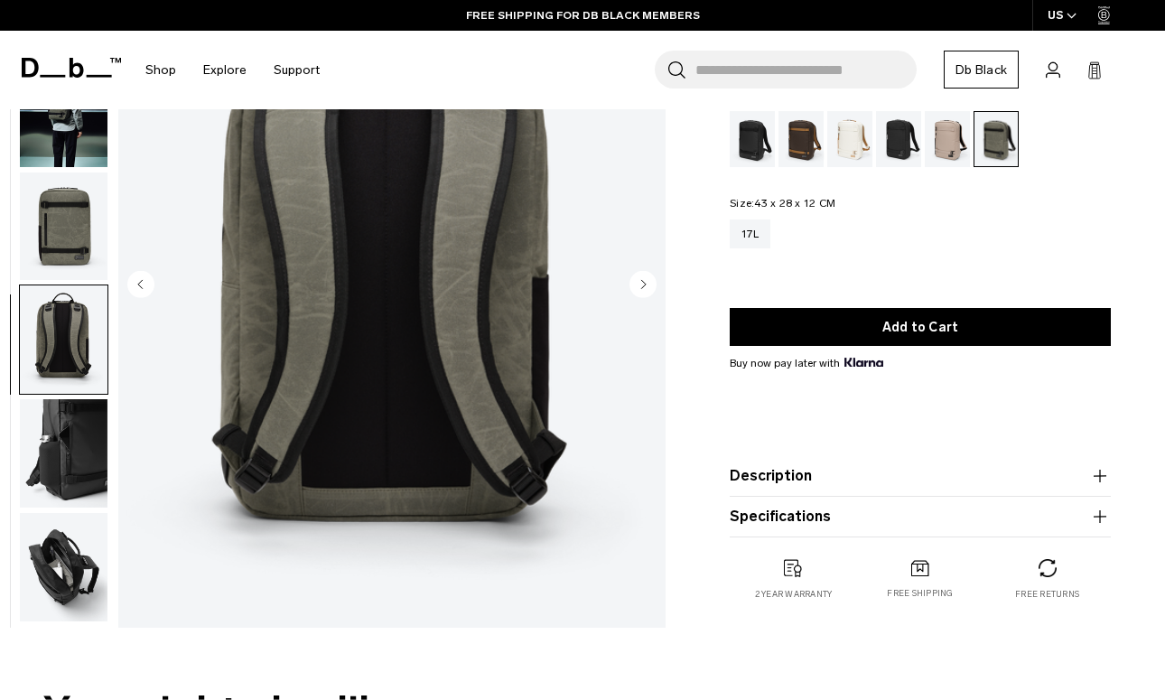
click at [81, 418] on img "button" at bounding box center [64, 453] width 88 height 108
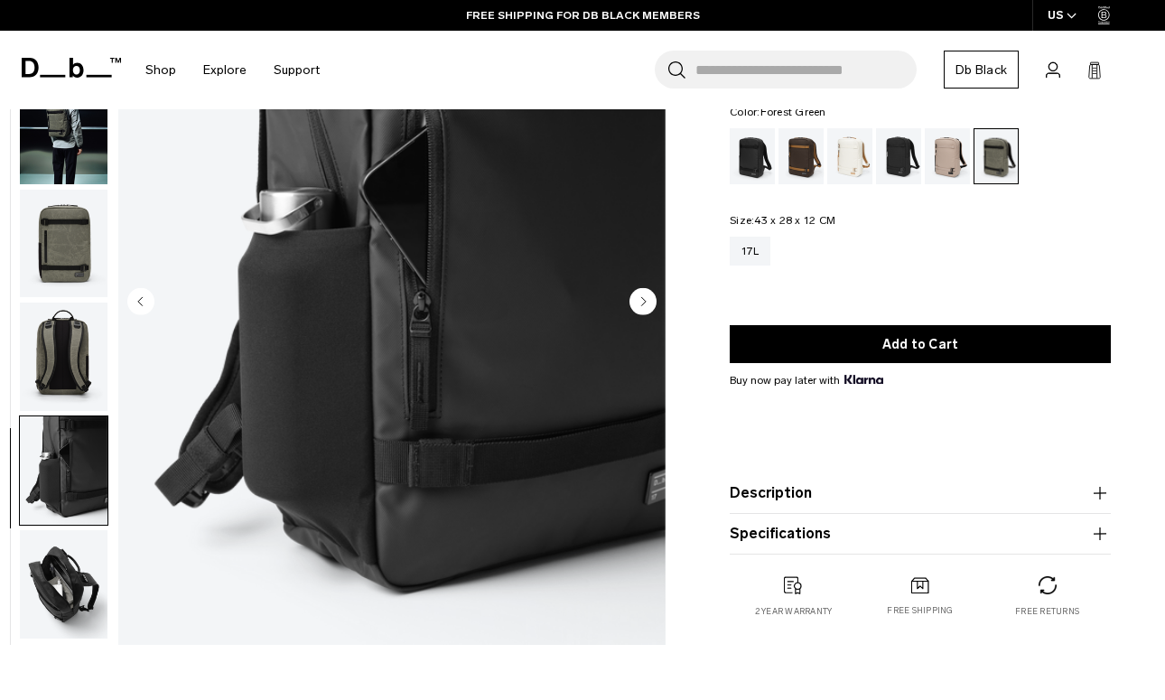
scroll to position [159, 0]
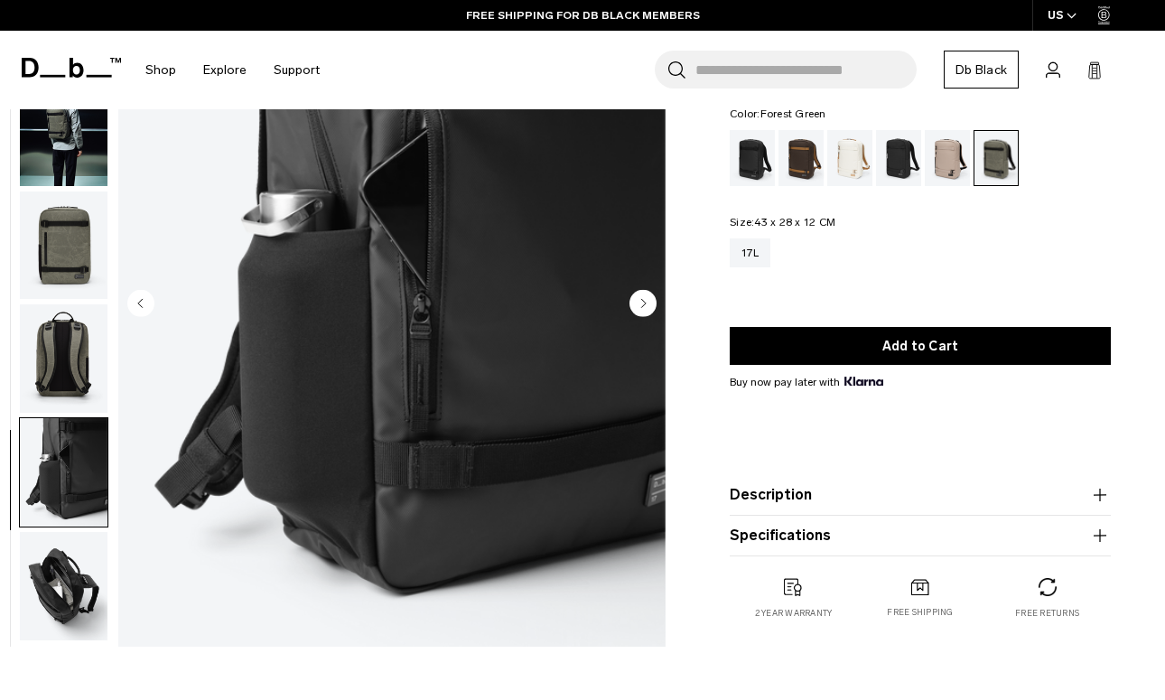
click at [78, 559] on img "button" at bounding box center [64, 586] width 88 height 108
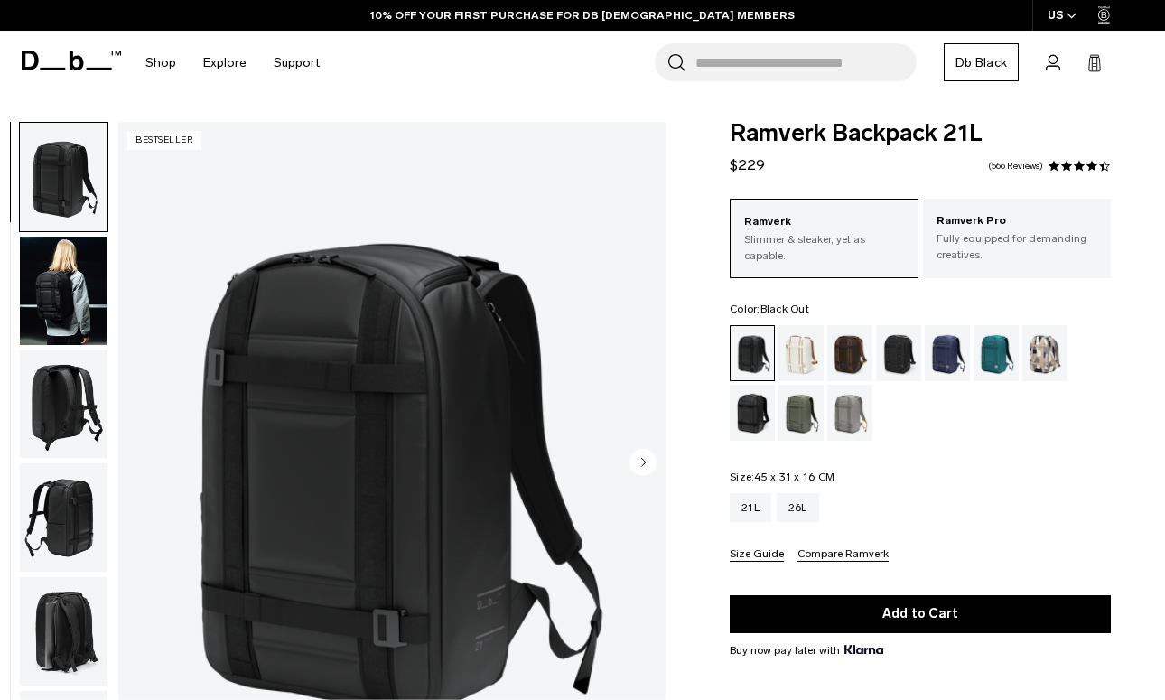
click at [88, 285] on img "button" at bounding box center [64, 291] width 88 height 108
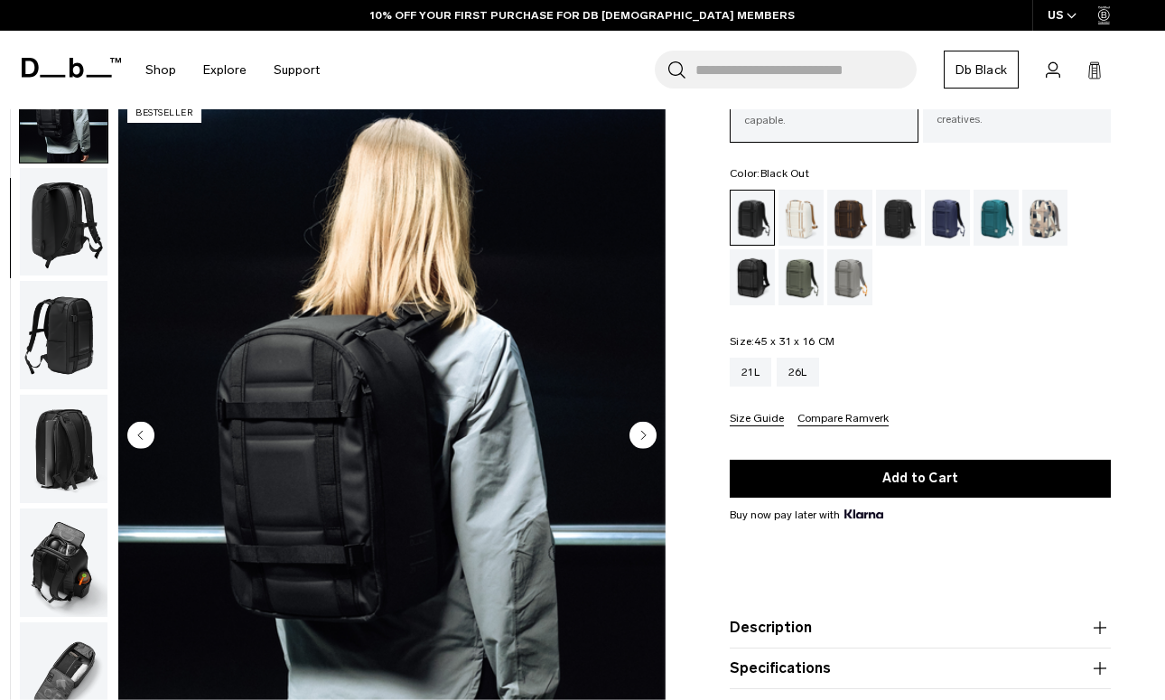
scroll to position [144, 0]
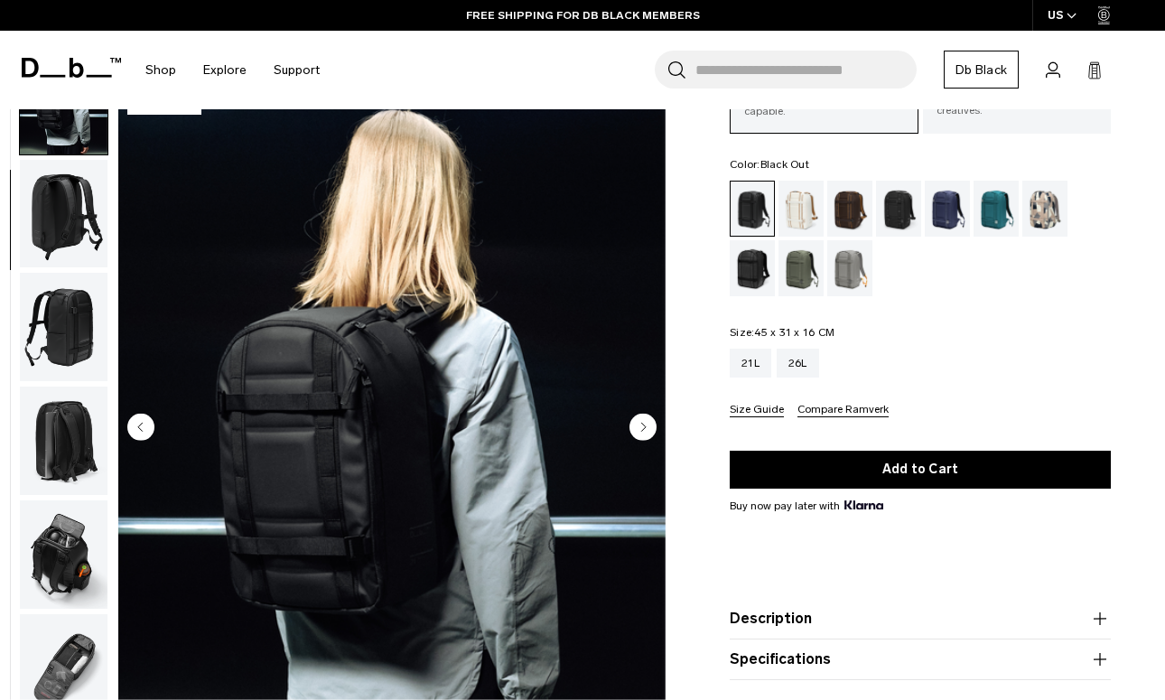
click at [643, 423] on icon "Next slide" at bounding box center [644, 426] width 5 height 8
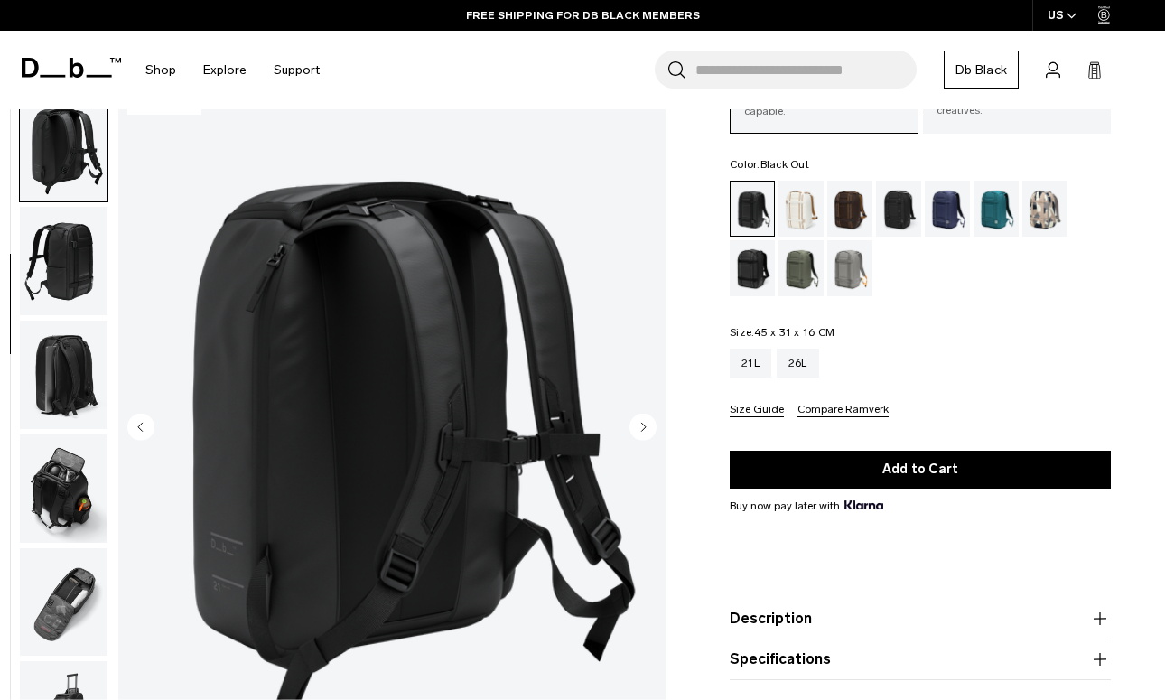
click at [646, 423] on circle "Next slide" at bounding box center [642, 426] width 27 height 27
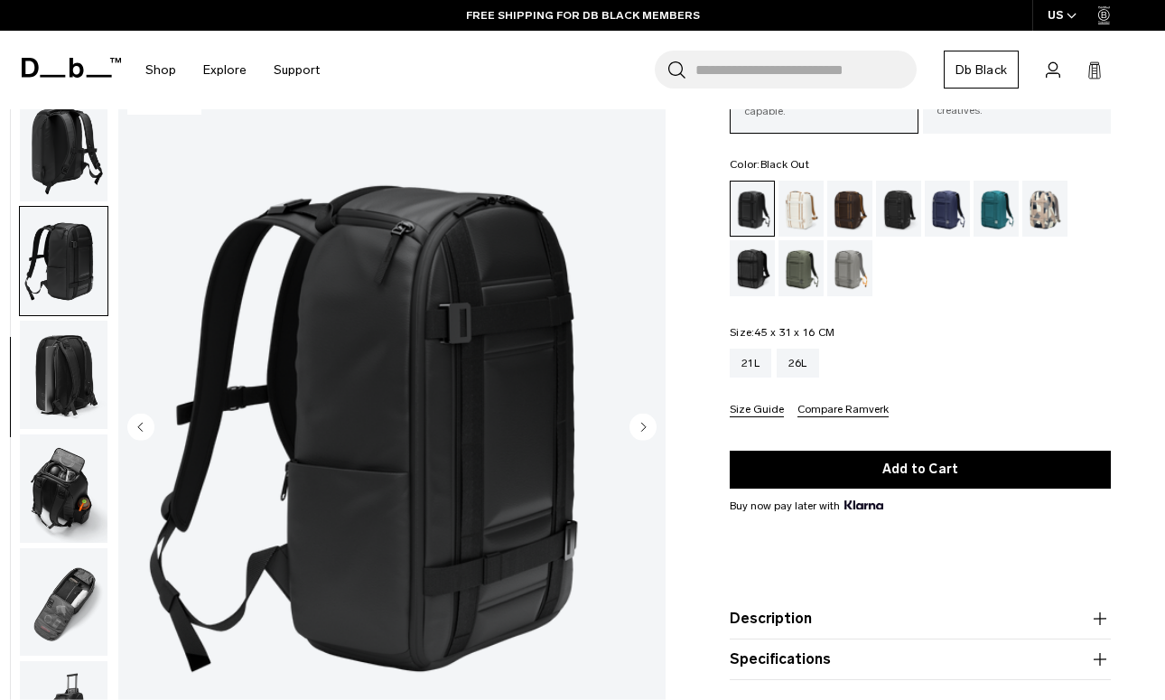
scroll to position [232, 0]
click at [646, 423] on circle "Next slide" at bounding box center [642, 426] width 27 height 27
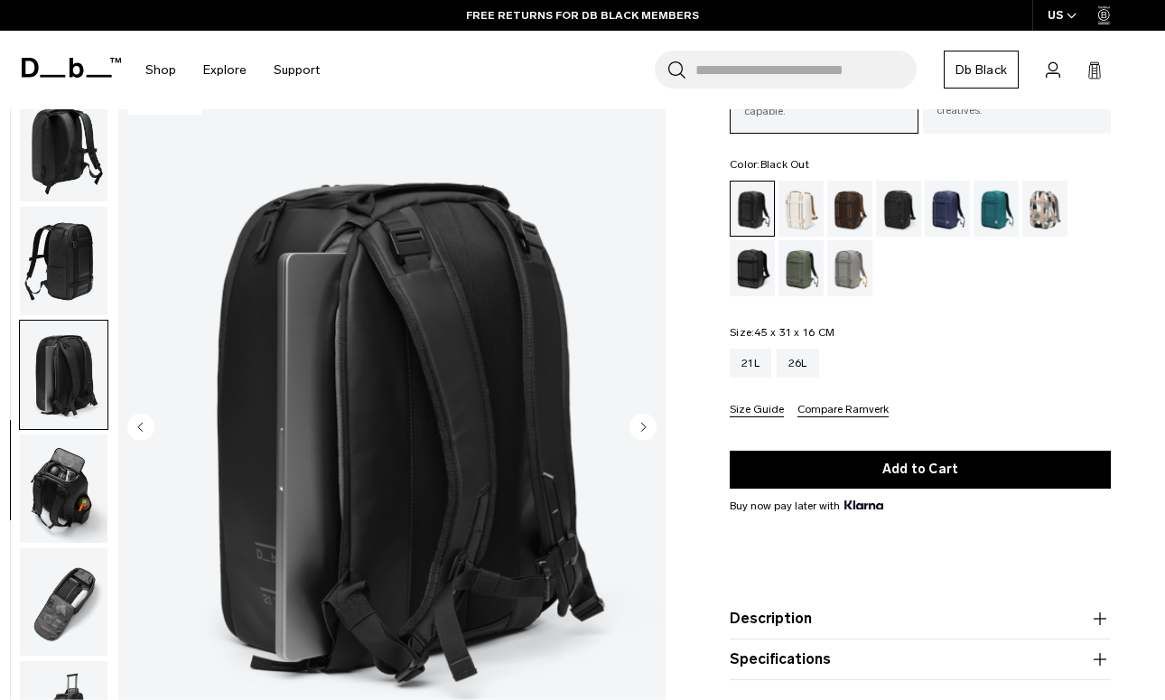
click at [646, 423] on circle "Next slide" at bounding box center [642, 426] width 27 height 27
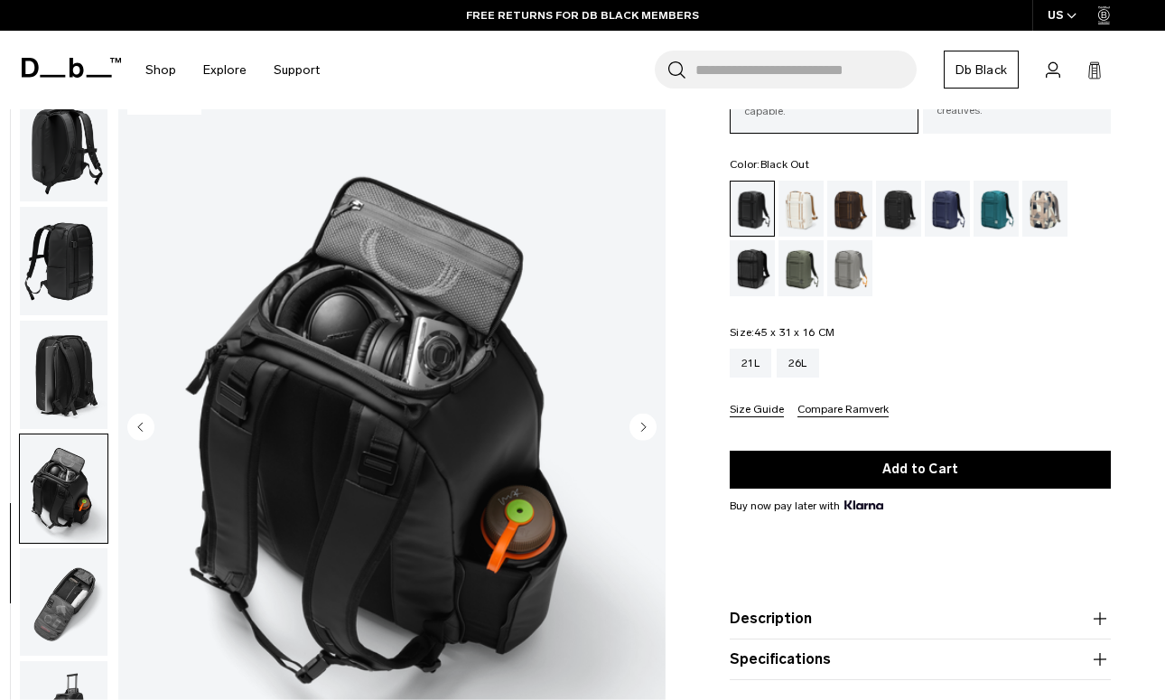
click at [646, 423] on circle "Next slide" at bounding box center [642, 426] width 27 height 27
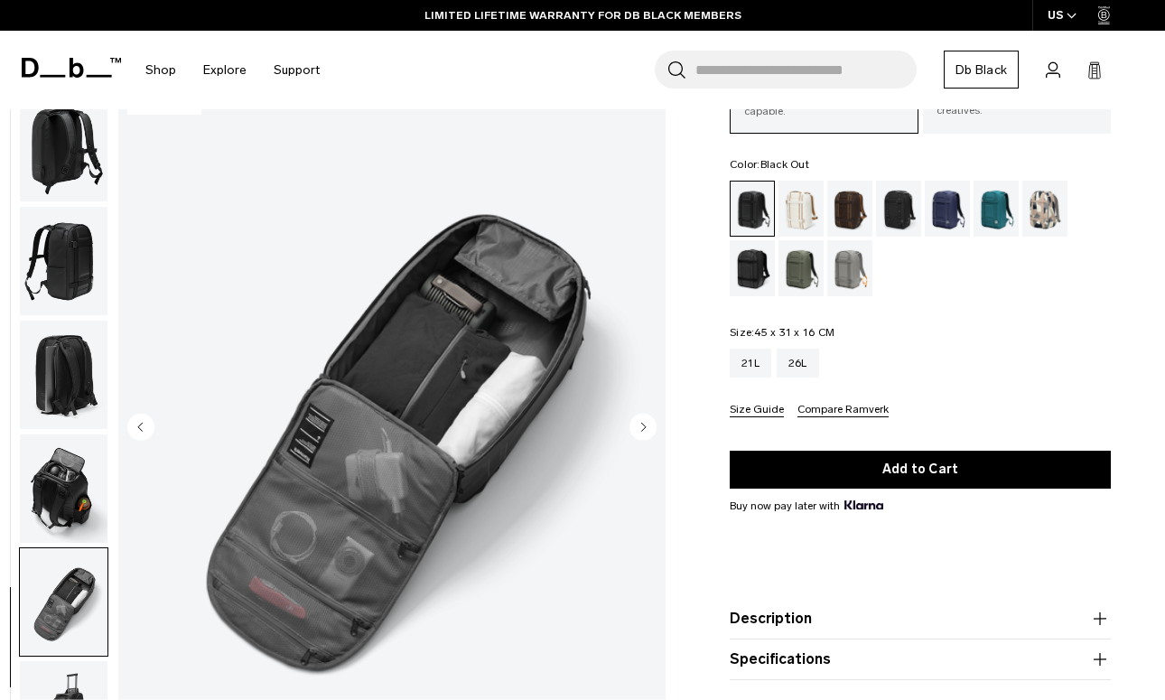
click at [646, 423] on circle "Next slide" at bounding box center [642, 426] width 27 height 27
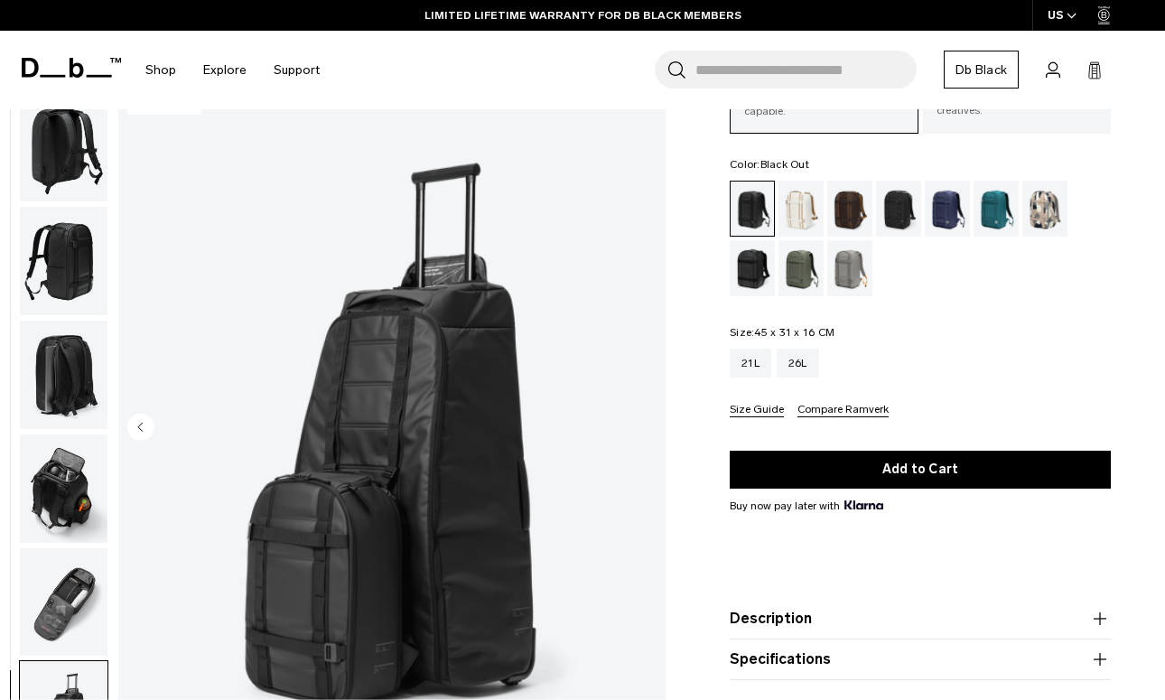
click at [646, 423] on img "8 / 8" at bounding box center [391, 428] width 547 height 683
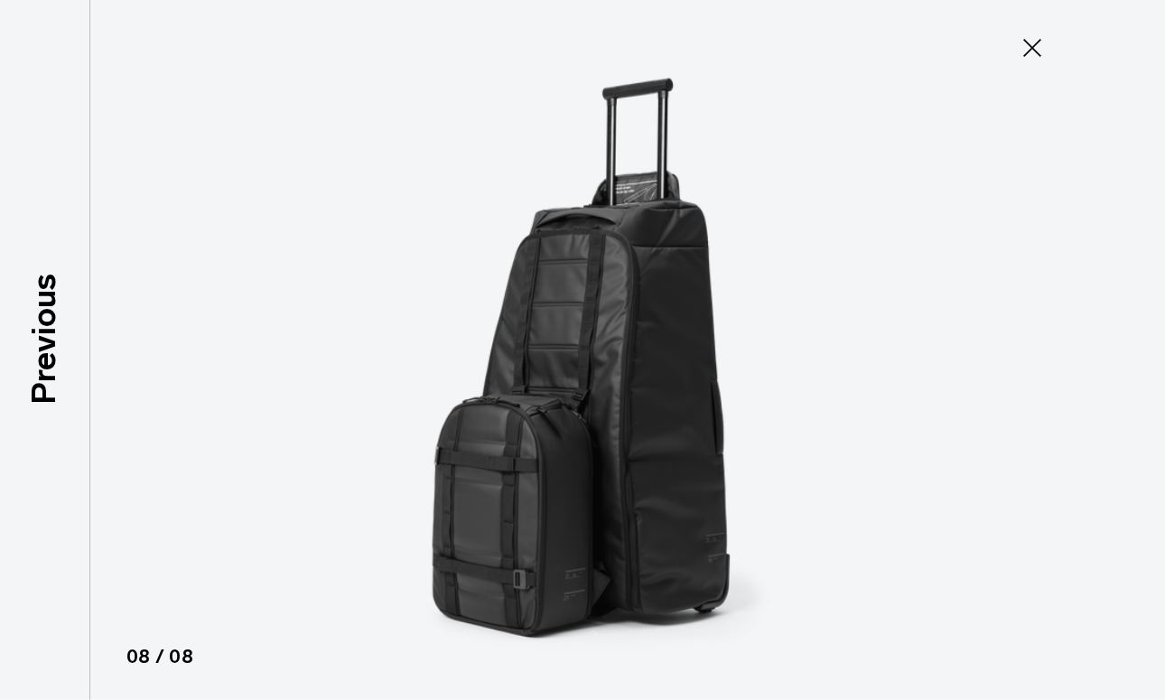
click at [1029, 40] on icon at bounding box center [1031, 47] width 29 height 29
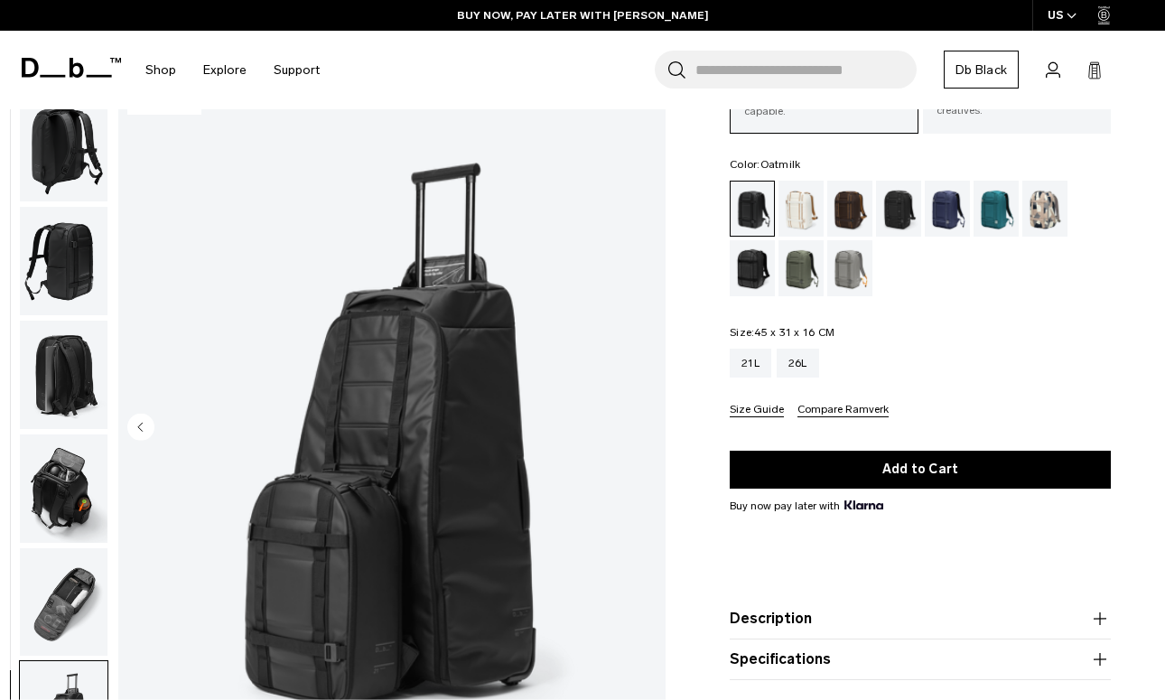
click at [808, 209] on div "Oatmilk" at bounding box center [801, 209] width 46 height 56
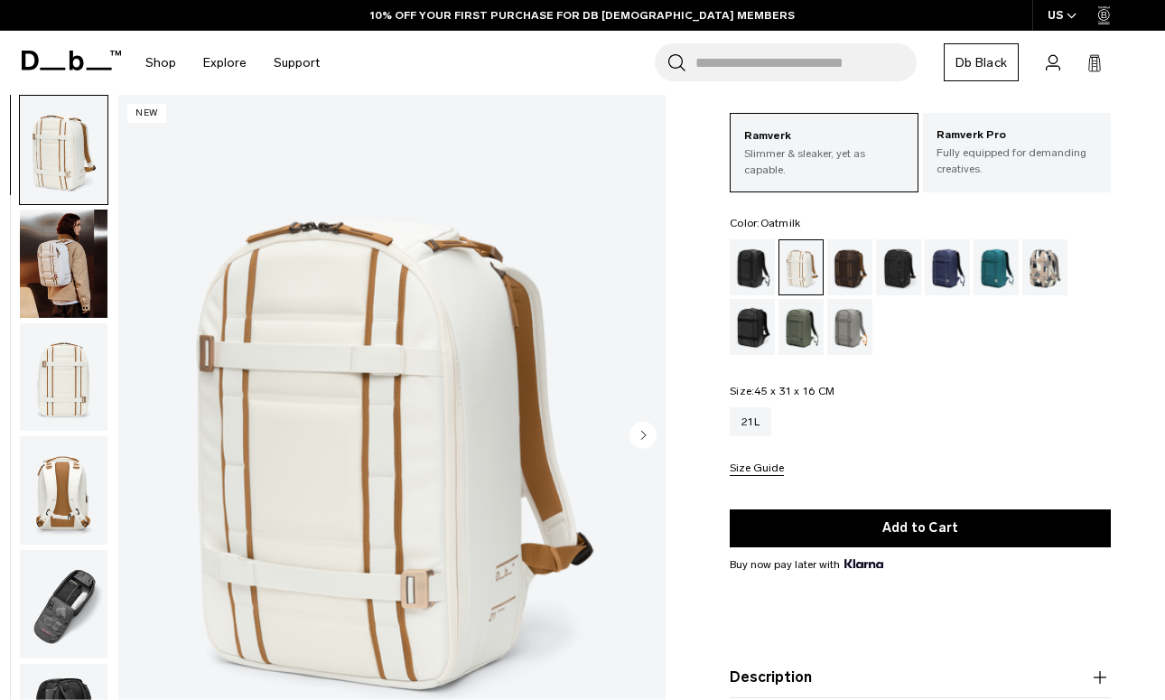
scroll to position [90, 0]
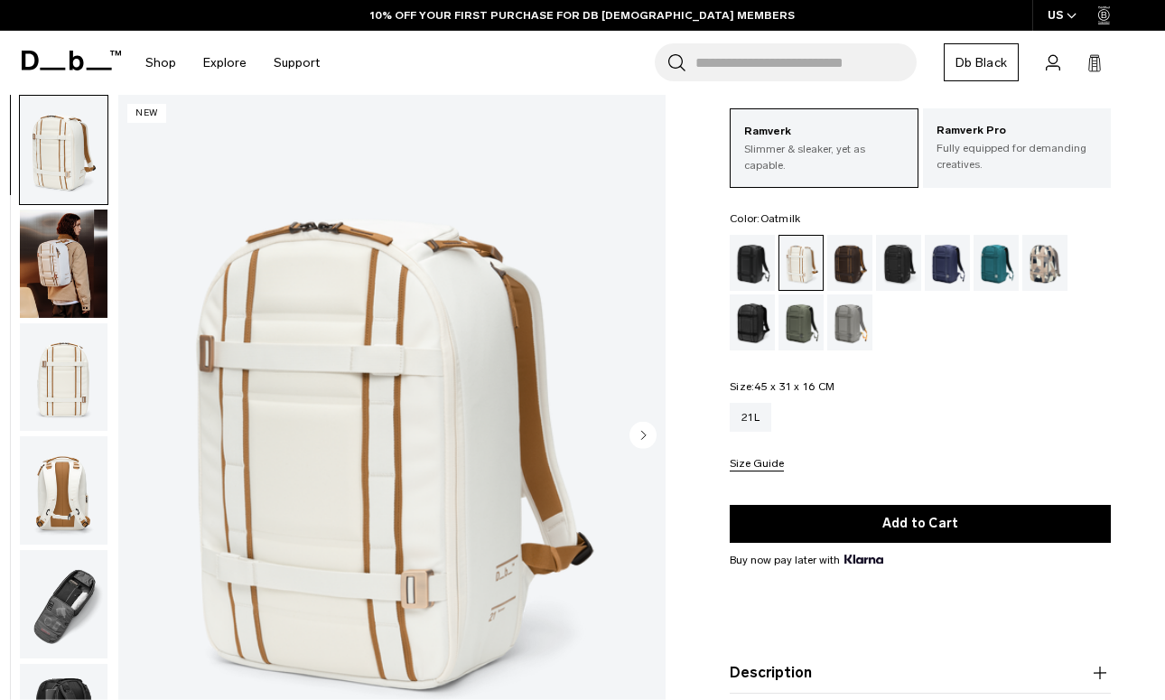
click at [645, 441] on circle "Next slide" at bounding box center [642, 435] width 27 height 27
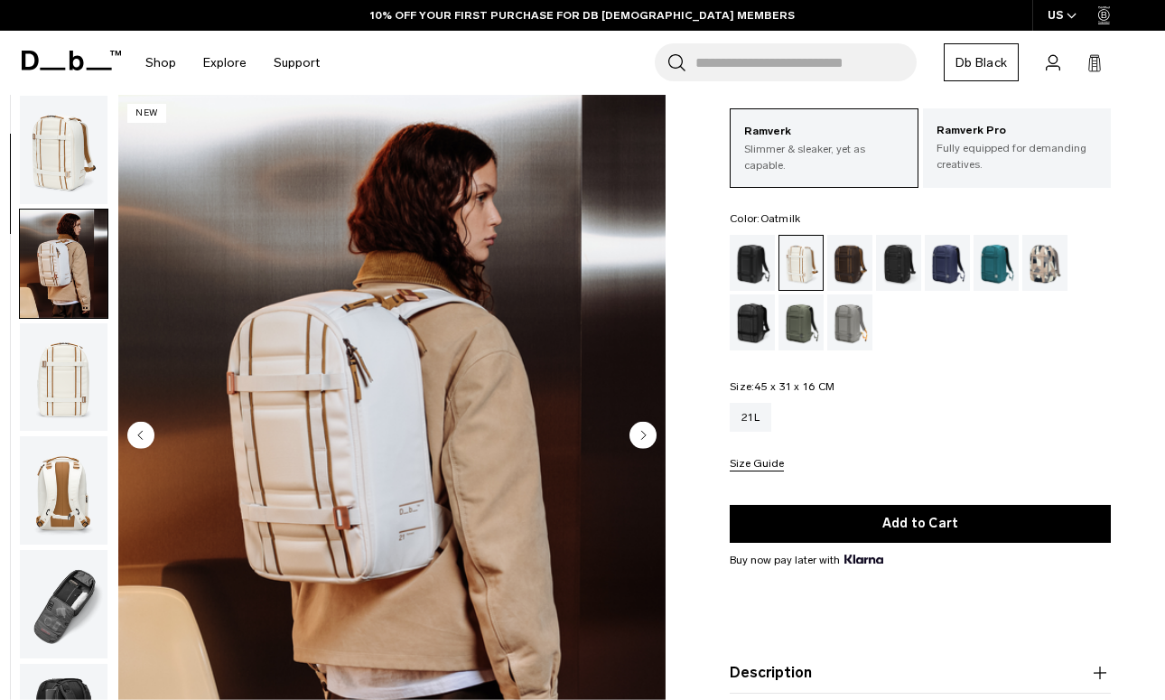
scroll to position [115, 0]
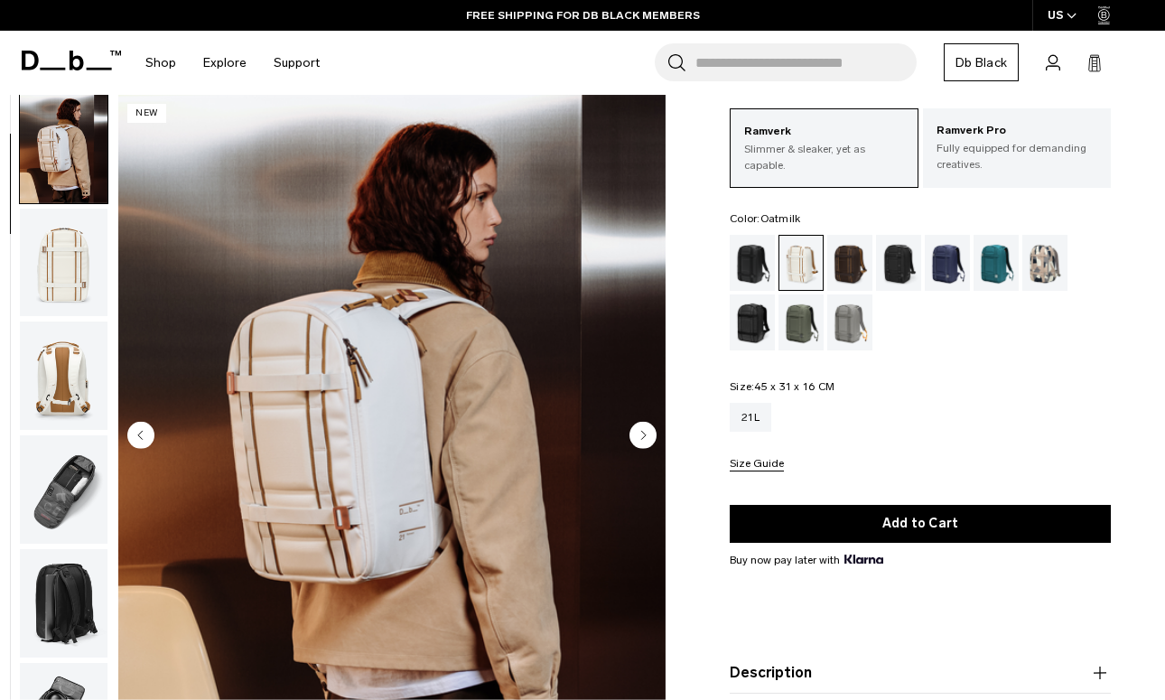
click at [645, 441] on circle "Next slide" at bounding box center [642, 434] width 27 height 27
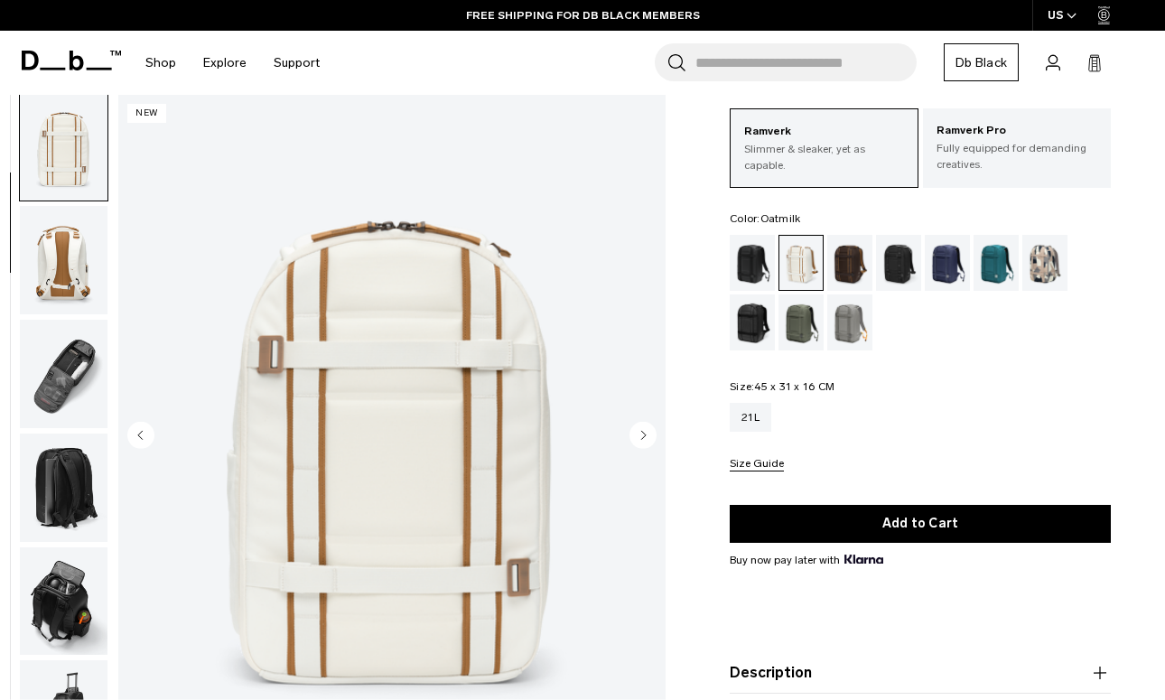
click at [646, 441] on circle "Next slide" at bounding box center [642, 434] width 27 height 27
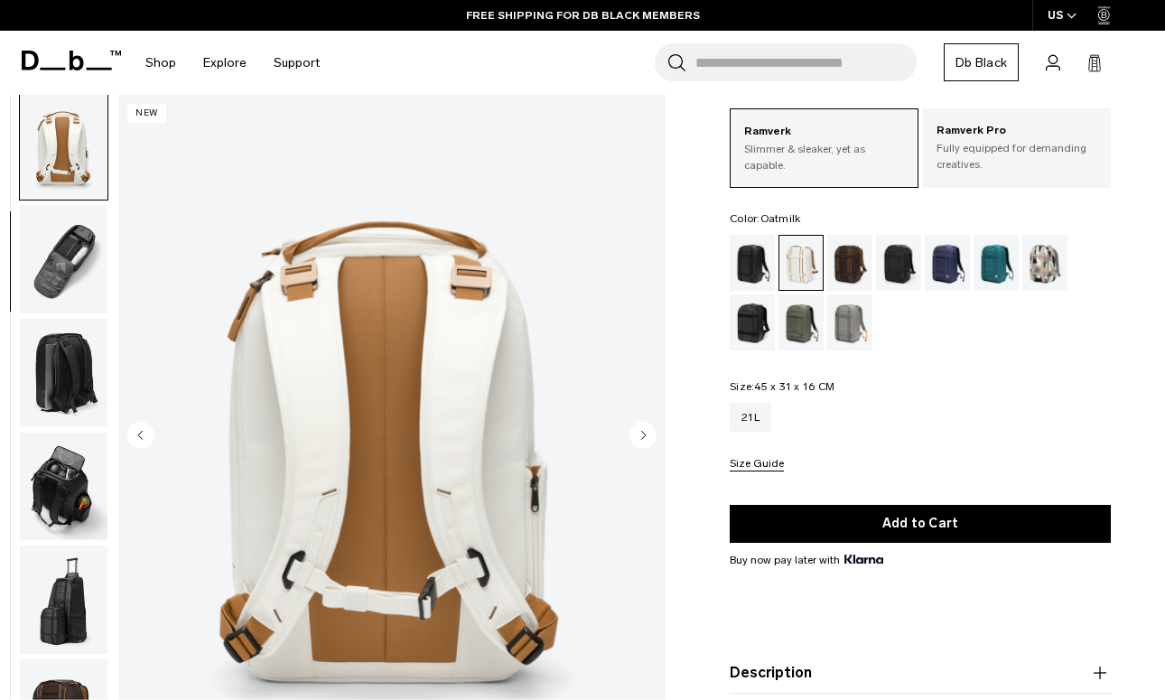
click at [646, 441] on circle "Next slide" at bounding box center [642, 434] width 27 height 27
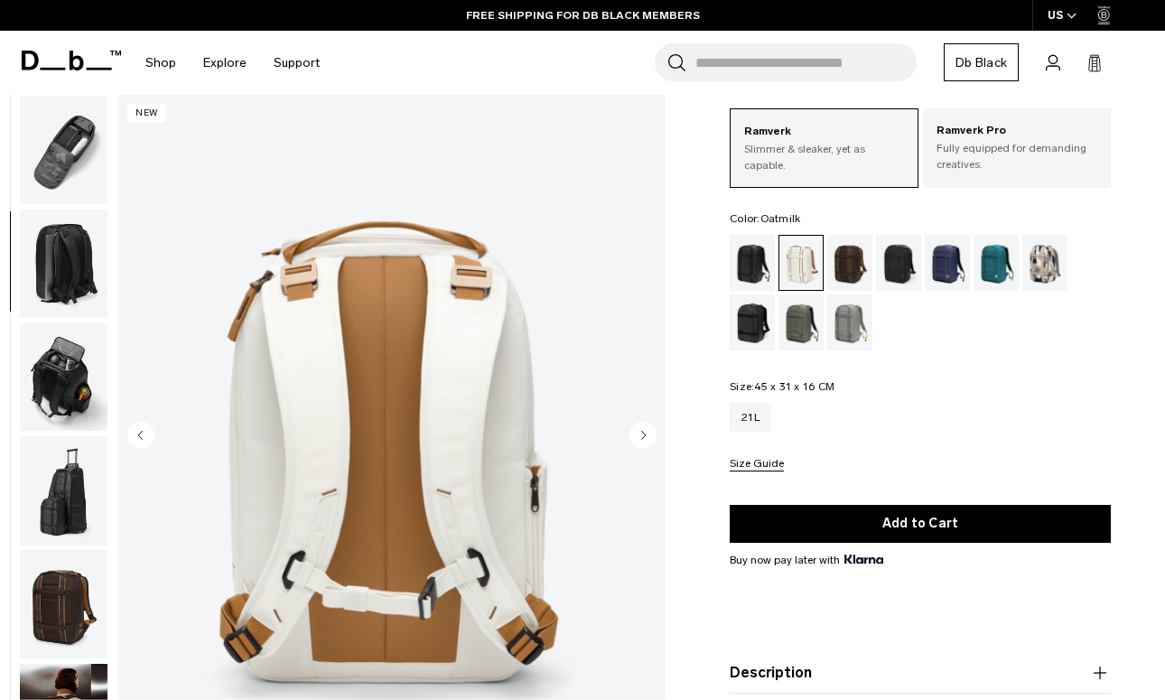
scroll to position [459, 0]
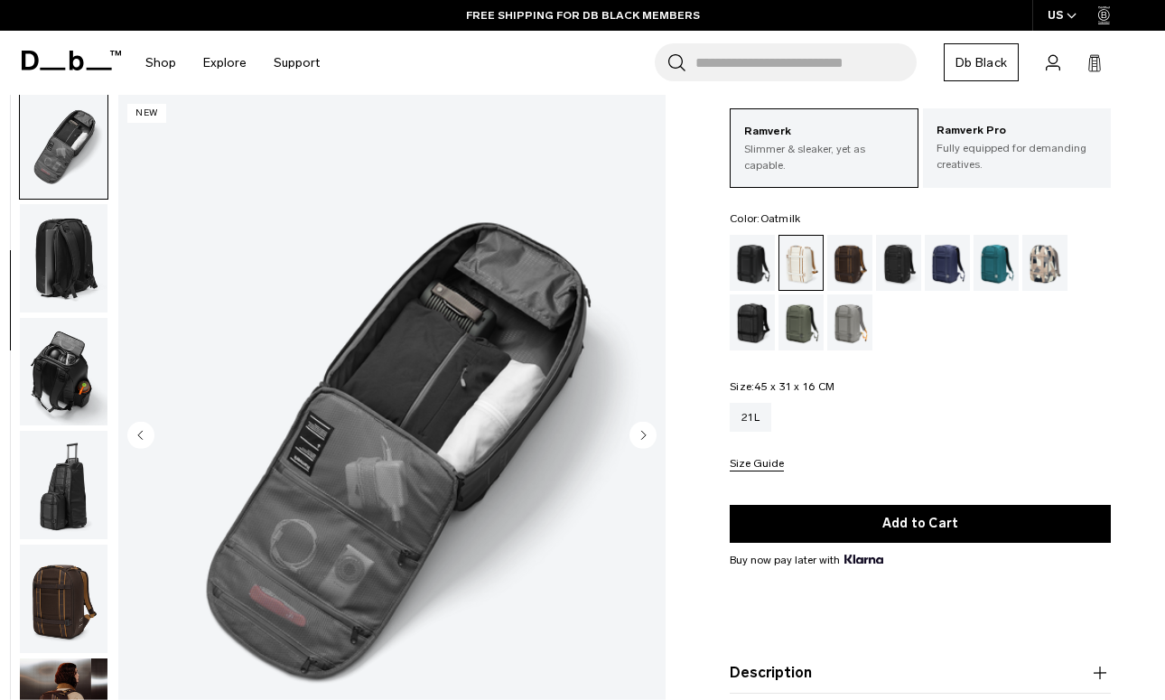
click at [646, 441] on circle "Next slide" at bounding box center [642, 434] width 27 height 27
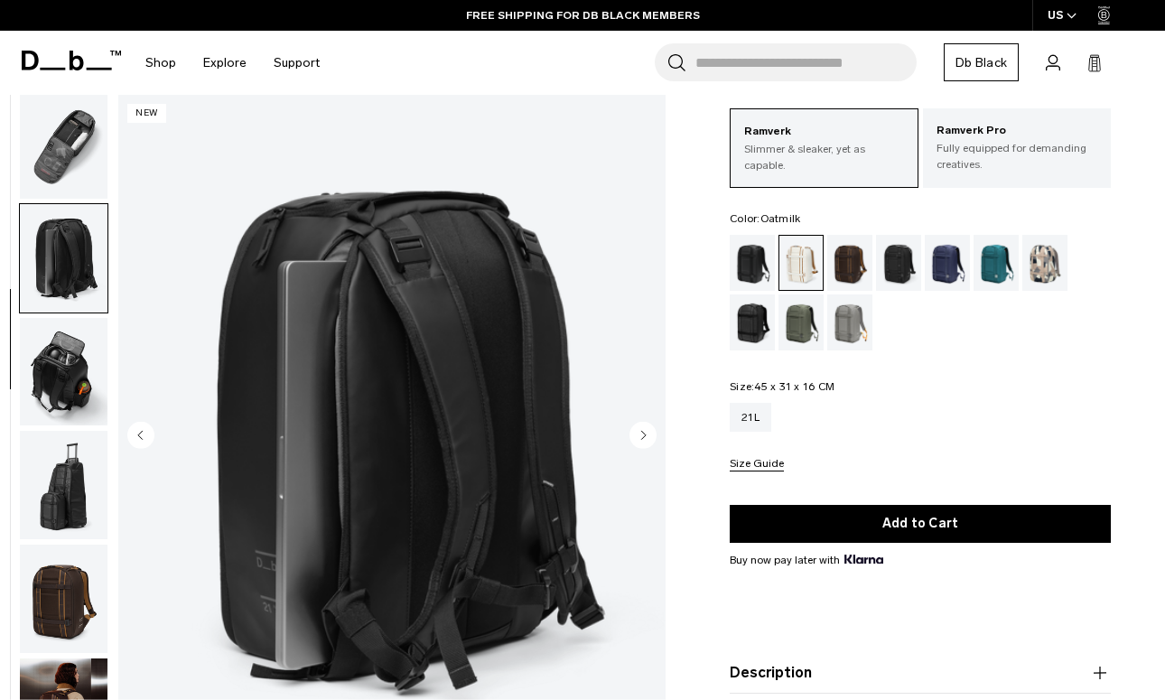
scroll to position [574, 0]
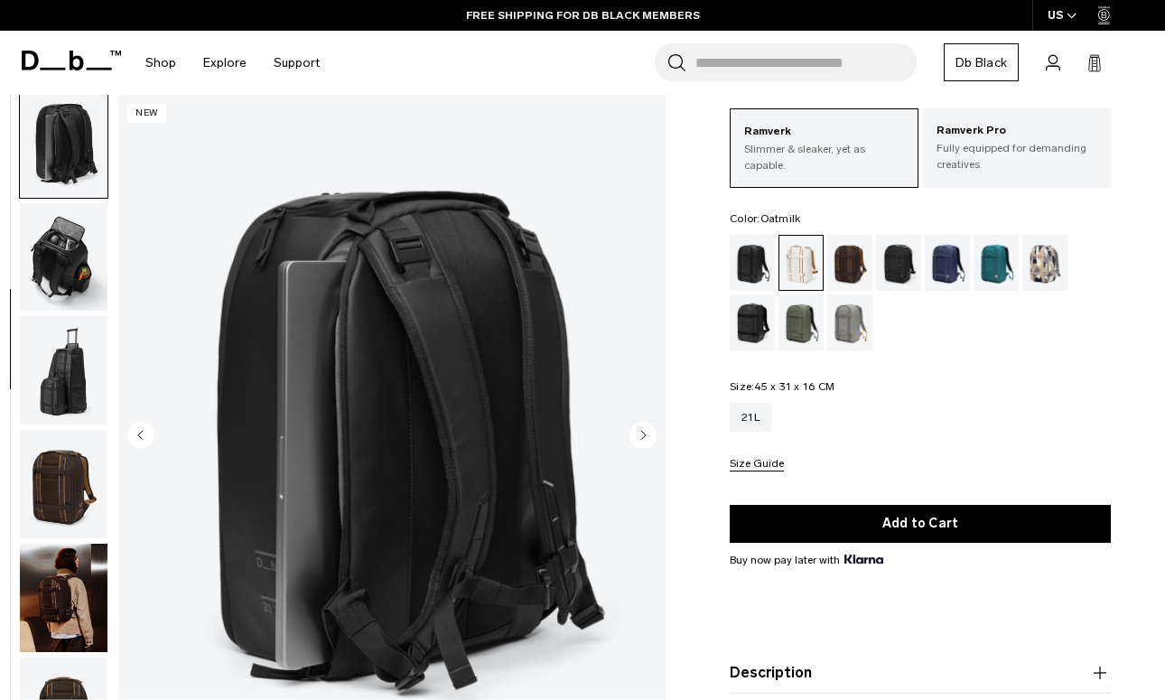
click at [646, 441] on circle "Next slide" at bounding box center [642, 434] width 27 height 27
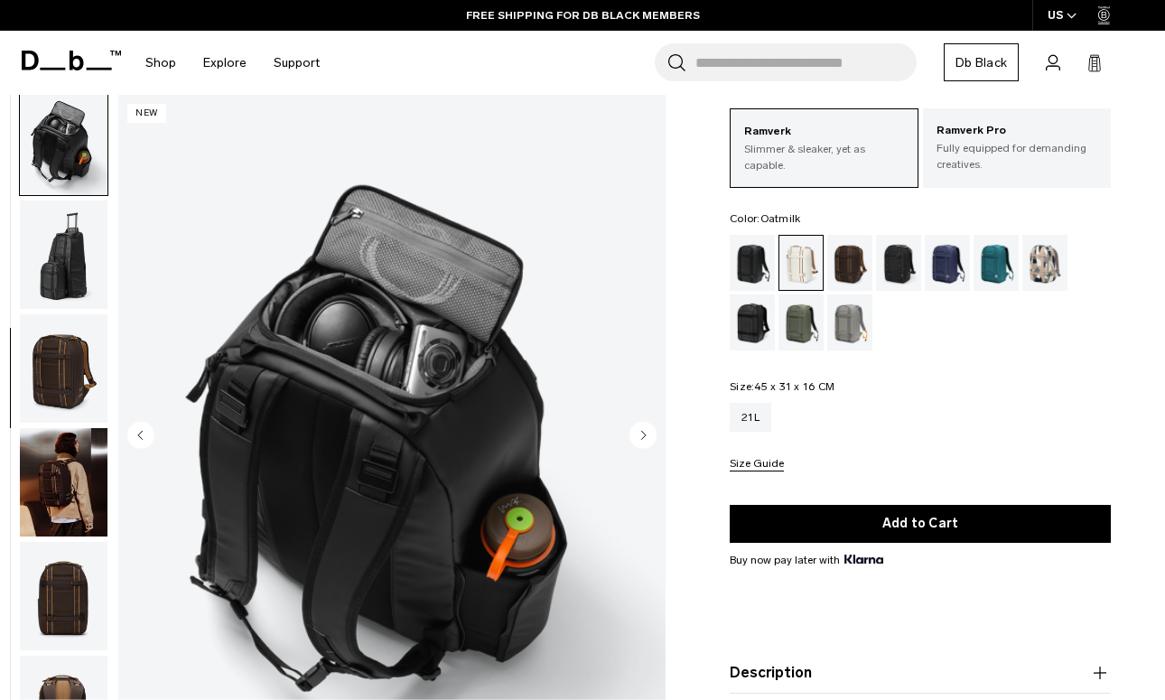
click at [646, 441] on circle "Next slide" at bounding box center [642, 434] width 27 height 27
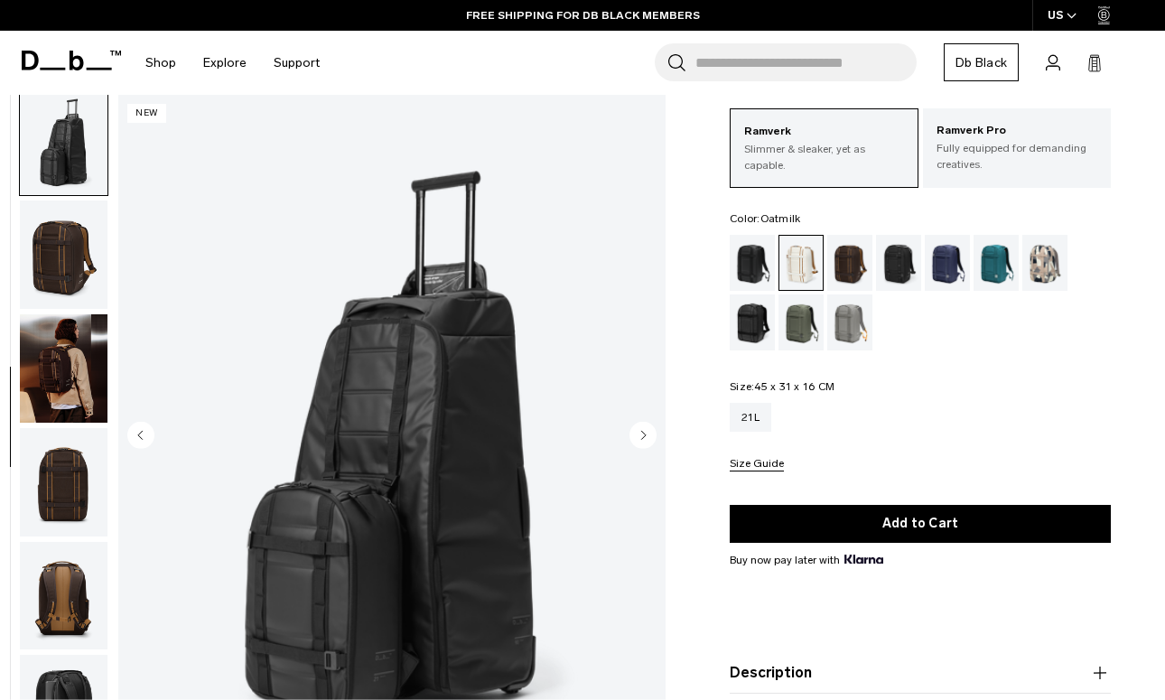
scroll to position [804, 0]
click at [741, 328] on div "Reflective Black" at bounding box center [752, 322] width 46 height 56
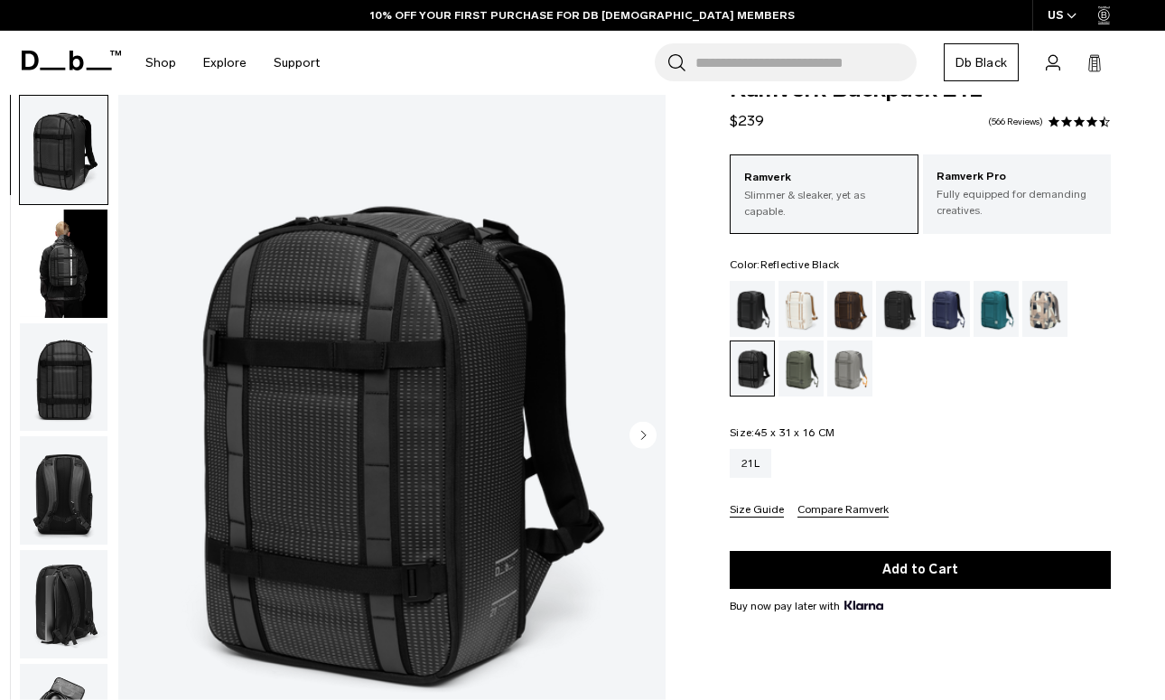
click at [53, 369] on img "button" at bounding box center [64, 377] width 88 height 108
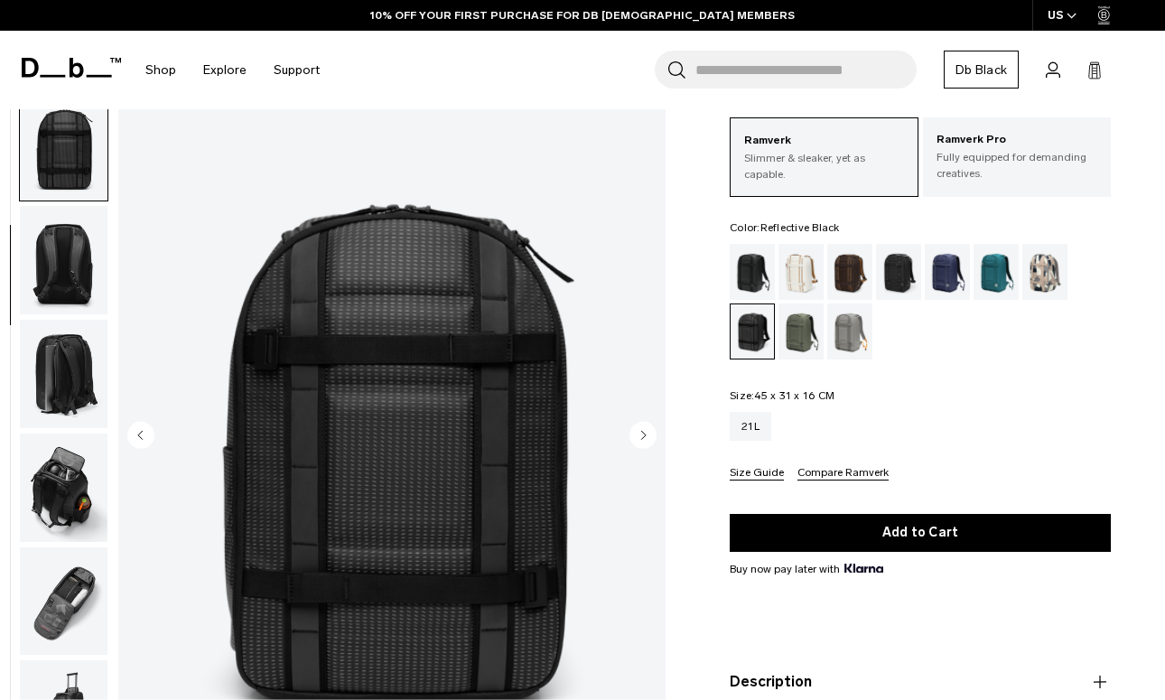
scroll to position [56, 0]
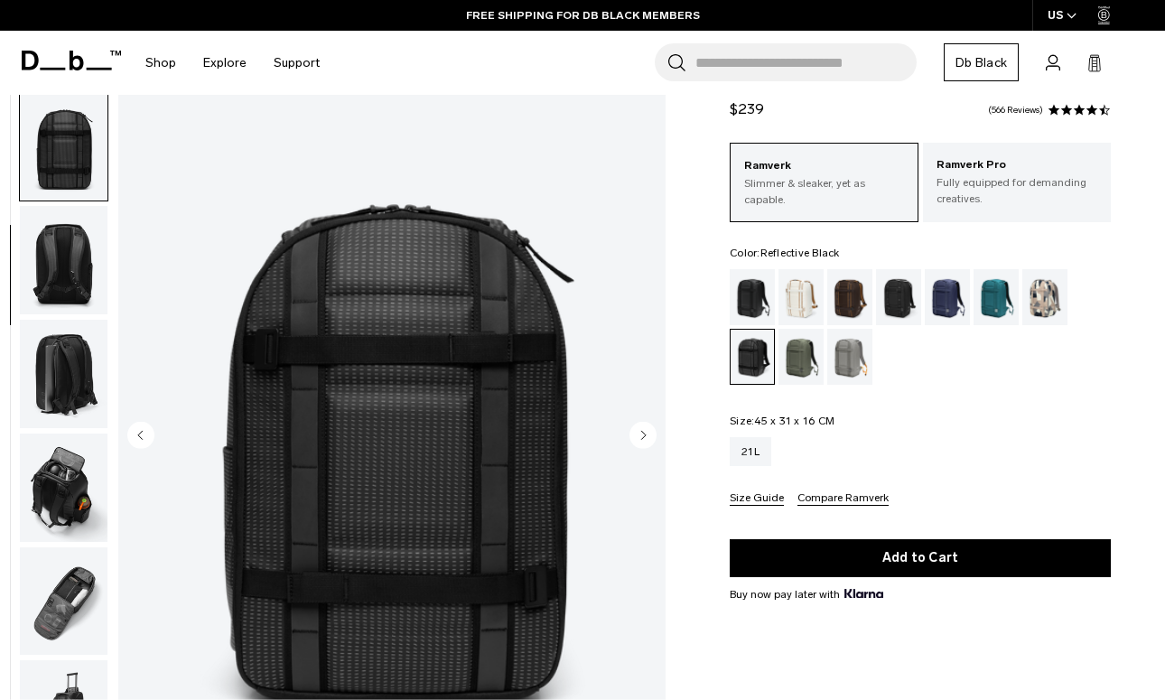
click at [59, 454] on img "button" at bounding box center [64, 487] width 88 height 108
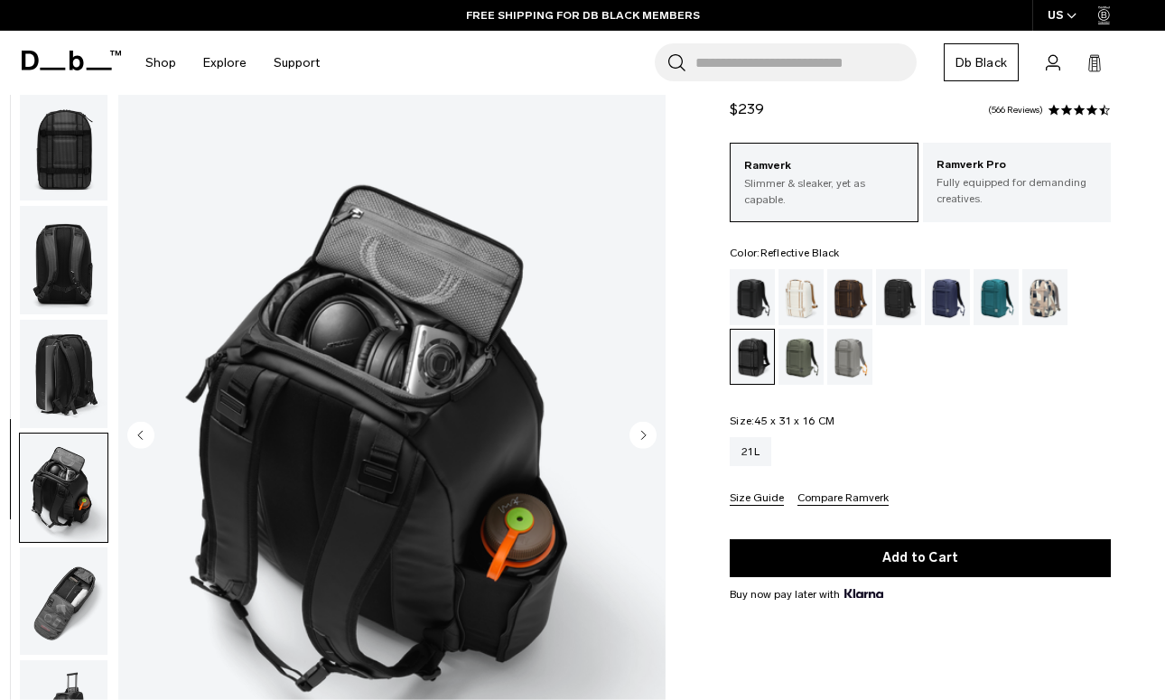
scroll to position [462, 0]
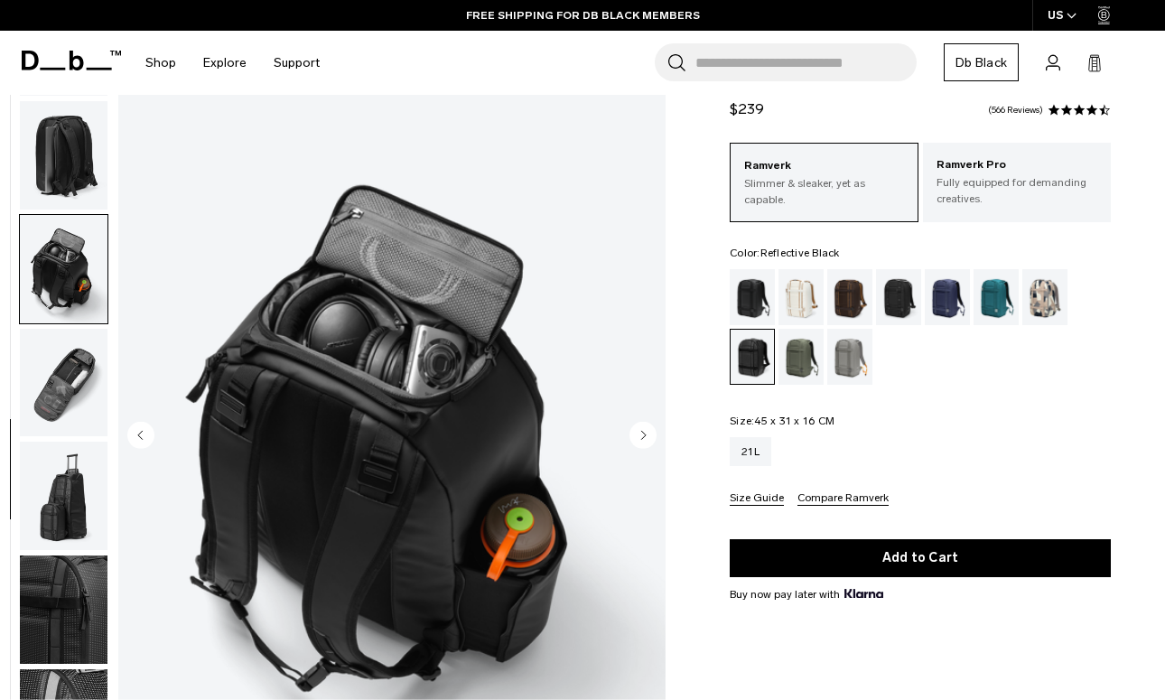
click at [65, 287] on img "button" at bounding box center [64, 269] width 88 height 108
click at [60, 184] on img "button" at bounding box center [64, 155] width 88 height 108
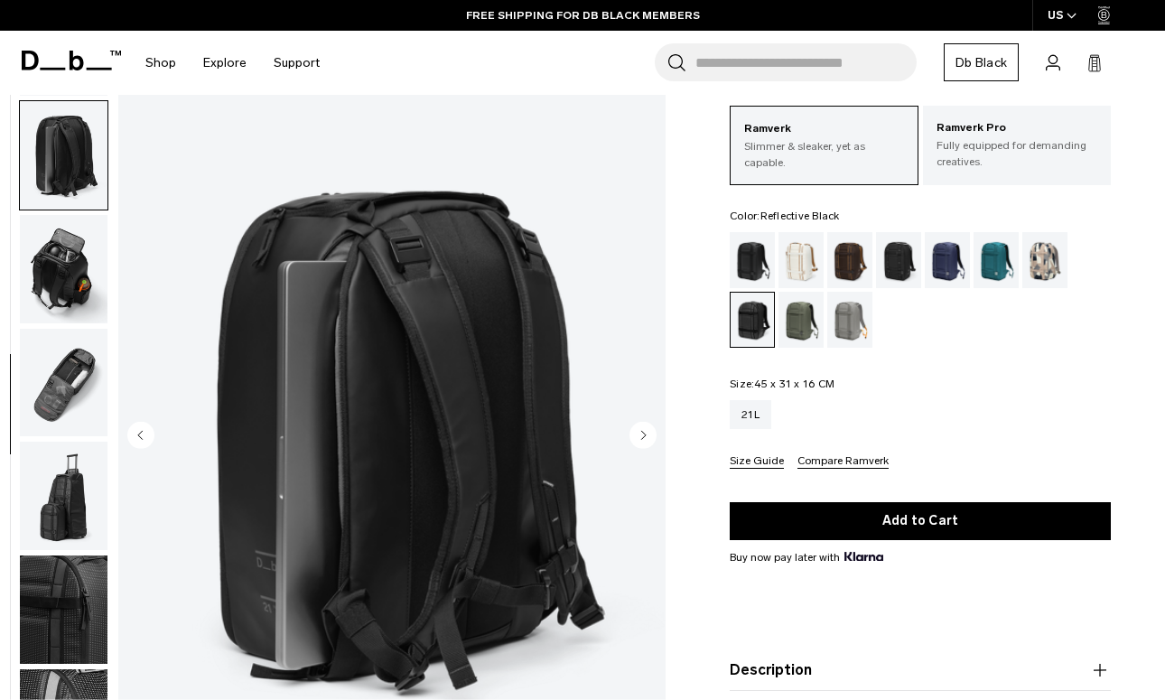
scroll to position [107, 0]
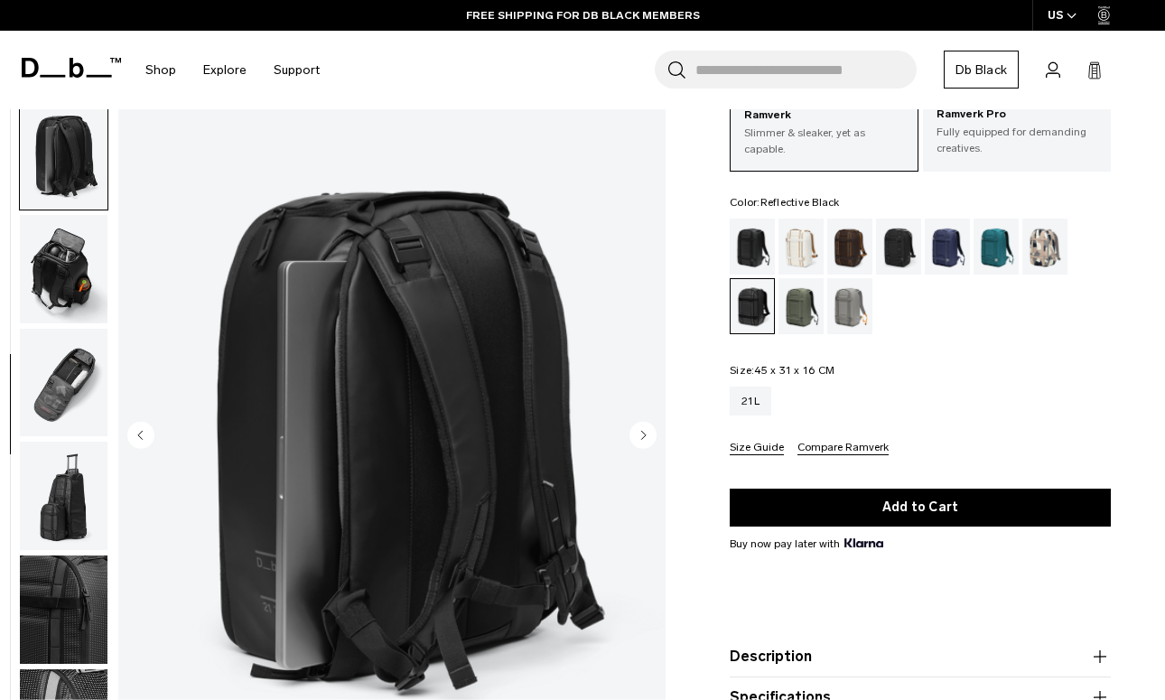
click at [62, 474] on img "button" at bounding box center [64, 495] width 88 height 108
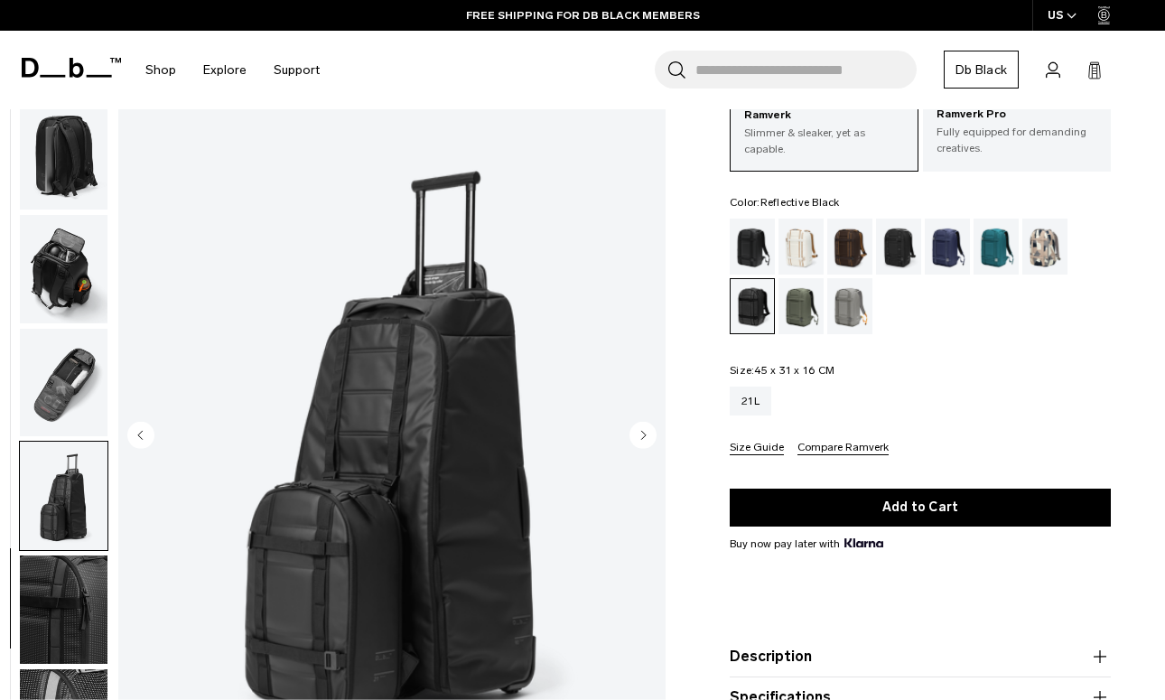
scroll to position [462, 0]
click at [55, 599] on img "button" at bounding box center [64, 609] width 88 height 108
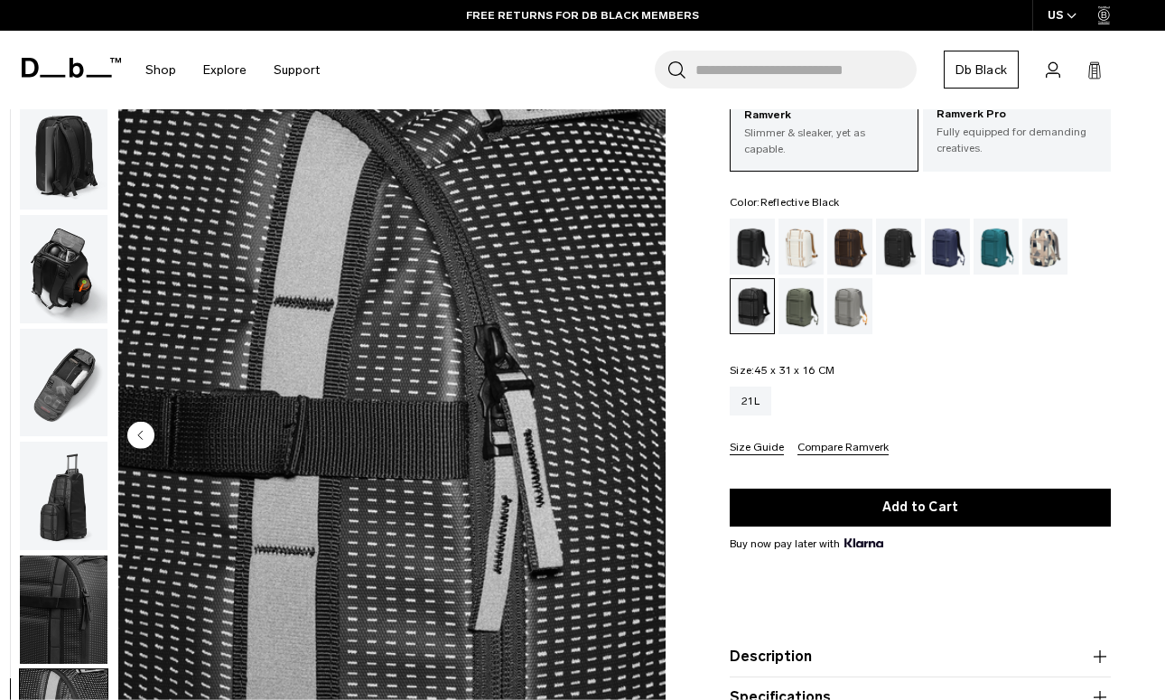
click at [81, 260] on img "button" at bounding box center [64, 269] width 88 height 108
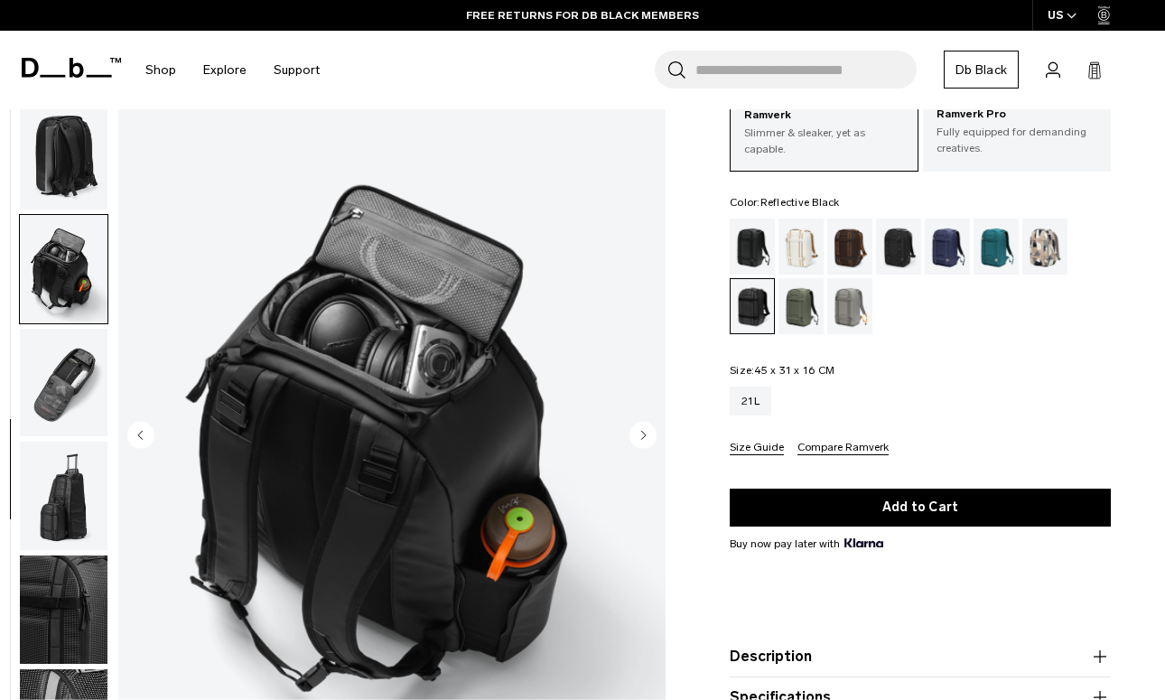
click at [80, 162] on img "button" at bounding box center [64, 155] width 88 height 108
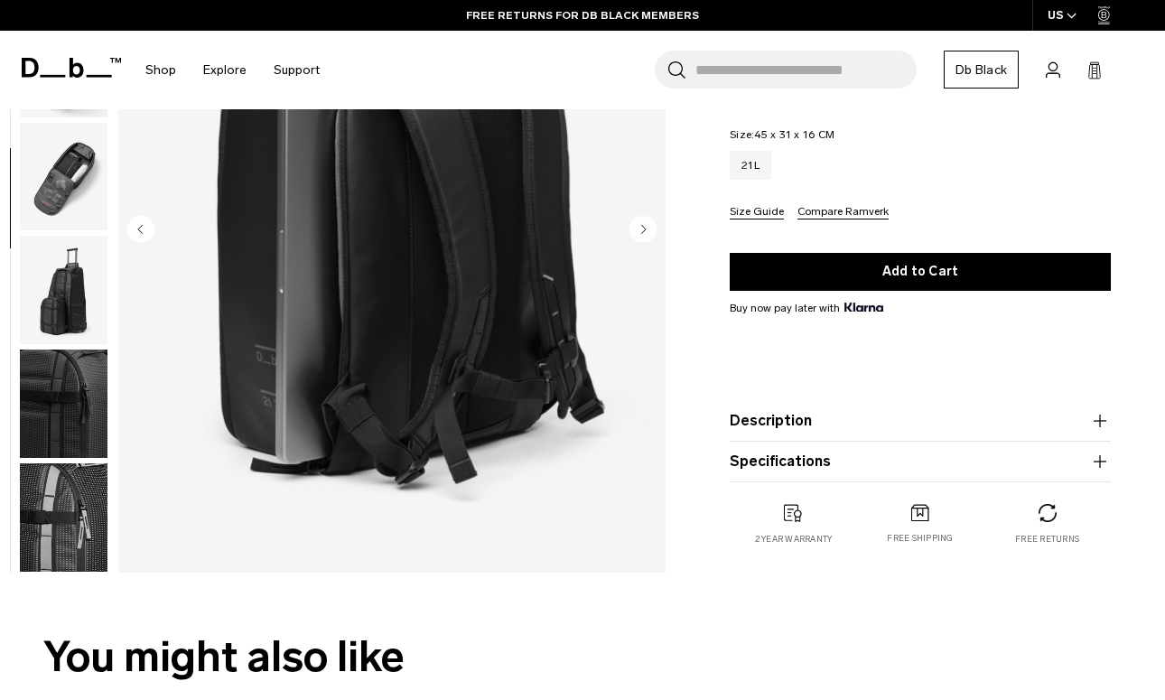
scroll to position [343, 0]
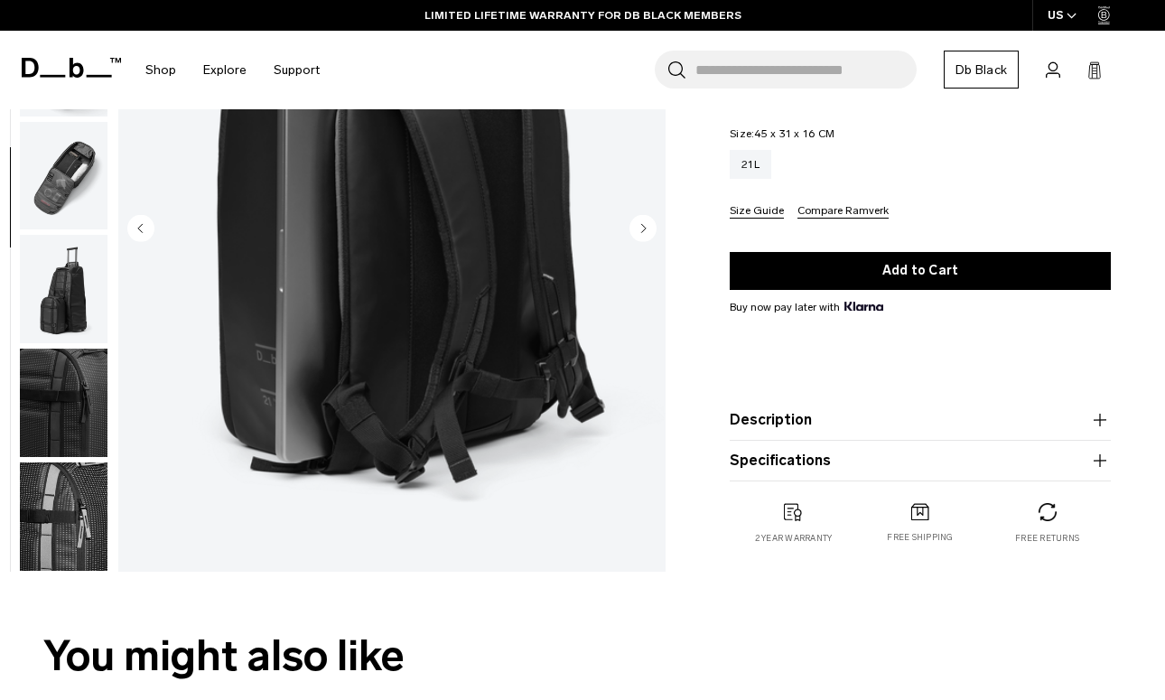
click at [93, 506] on img "button" at bounding box center [64, 516] width 88 height 108
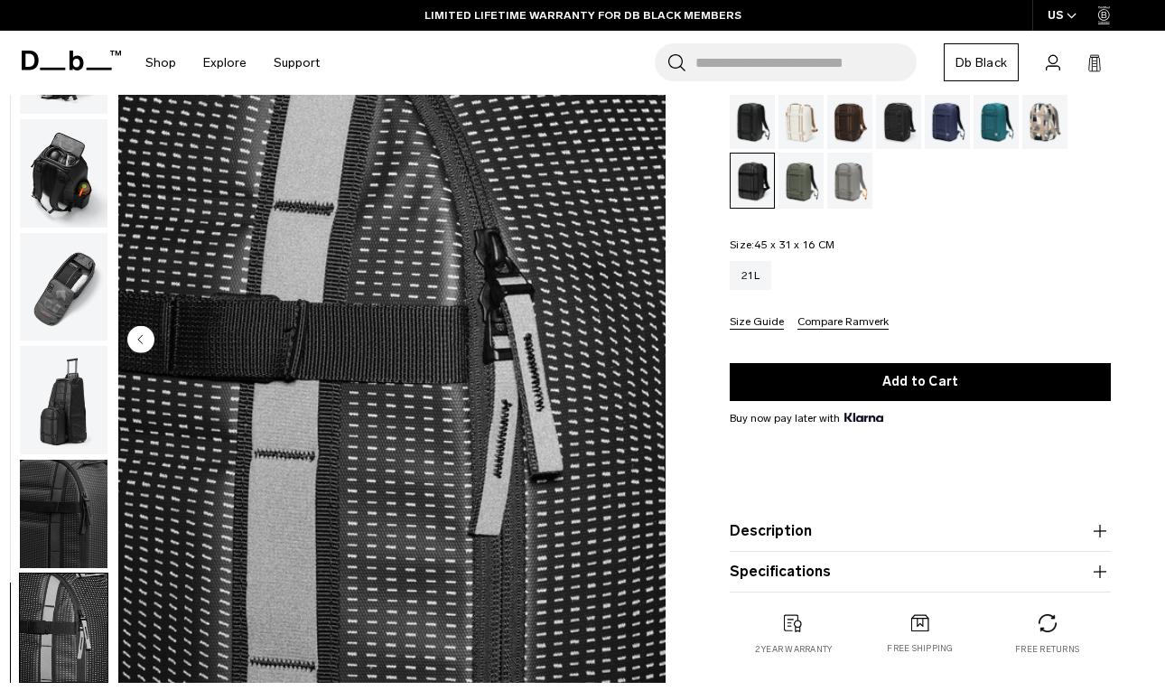
scroll to position [205, 0]
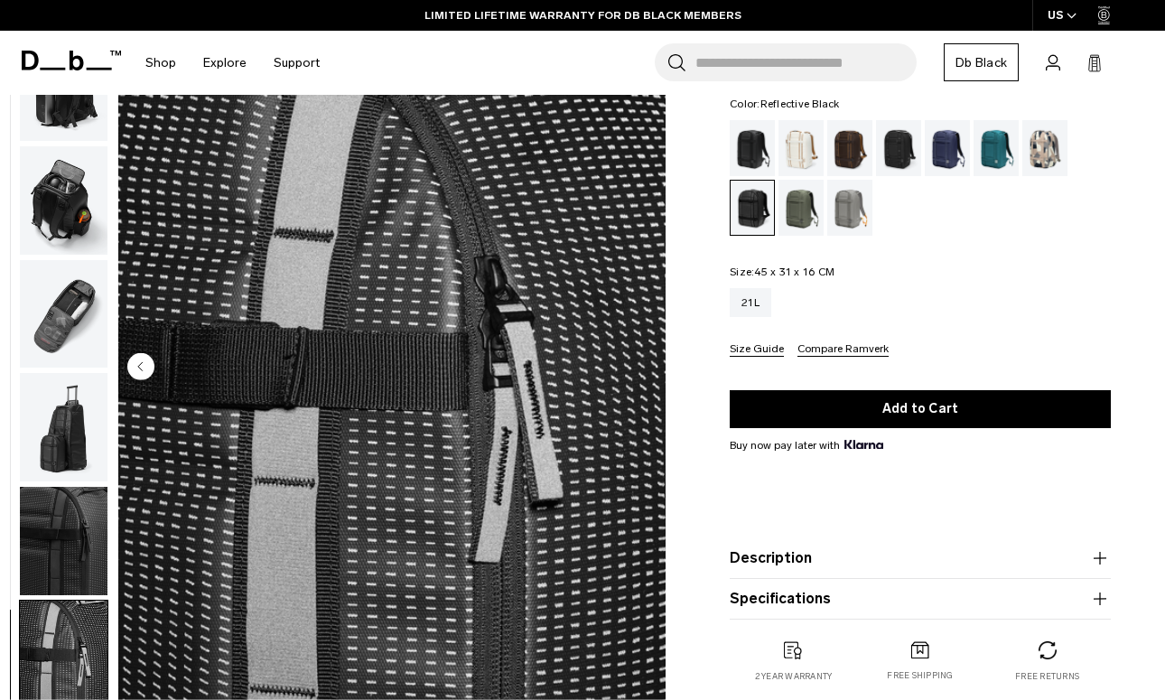
click at [77, 229] on img "button" at bounding box center [64, 200] width 88 height 108
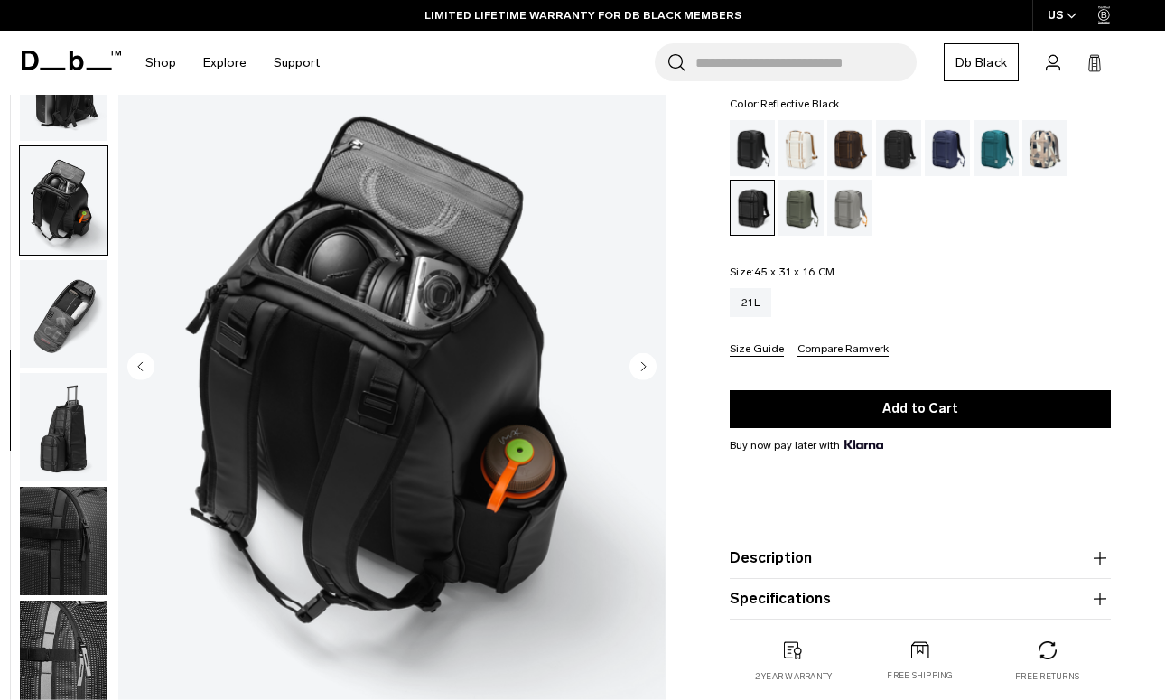
drag, startPoint x: 27, startPoint y: 407, endPoint x: 35, endPoint y: 430, distance: 24.0
click at [28, 407] on img "button" at bounding box center [64, 427] width 88 height 108
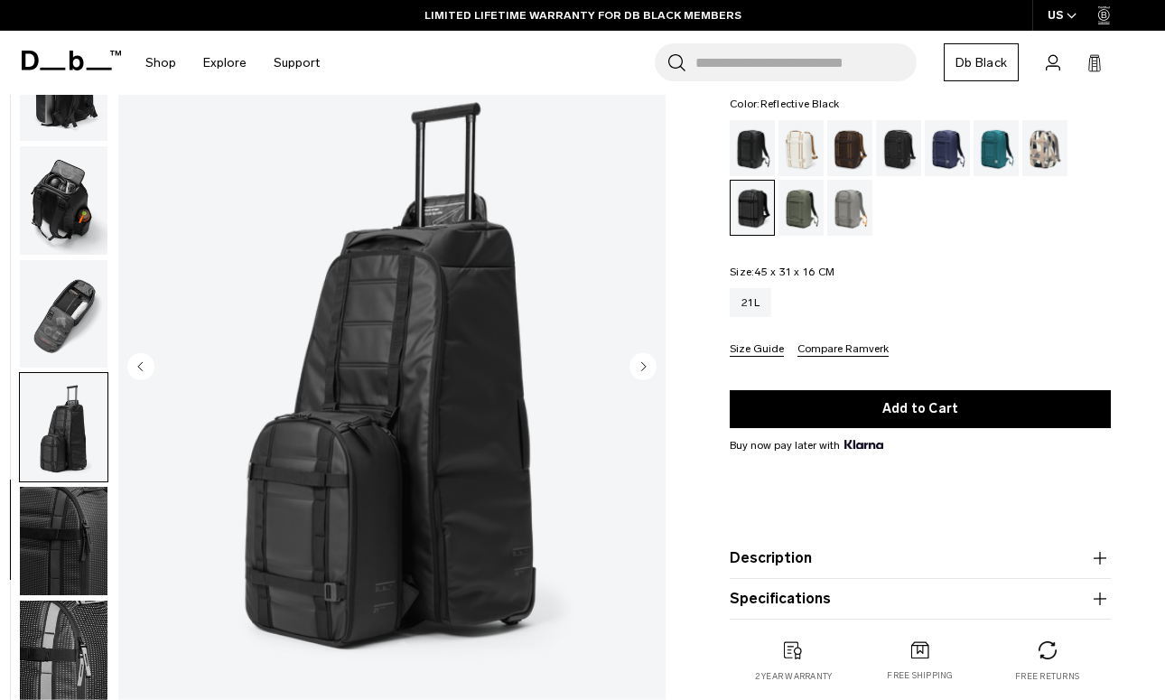
click at [69, 487] on img "button" at bounding box center [64, 541] width 88 height 108
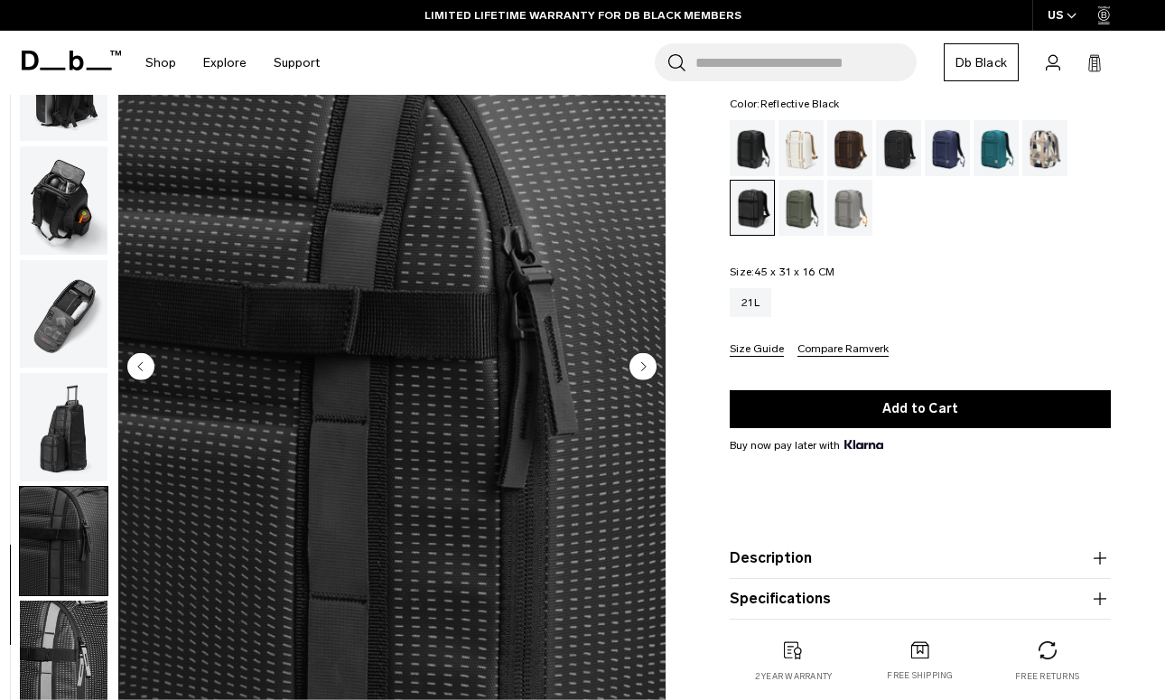
click at [79, 121] on img "button" at bounding box center [64, 86] width 88 height 108
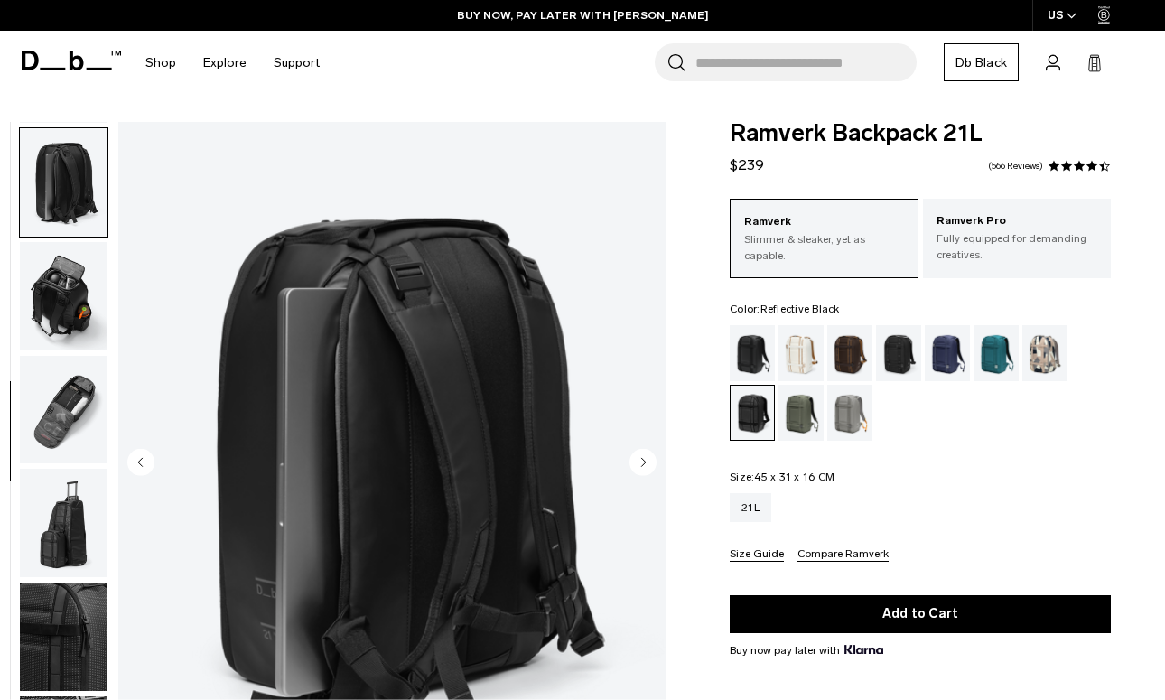
scroll to position [0, 0]
click at [749, 345] on div "Black Out" at bounding box center [752, 353] width 46 height 56
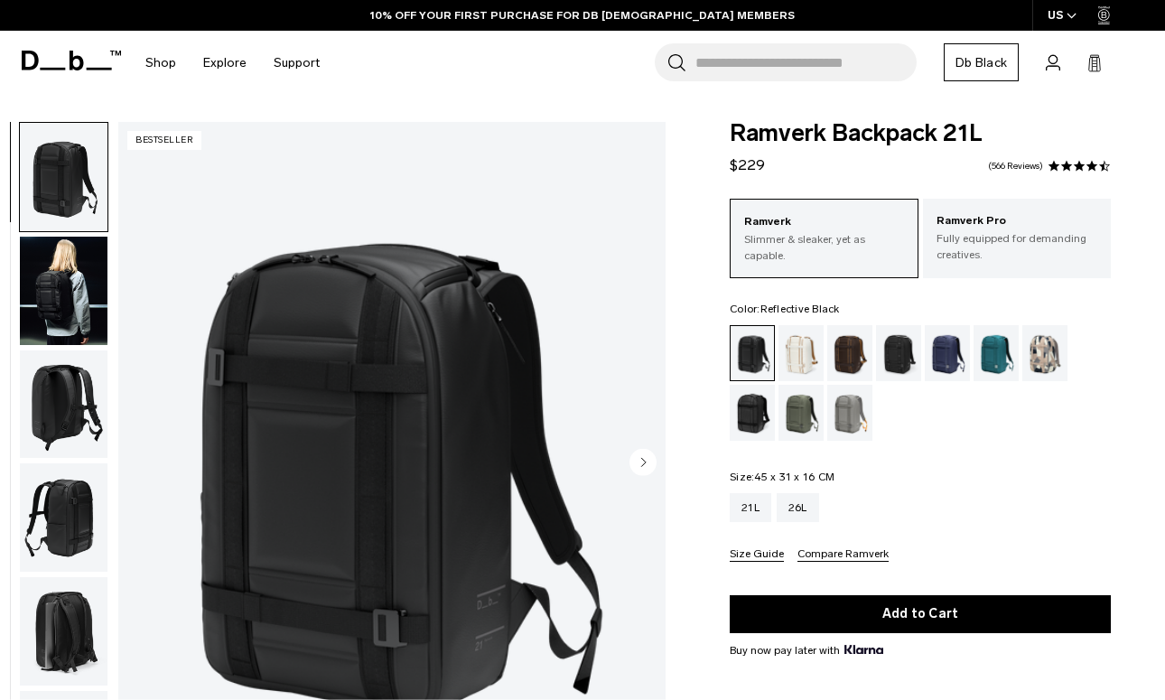
click at [749, 405] on div "Reflective Black" at bounding box center [752, 413] width 46 height 56
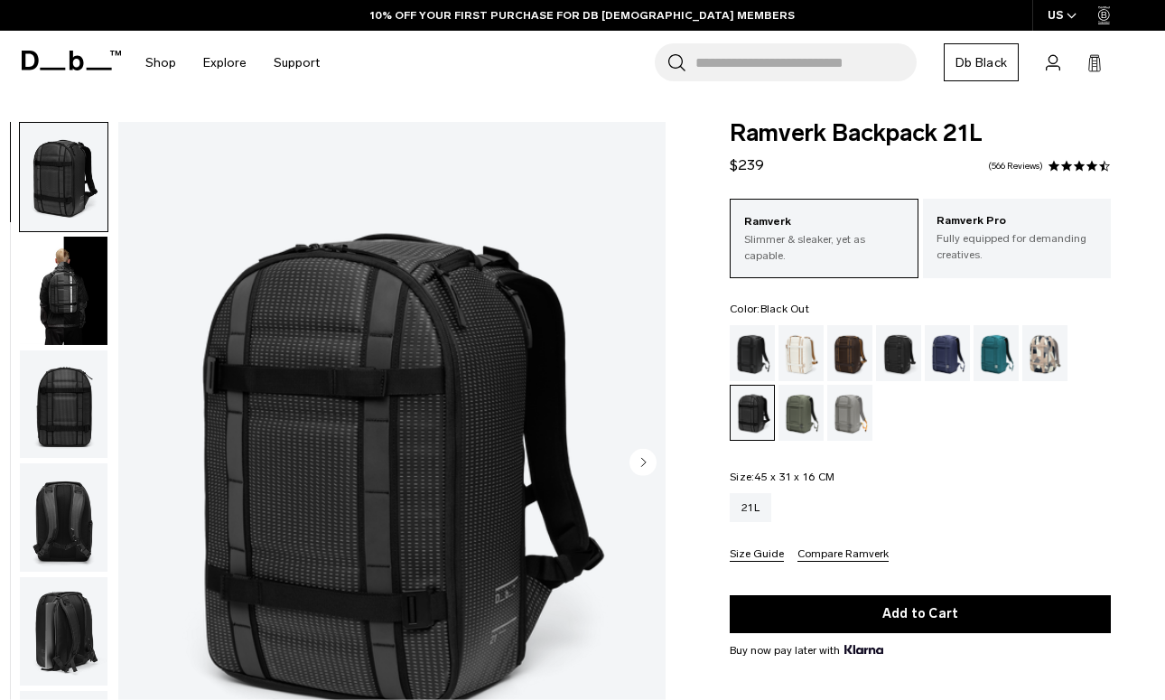
click at [753, 343] on div "Black Out" at bounding box center [752, 353] width 46 height 56
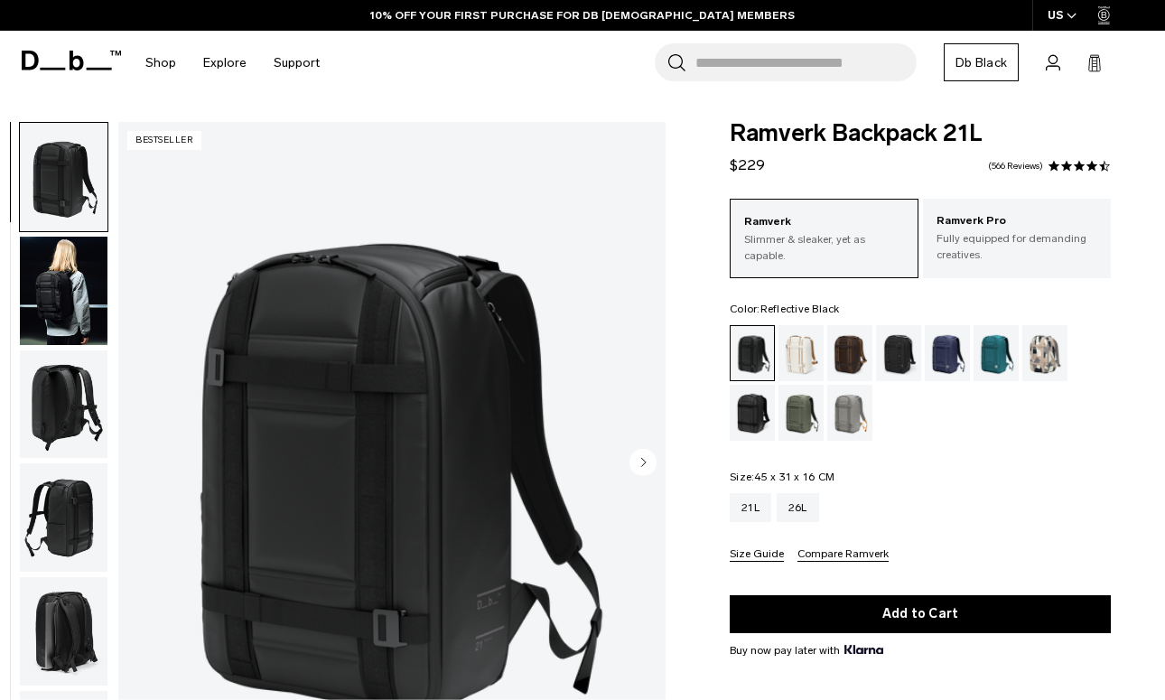
click at [767, 424] on div "Reflective Black" at bounding box center [752, 413] width 46 height 56
click at [791, 376] on div "Oatmilk" at bounding box center [801, 353] width 46 height 56
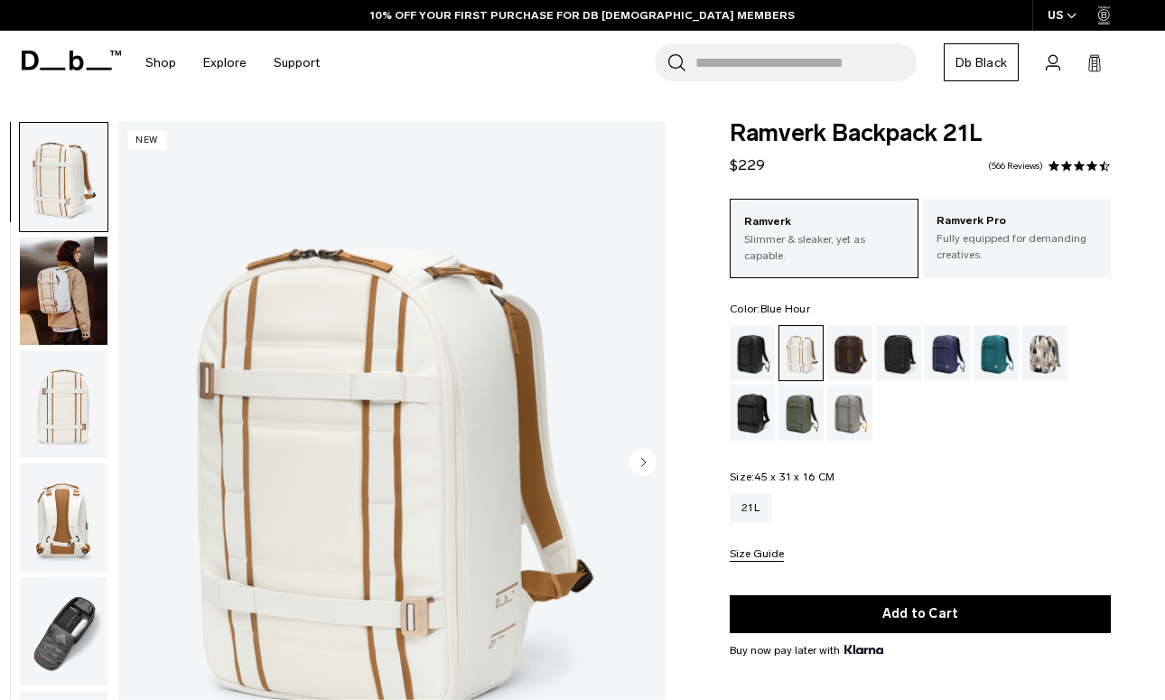
click at [935, 354] on div "Blue Hour" at bounding box center [947, 353] width 46 height 56
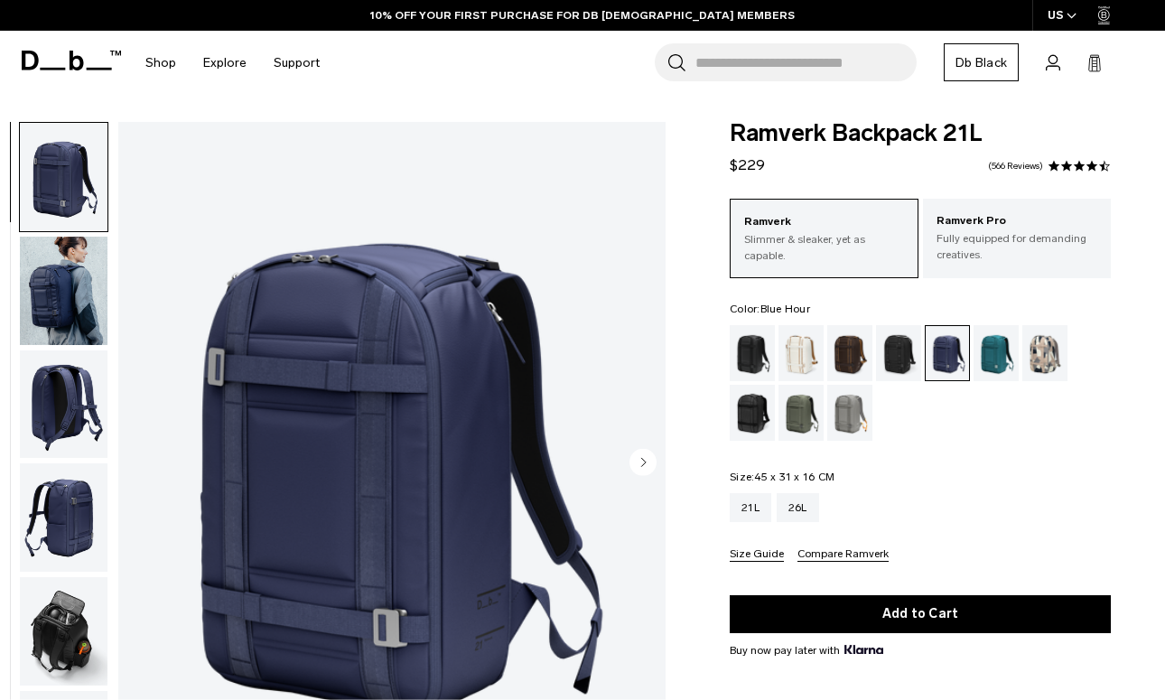
click at [92, 287] on img "button" at bounding box center [64, 291] width 88 height 108
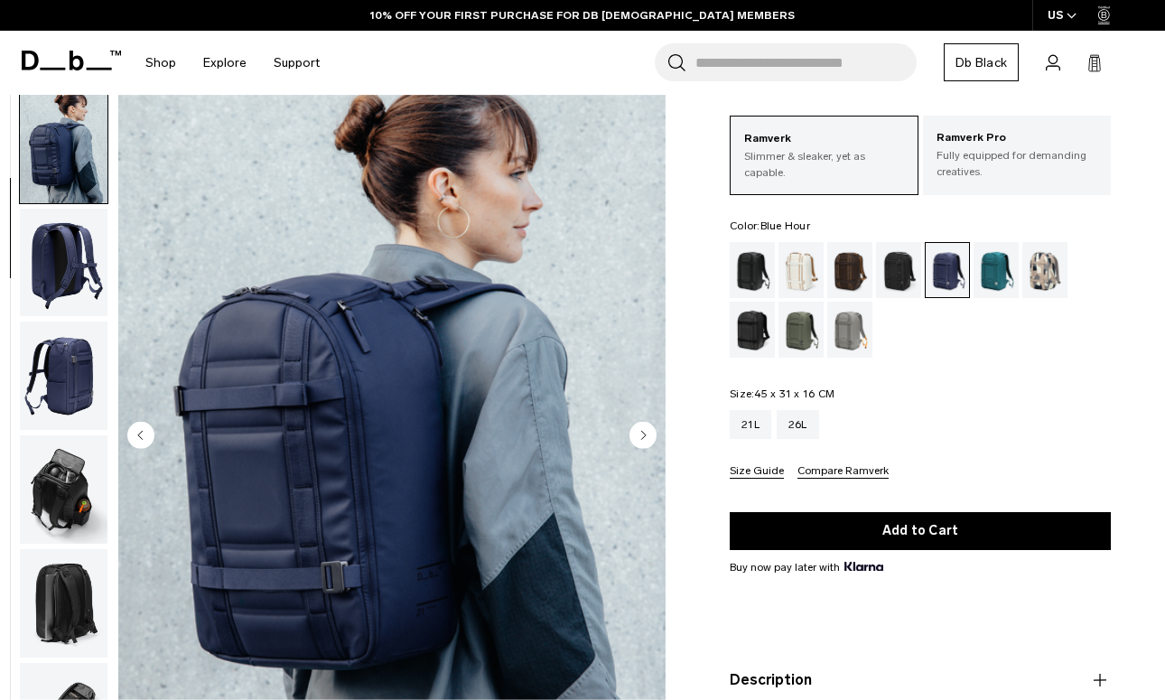
scroll to position [96, 0]
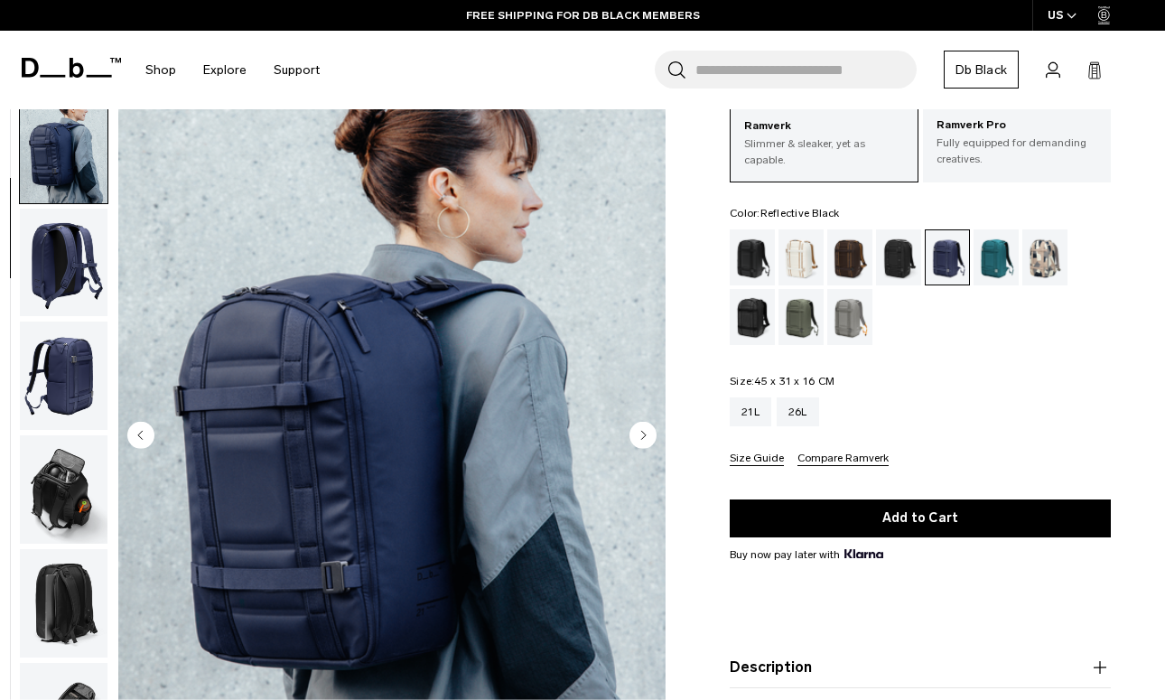
click at [746, 312] on div "Reflective Black" at bounding box center [752, 317] width 46 height 56
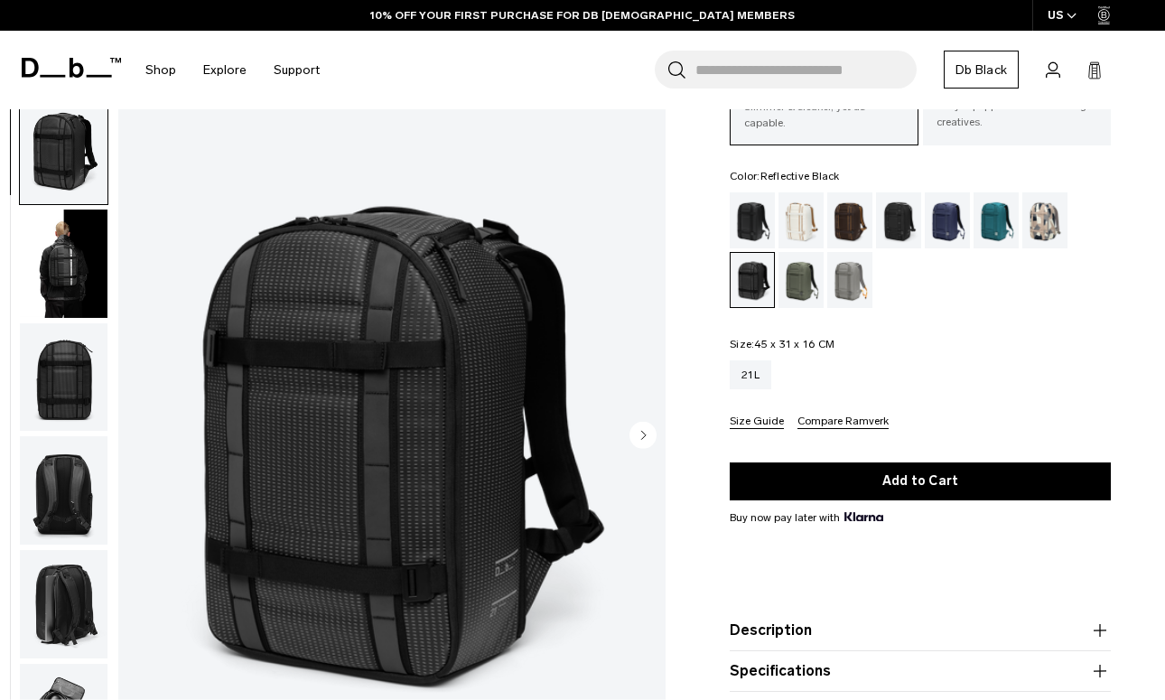
scroll to position [132, 0]
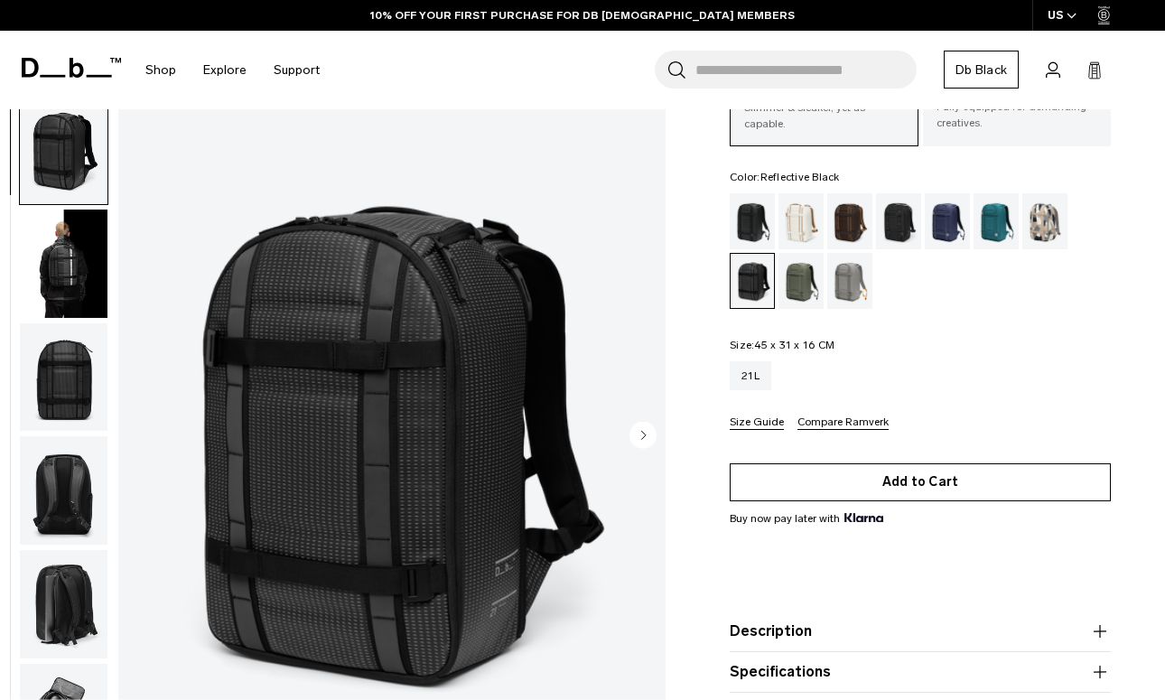
click at [883, 473] on button "Add to Cart" at bounding box center [919, 482] width 381 height 38
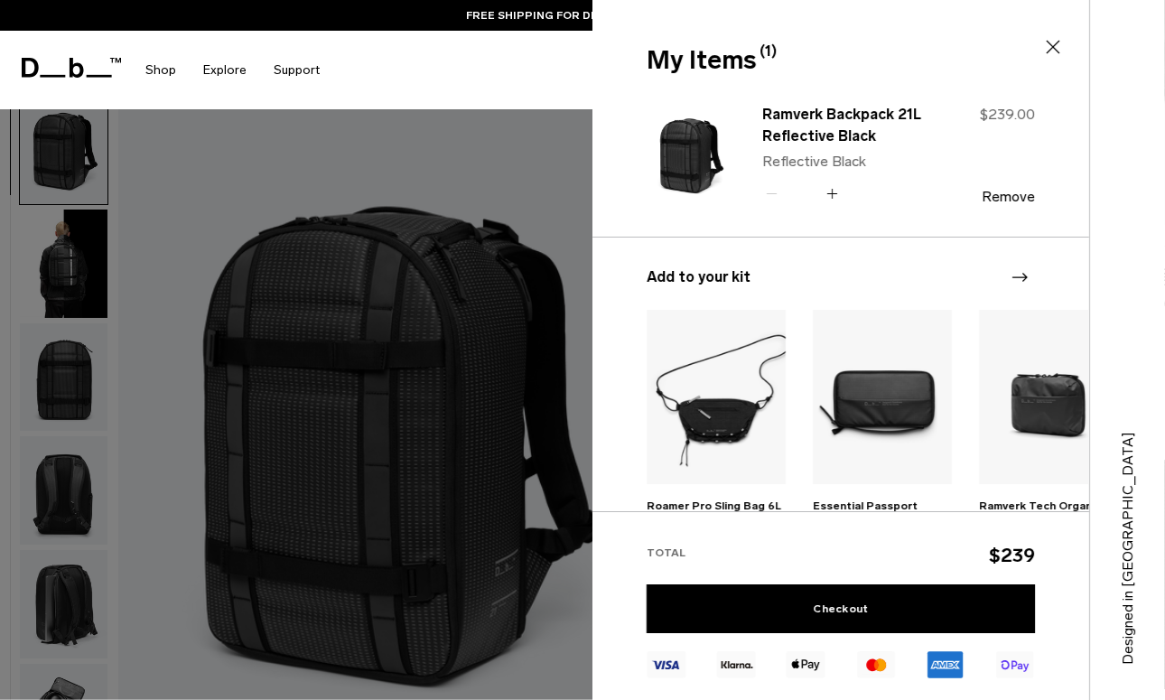
click at [1054, 42] on icon at bounding box center [1053, 47] width 22 height 22
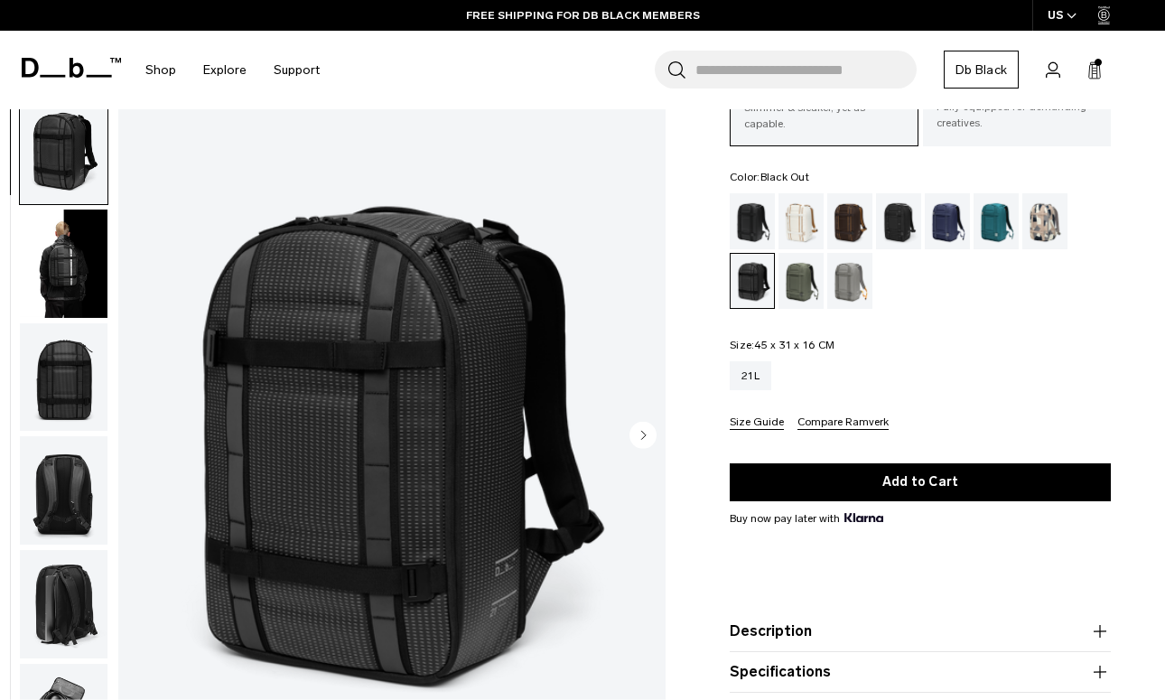
click at [748, 220] on div "Black Out" at bounding box center [752, 221] width 46 height 56
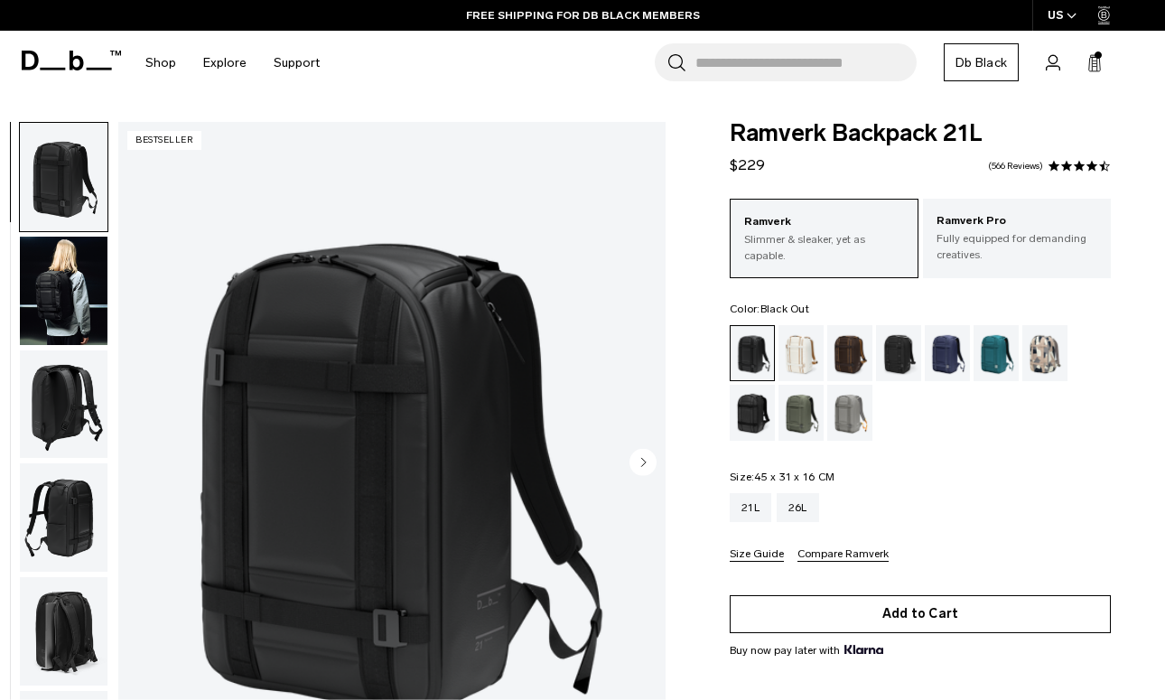
click at [868, 608] on button "Add to Cart" at bounding box center [919, 614] width 381 height 38
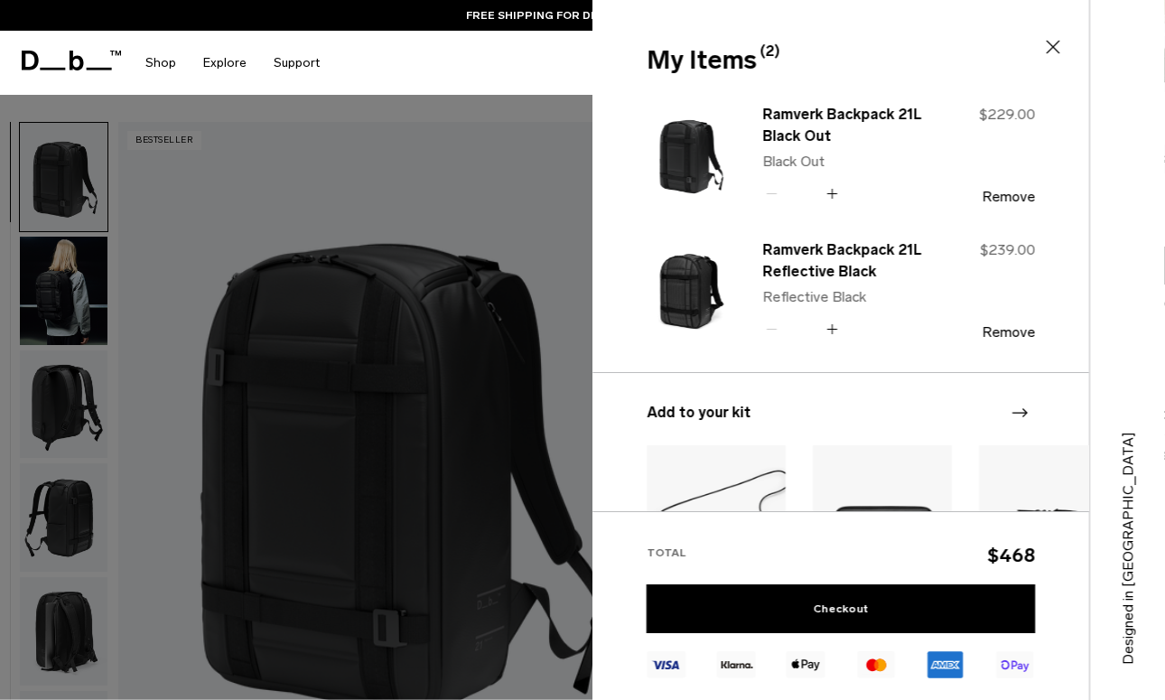
click at [1045, 42] on icon at bounding box center [1053, 47] width 22 height 22
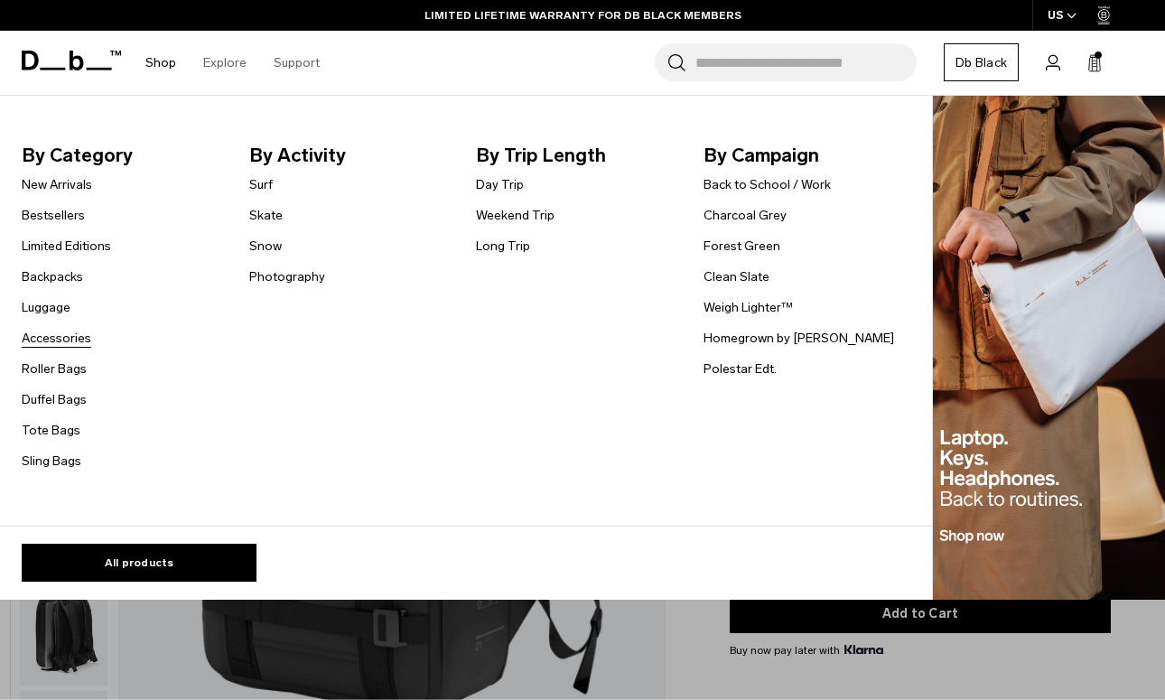
click at [71, 333] on link "Accessories" at bounding box center [57, 338] width 70 height 19
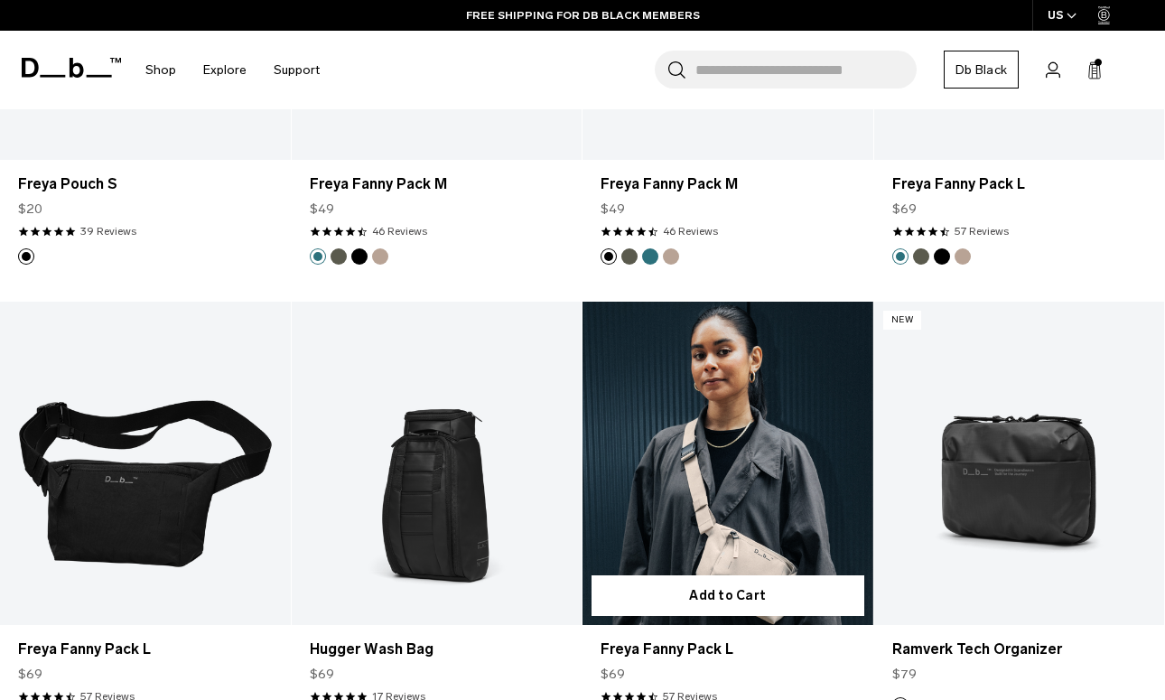
scroll to position [2908, 0]
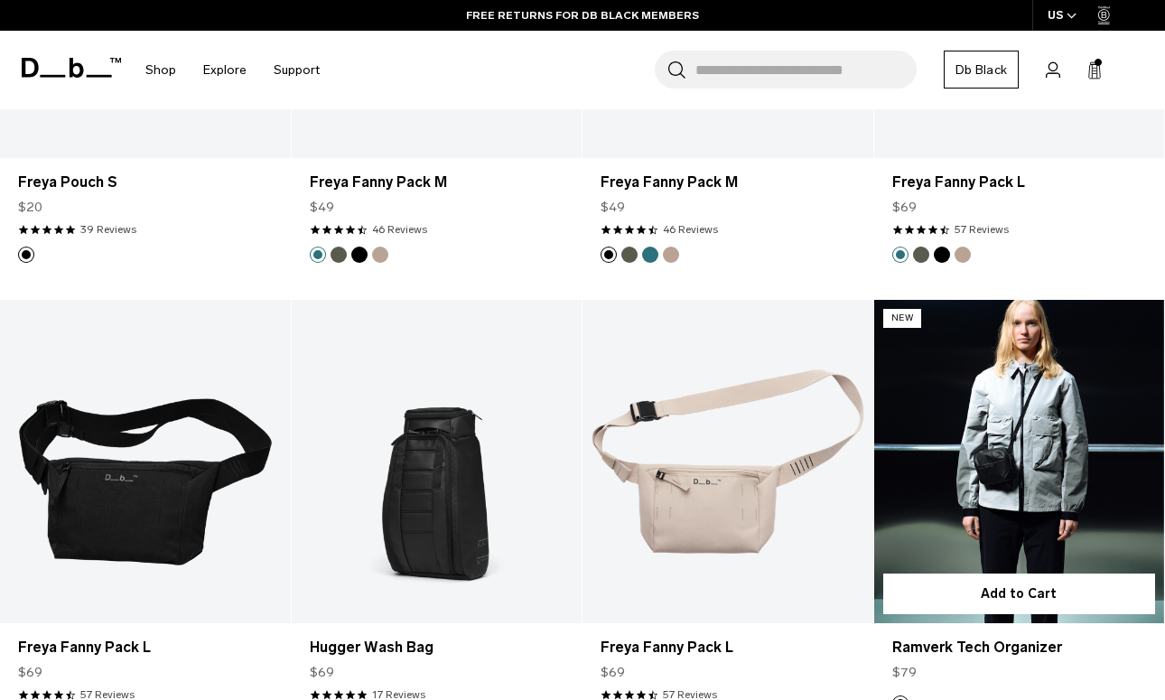
click at [976, 498] on link "Ramverk Tech Organizer" at bounding box center [1019, 461] width 291 height 322
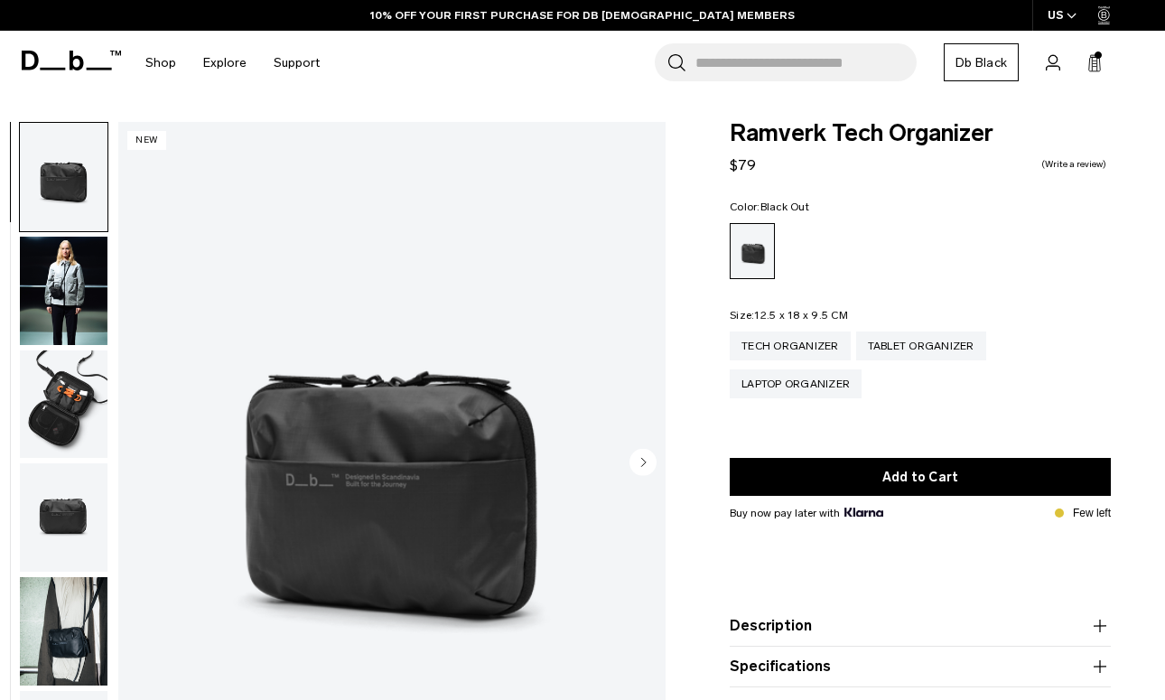
click at [83, 297] on img "button" at bounding box center [64, 291] width 88 height 108
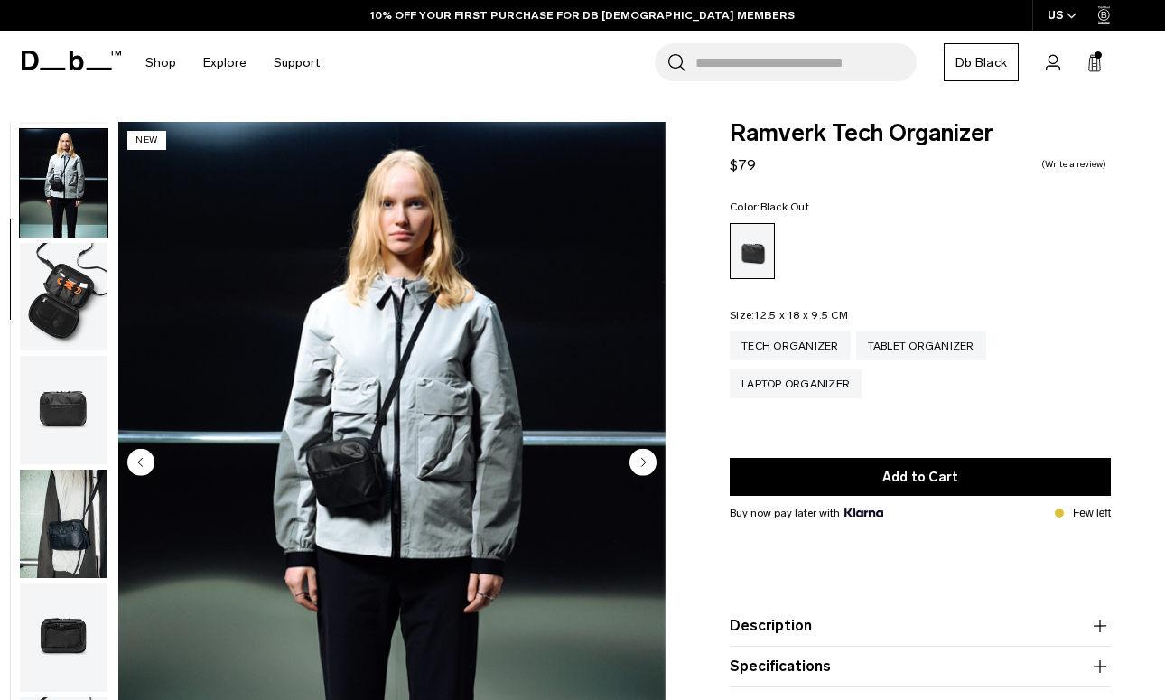
scroll to position [115, 0]
click at [72, 297] on img "button" at bounding box center [64, 297] width 88 height 108
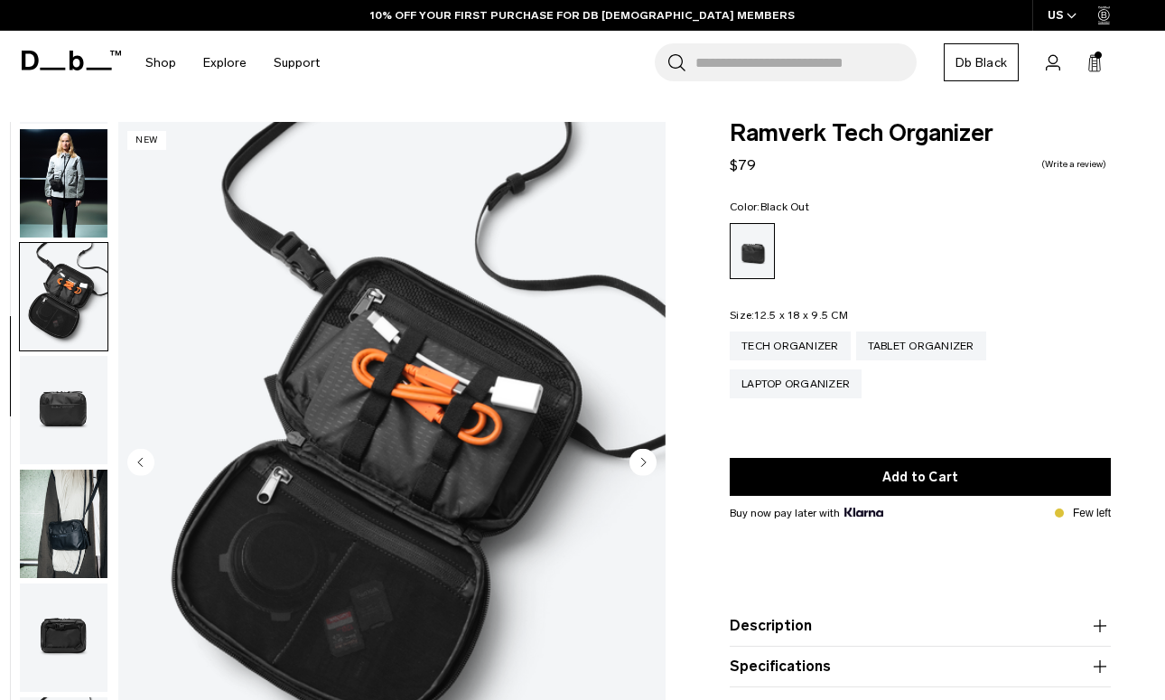
scroll to position [117, 0]
click at [74, 381] on img "button" at bounding box center [64, 410] width 88 height 108
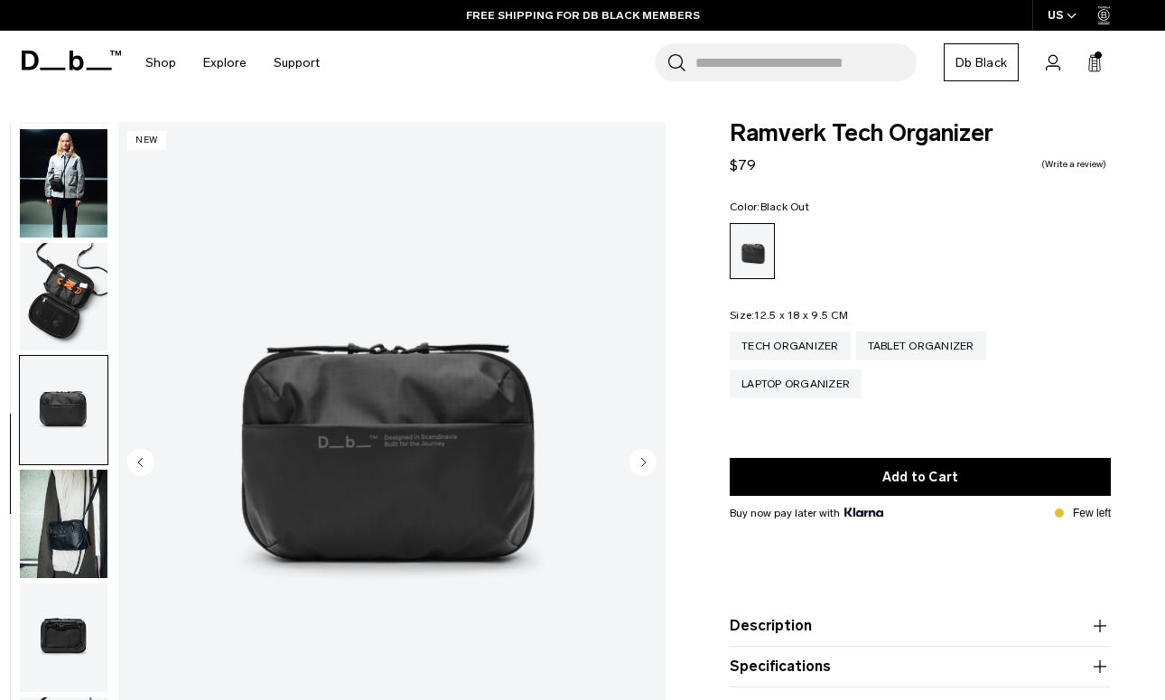
click at [69, 482] on img "button" at bounding box center [64, 523] width 88 height 108
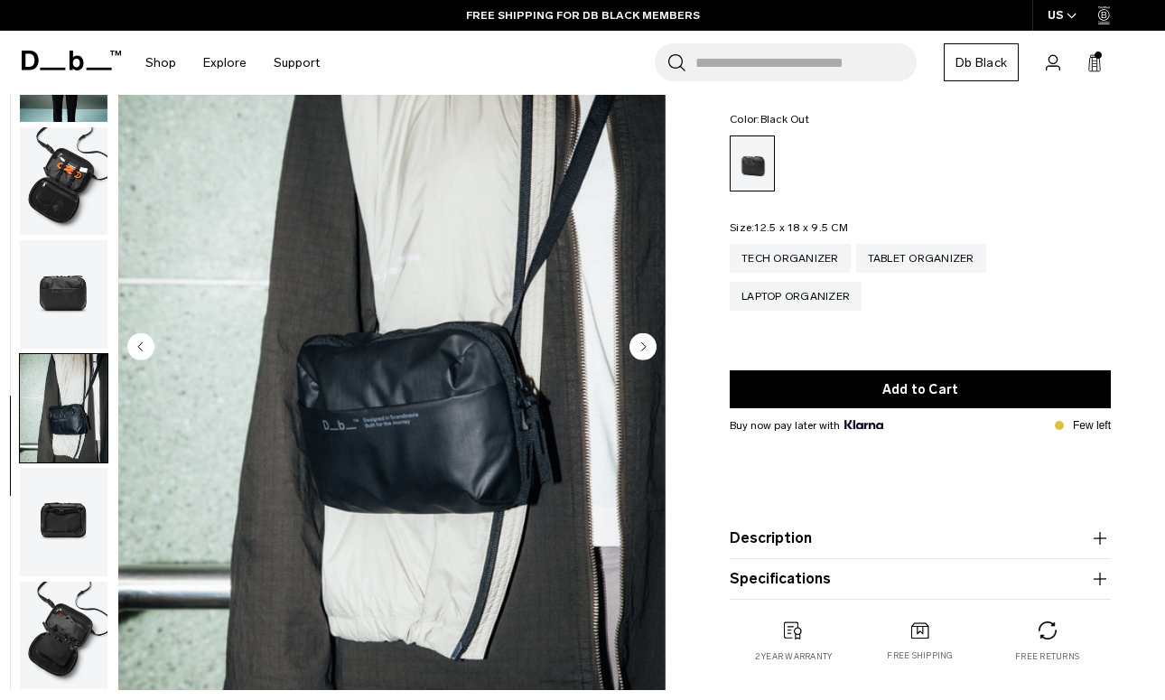
scroll to position [125, 0]
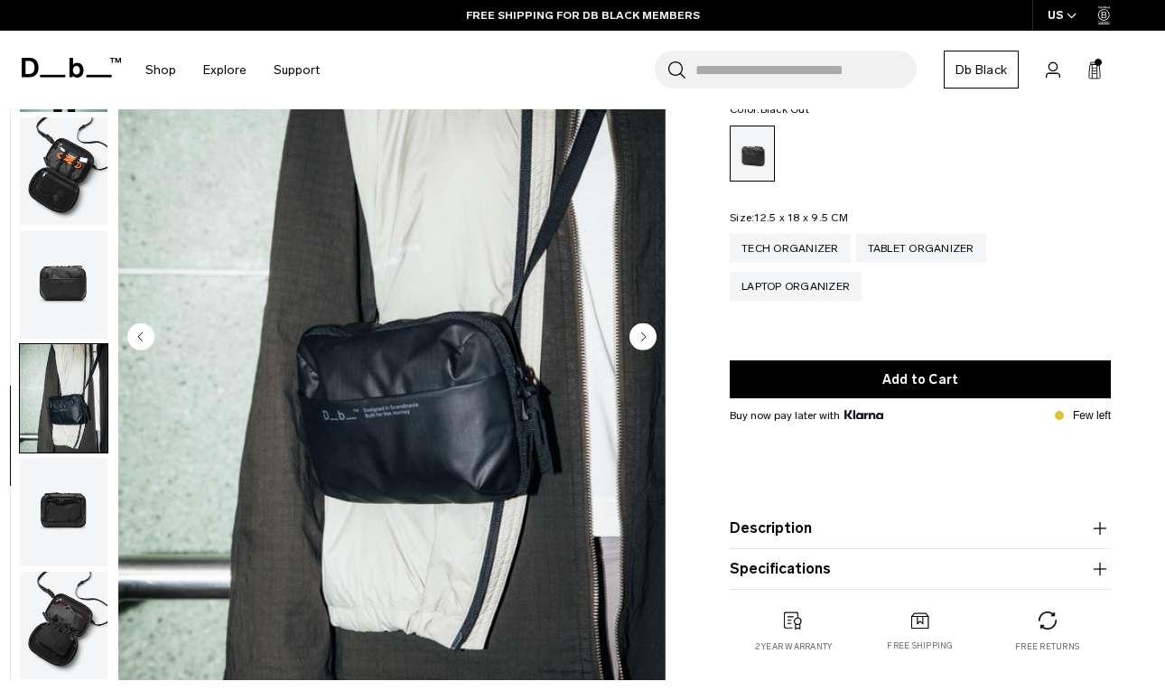
click at [83, 511] on img "button" at bounding box center [64, 512] width 88 height 108
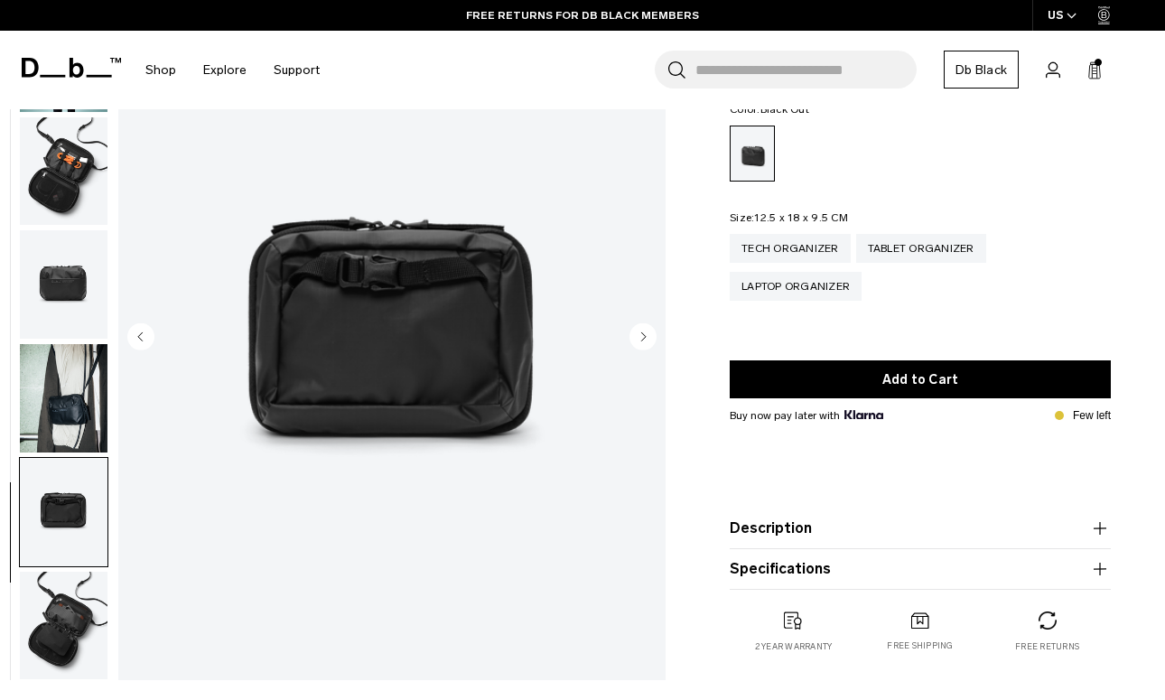
click at [51, 608] on img "button" at bounding box center [64, 625] width 88 height 108
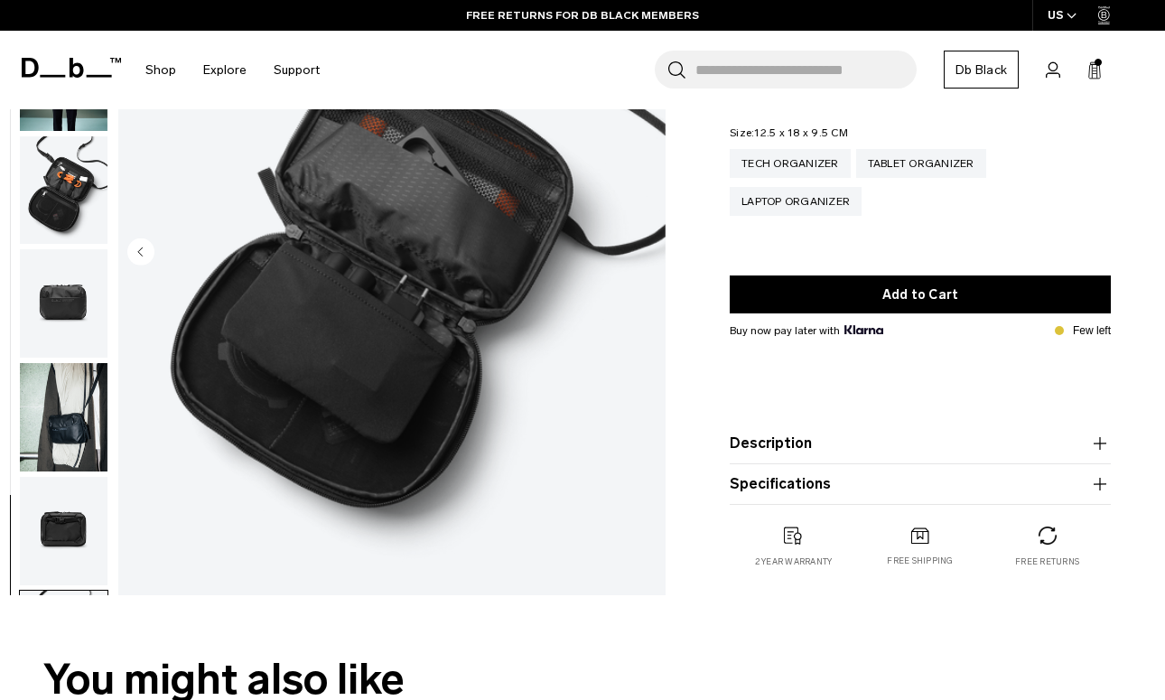
scroll to position [186, 0]
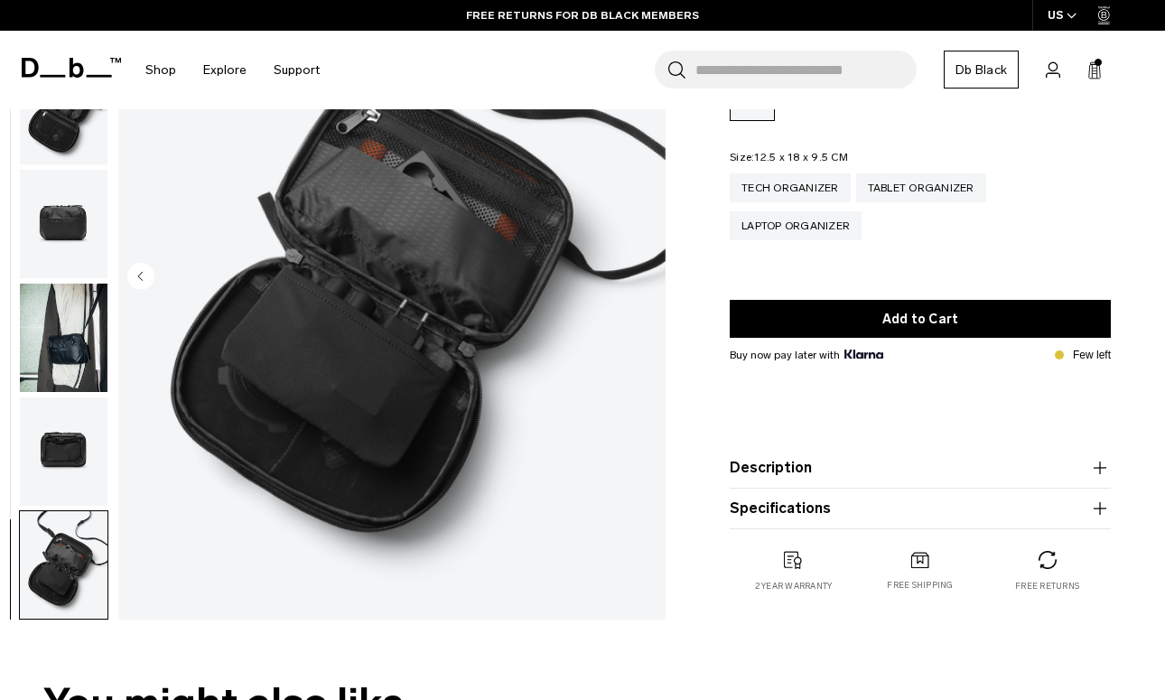
click at [63, 469] on img "button" at bounding box center [64, 451] width 88 height 108
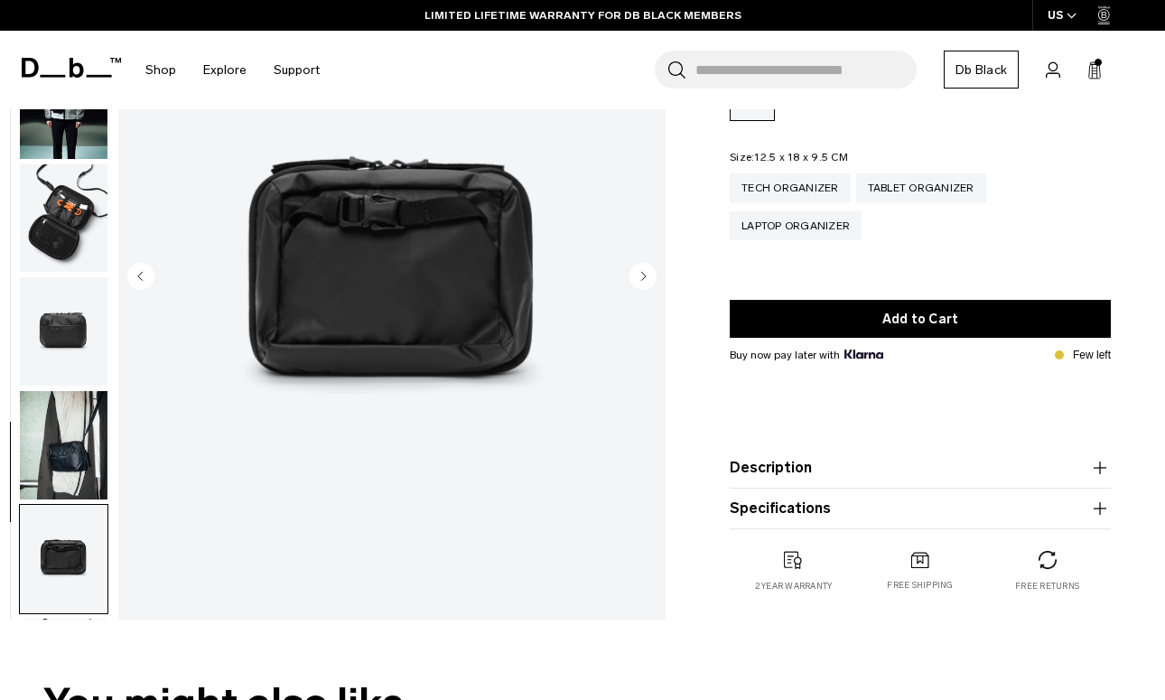
scroll to position [0, 0]
click at [68, 450] on img "button" at bounding box center [64, 445] width 88 height 108
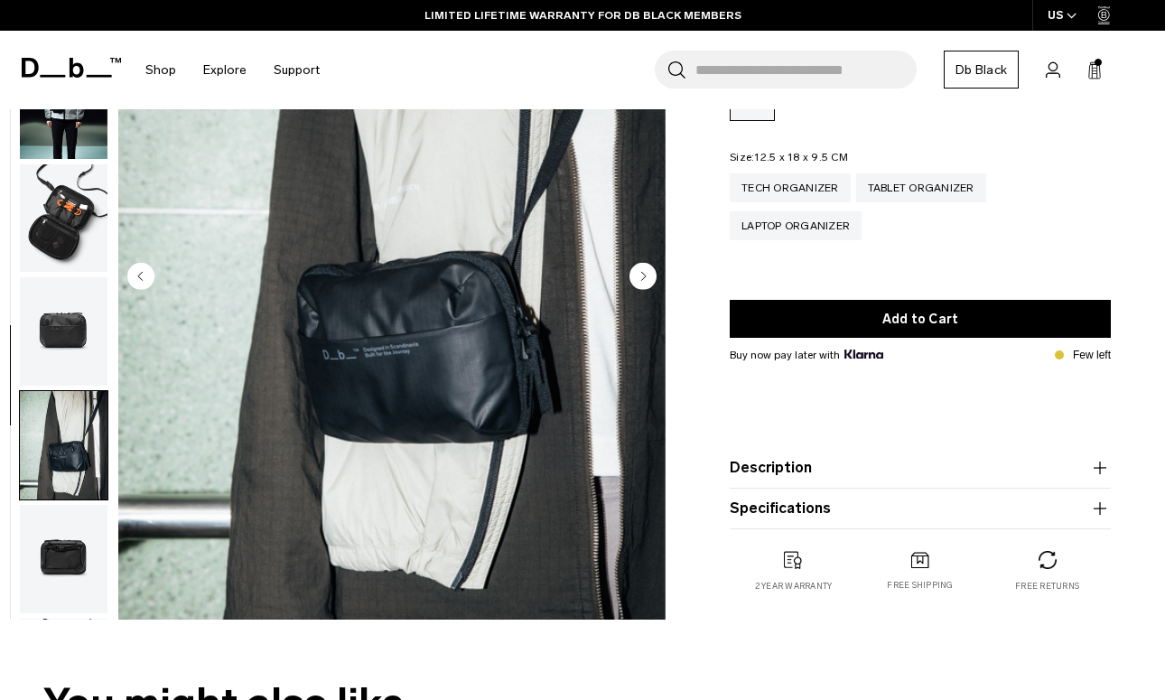
scroll to position [117, 0]
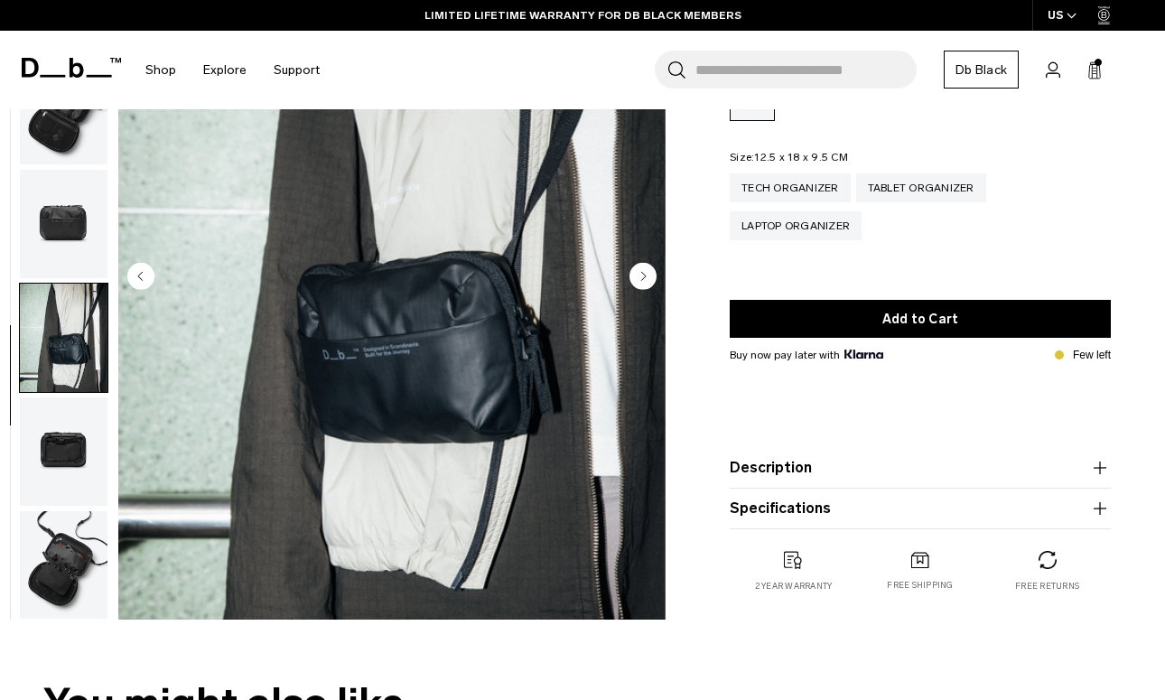
drag, startPoint x: 72, startPoint y: 209, endPoint x: 79, endPoint y: 192, distance: 17.4
click at [73, 208] on img "button" at bounding box center [64, 224] width 88 height 108
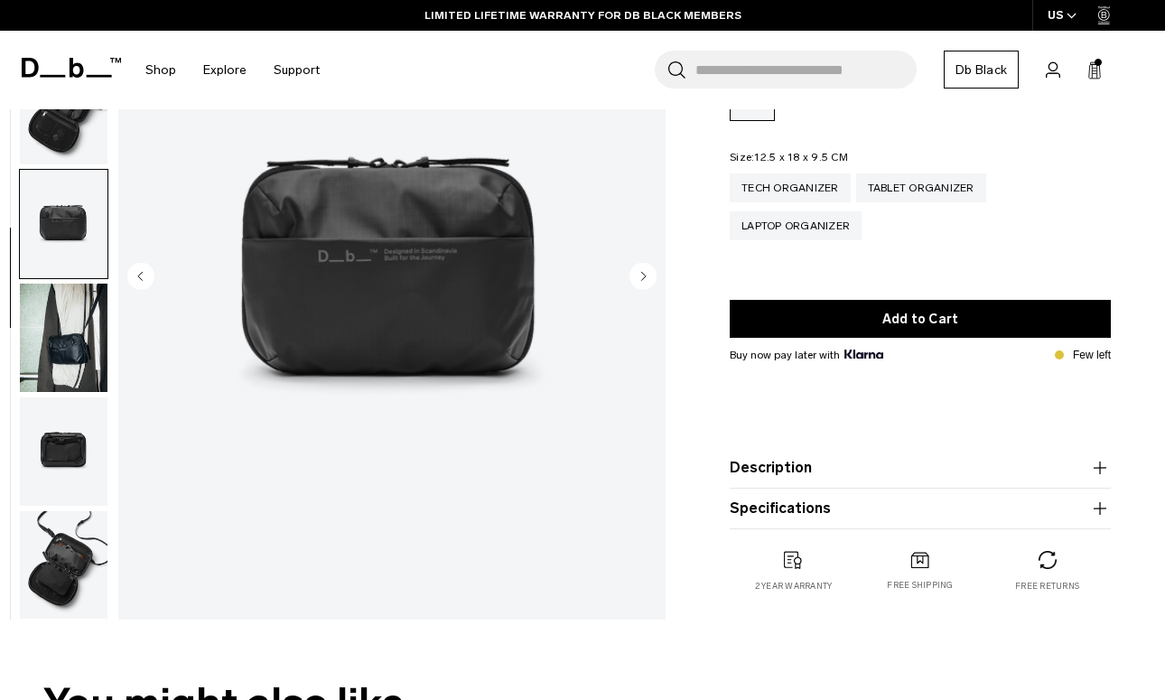
click at [72, 144] on img "button" at bounding box center [64, 111] width 88 height 108
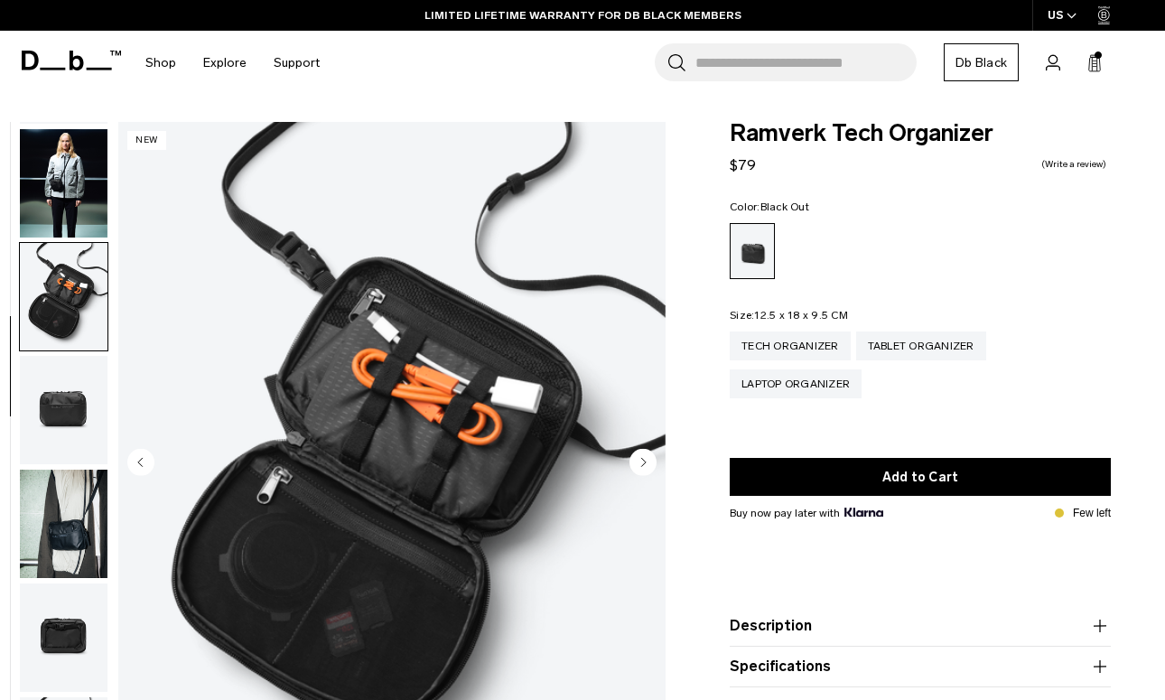
scroll to position [0, 0]
click at [67, 192] on img "button" at bounding box center [64, 183] width 88 height 108
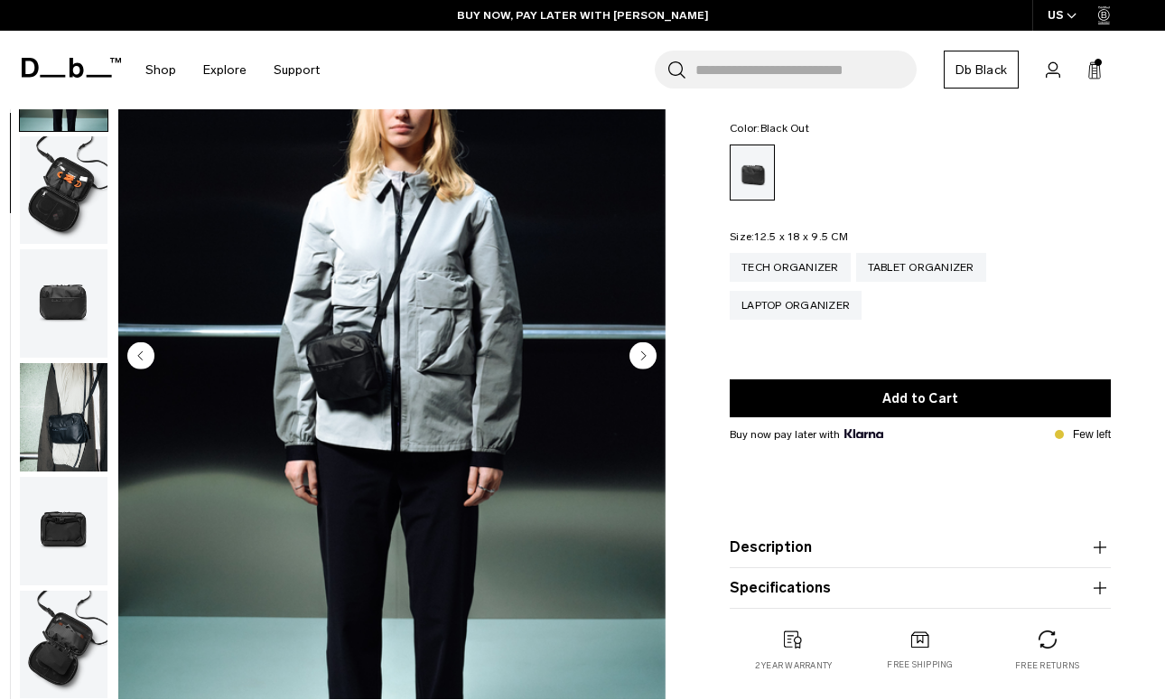
scroll to position [111, 0]
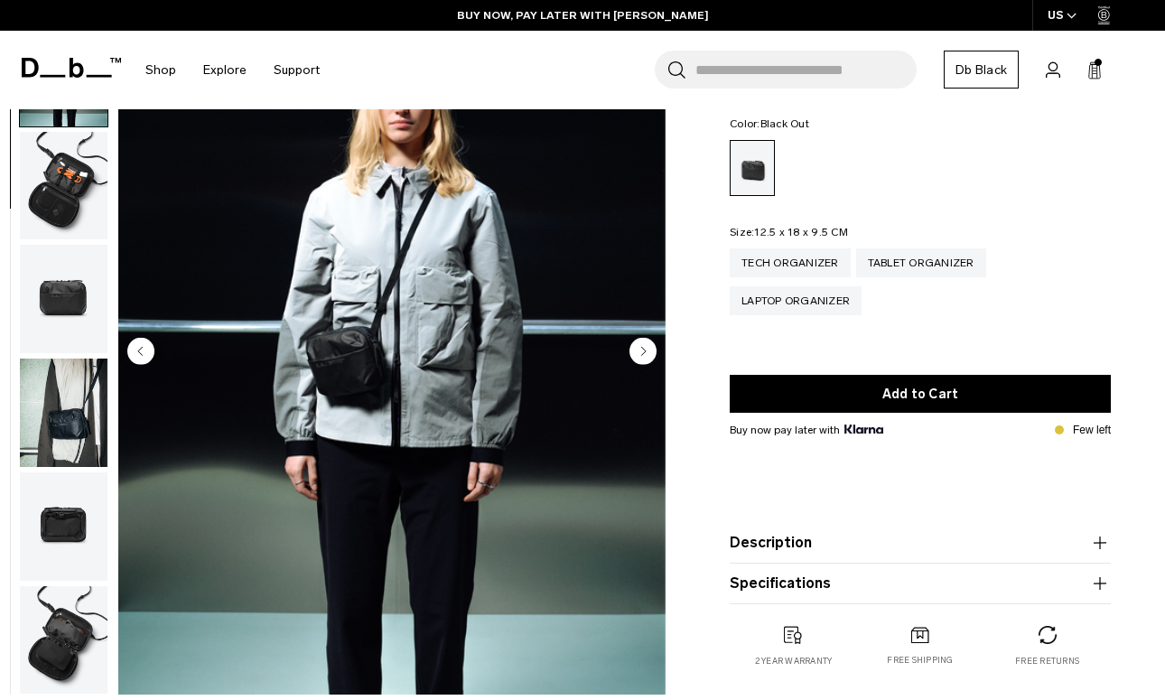
click at [902, 553] on button "Description" at bounding box center [919, 543] width 381 height 22
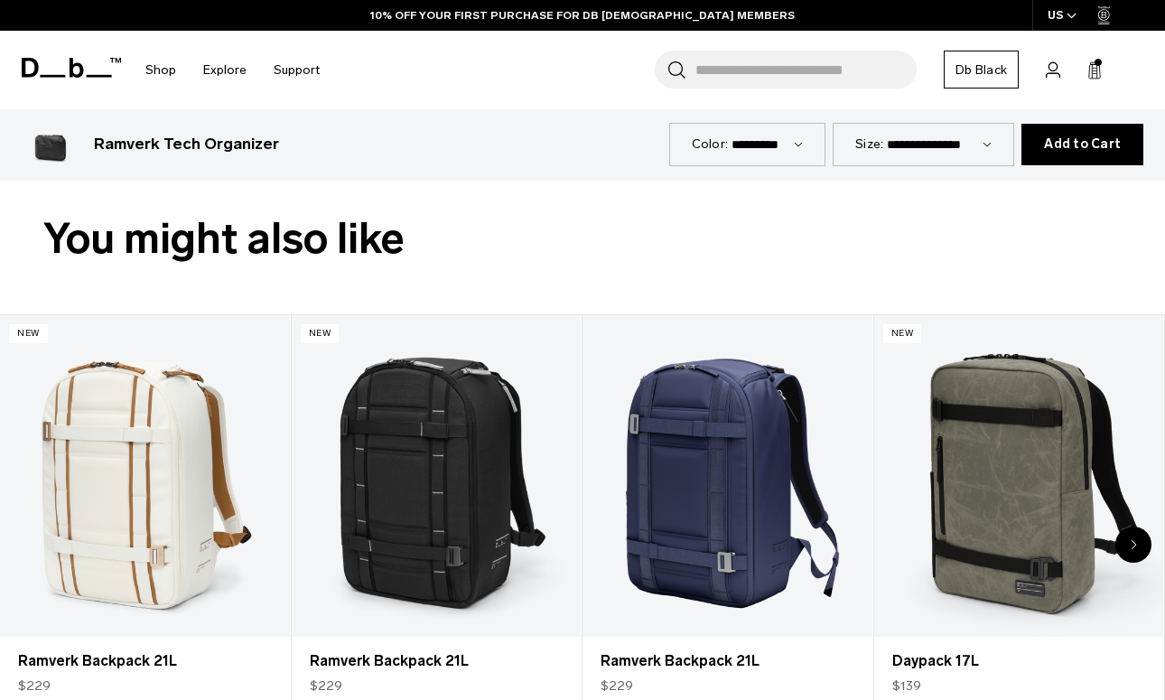
scroll to position [853, 0]
